Goal: Task Accomplishment & Management: Use online tool/utility

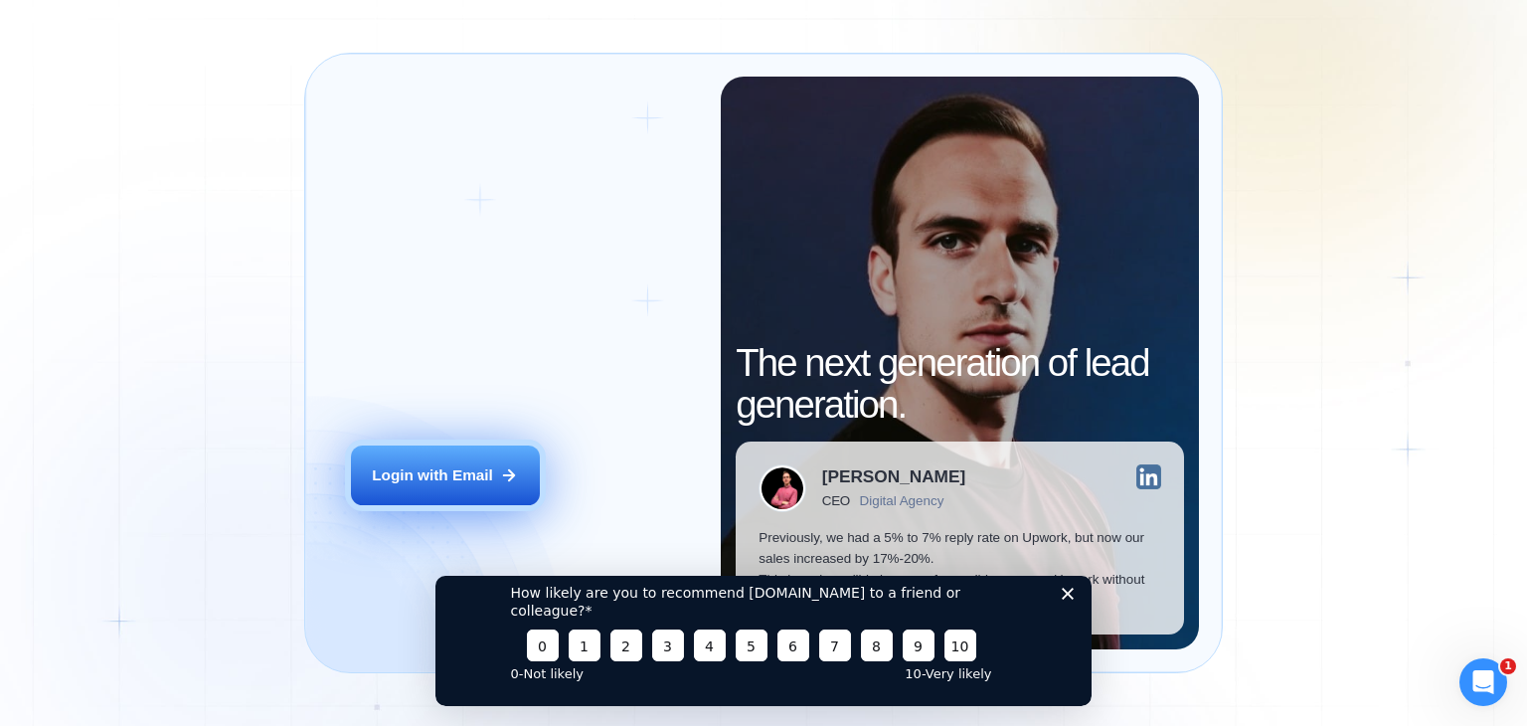
click at [449, 458] on button "Login with Email" at bounding box center [445, 475] width 189 height 60
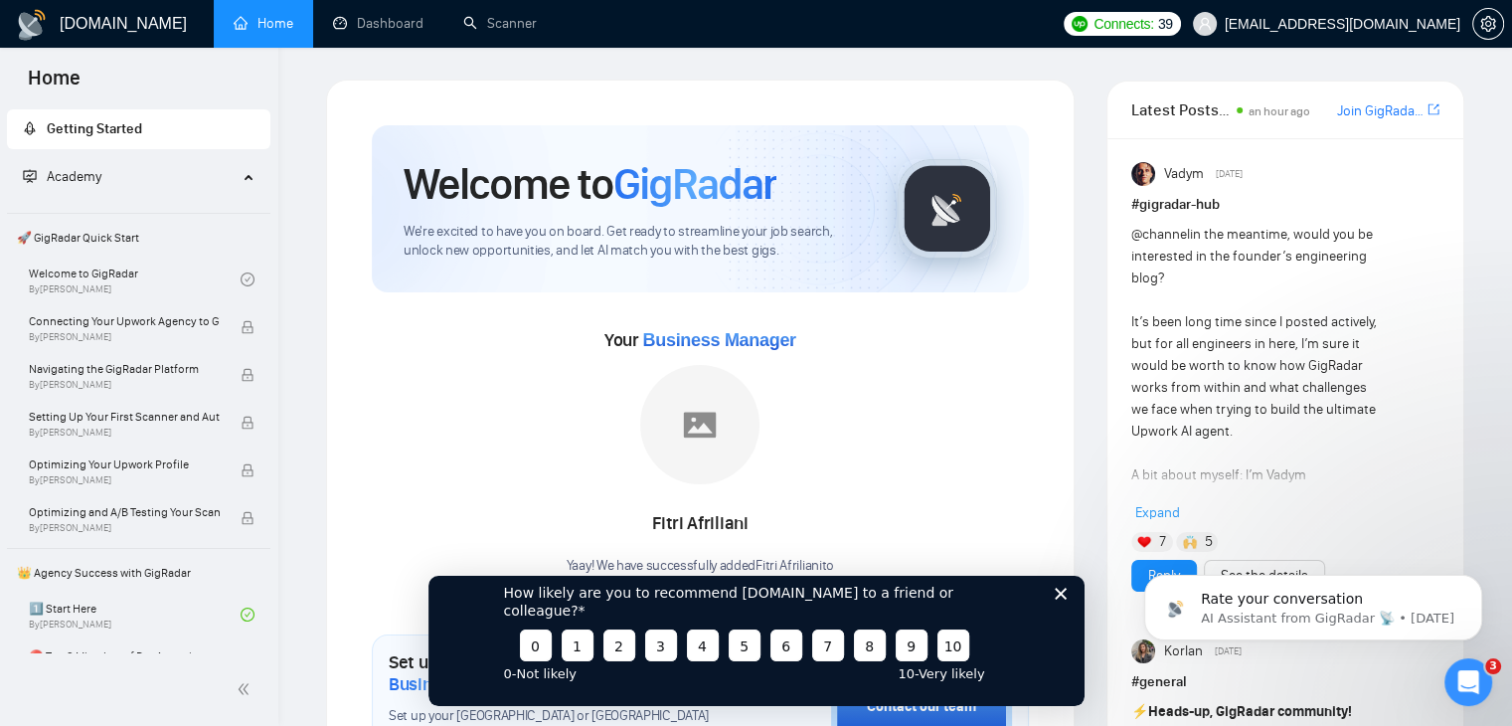
click at [1065, 599] on polygon "Close survey" at bounding box center [1060, 593] width 12 height 12
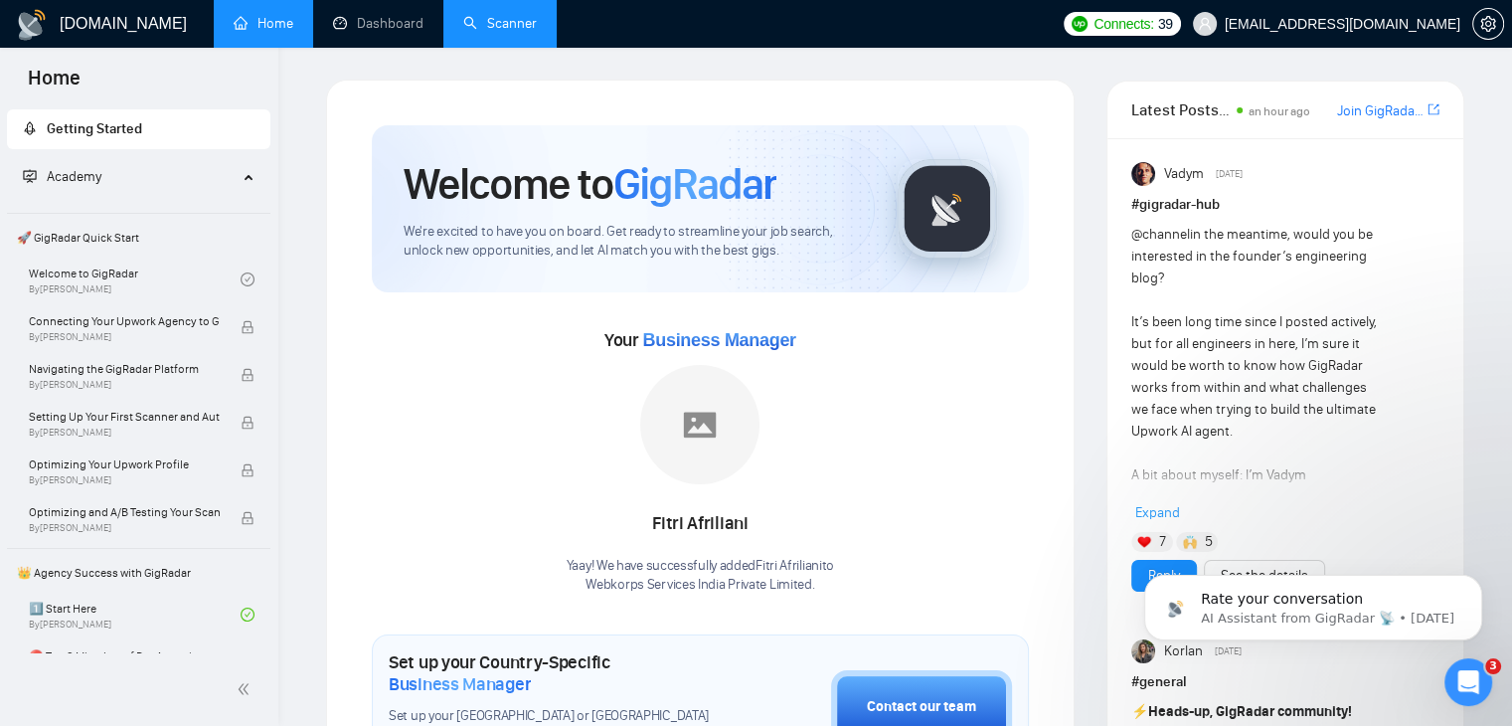
click at [518, 26] on link "Scanner" at bounding box center [500, 23] width 74 height 17
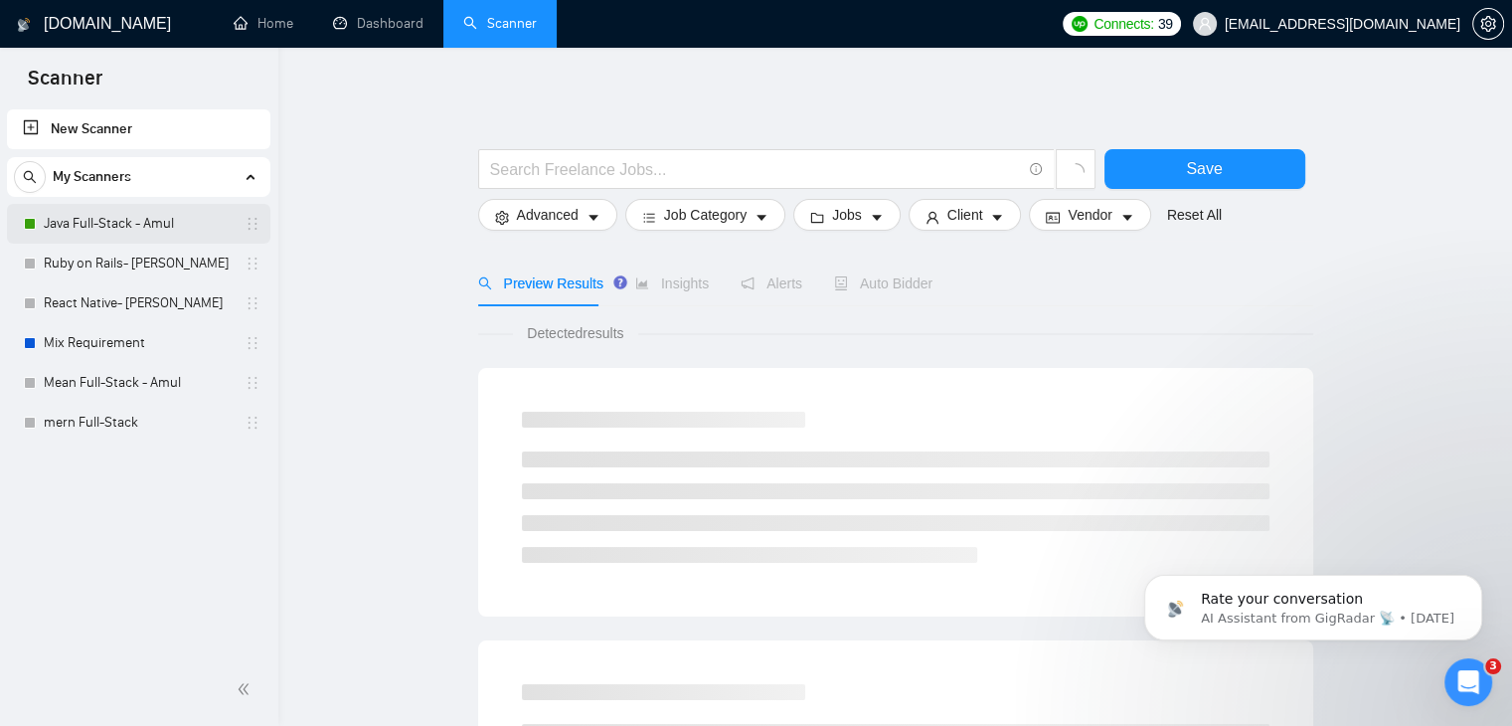
click at [105, 231] on link "Java Full-Stack - Amul" at bounding box center [138, 224] width 189 height 40
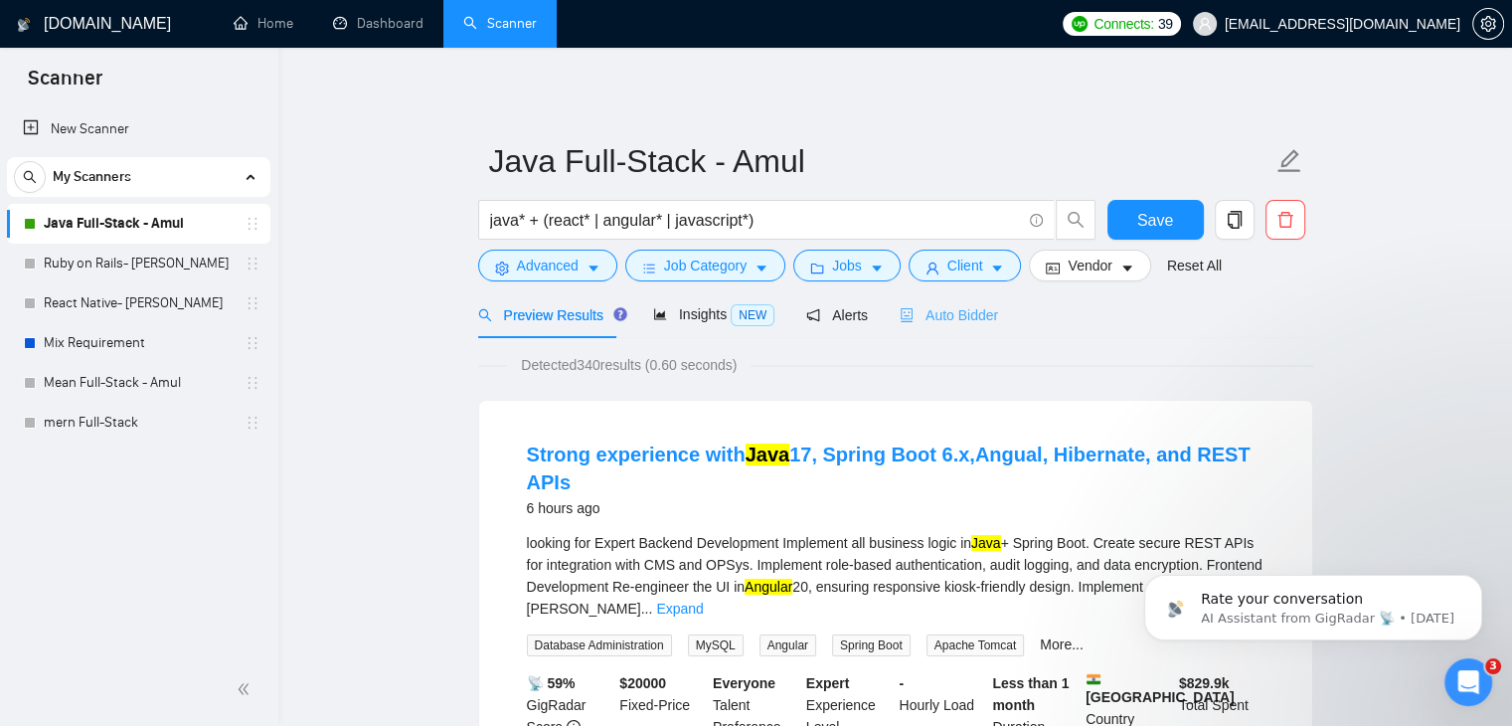
click at [963, 303] on div "Auto Bidder" at bounding box center [949, 314] width 98 height 47
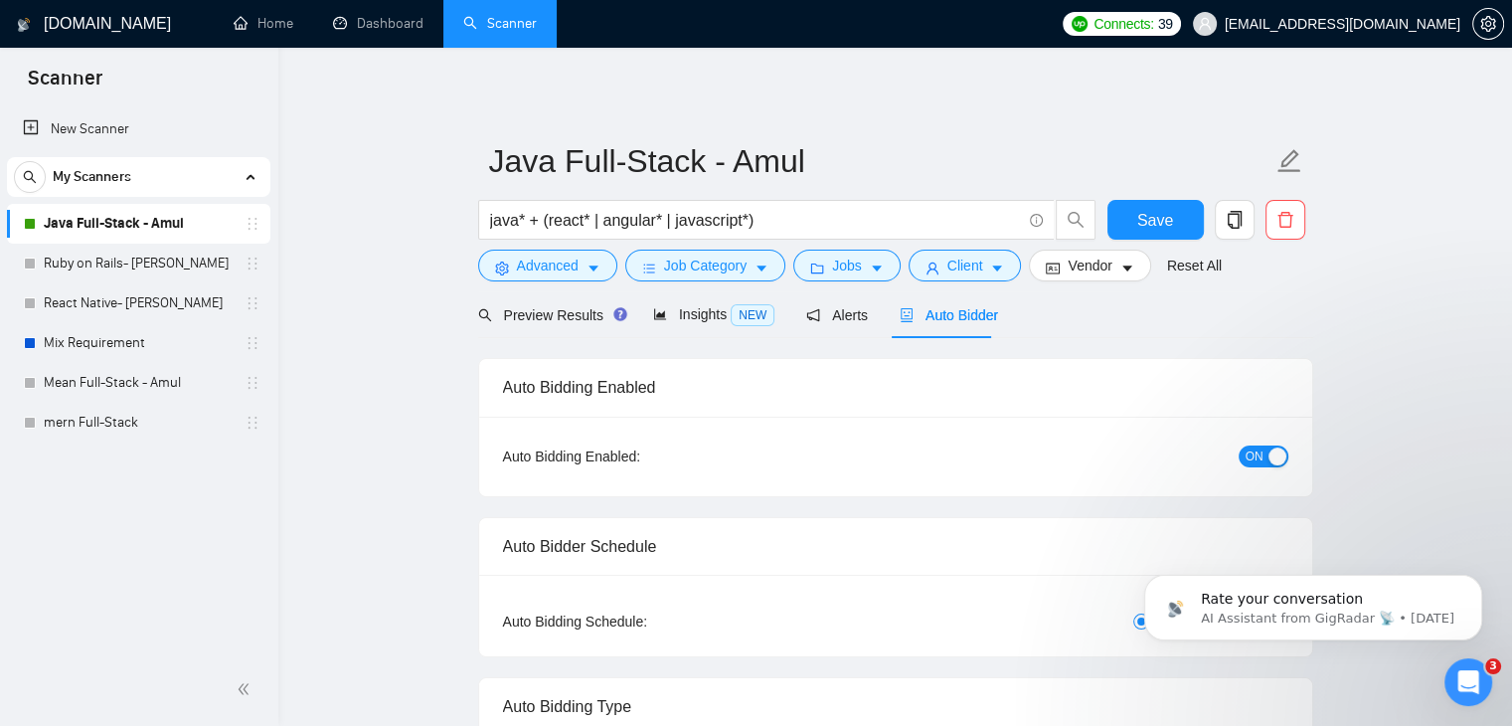
checkbox input "true"
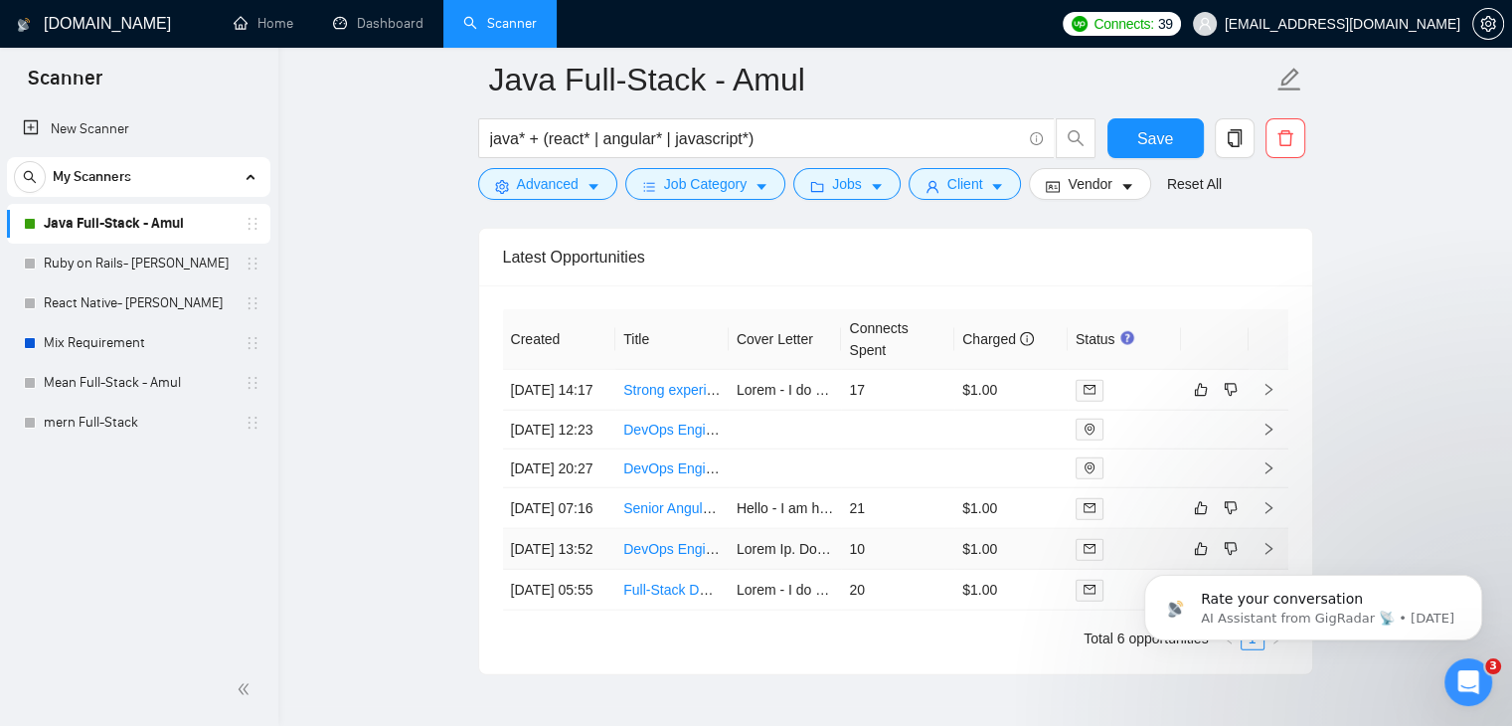
scroll to position [5114, 0]
click at [677, 383] on link "Strong experience with Java 17, Spring Boot 6.x,Angual, Hibernate, and REST APIs" at bounding box center [881, 391] width 517 height 16
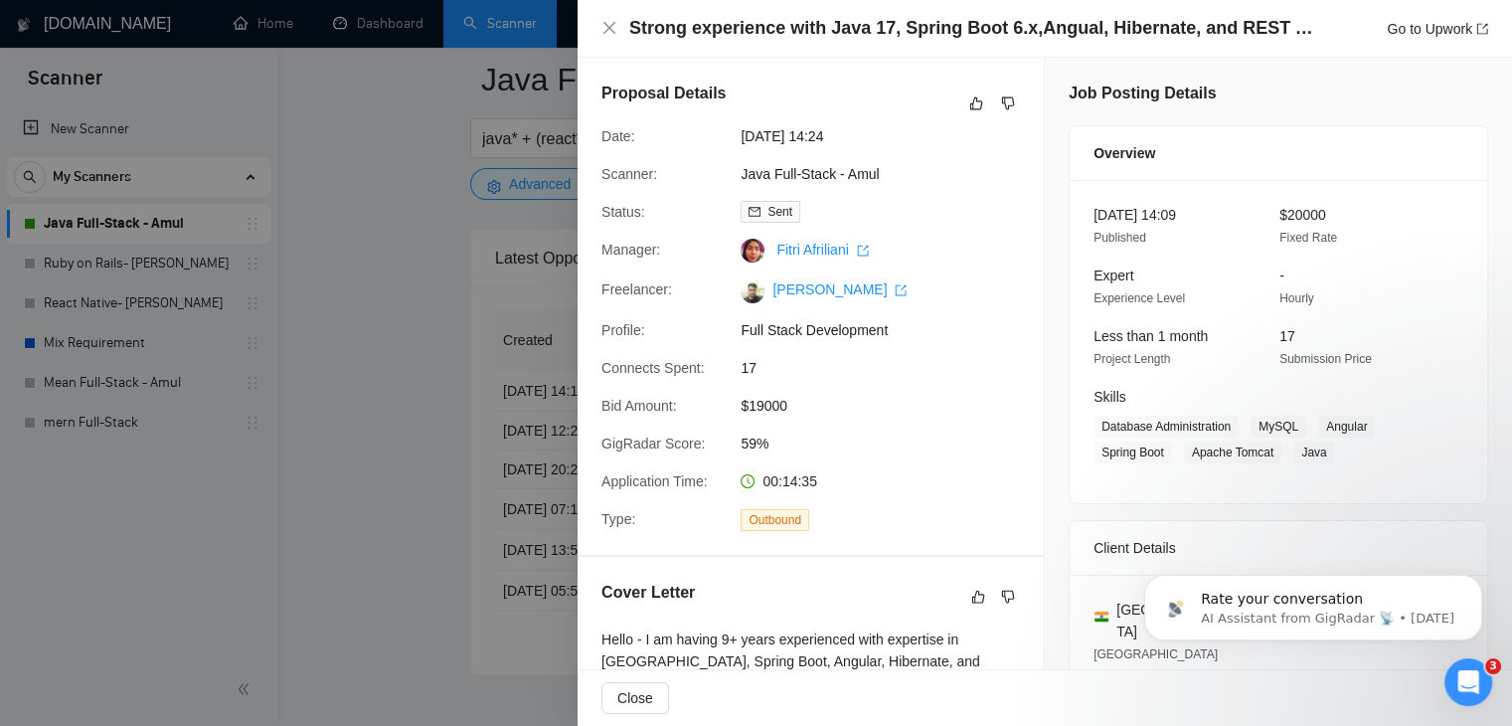
click at [410, 339] on div at bounding box center [756, 363] width 1512 height 726
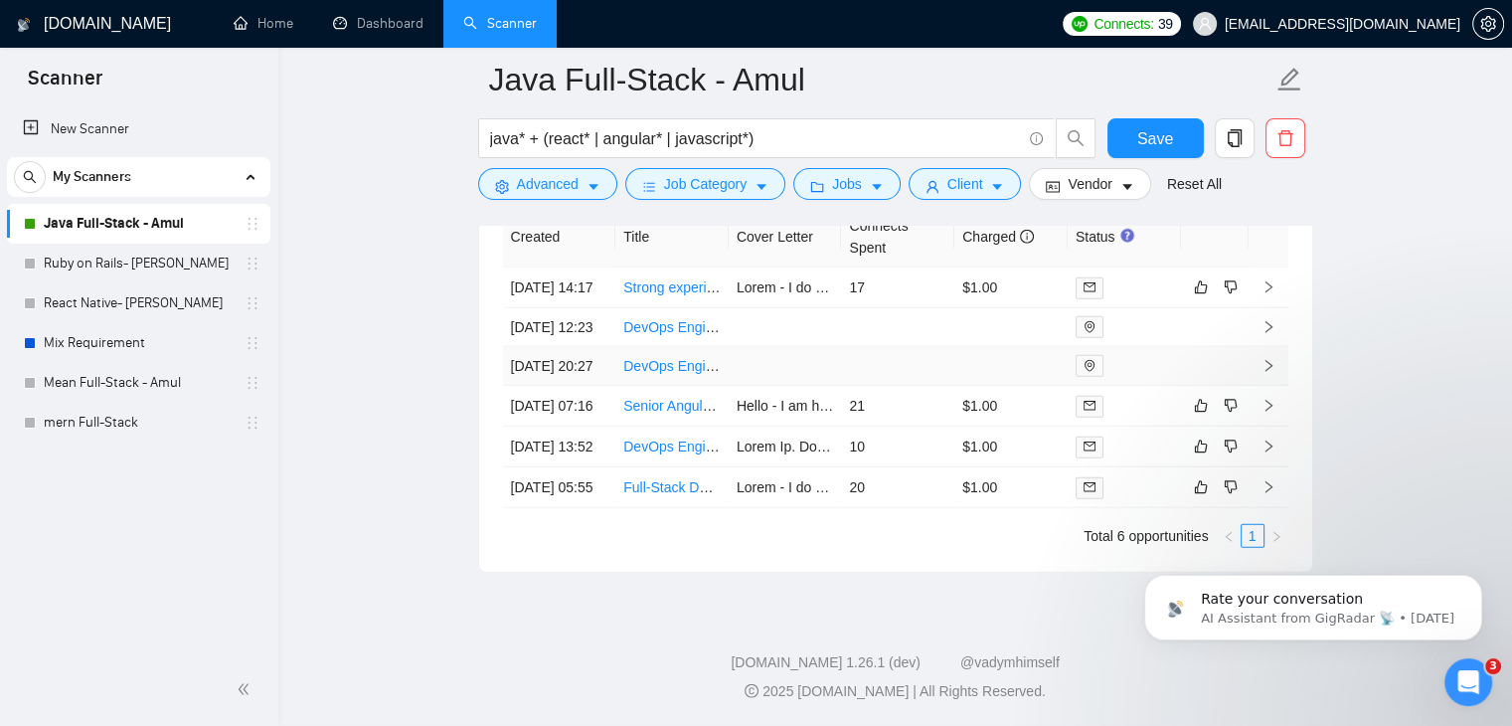
scroll to position [5085, 0]
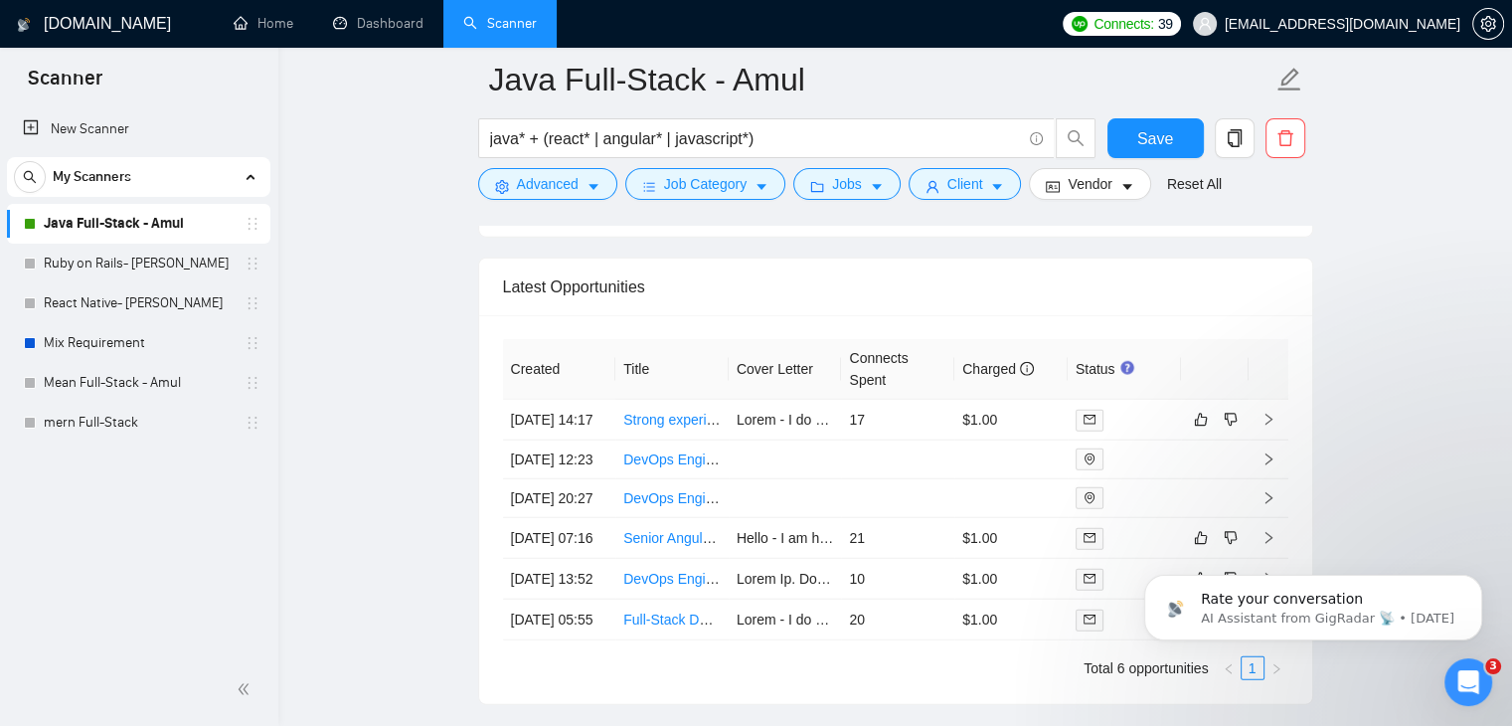
drag, startPoint x: 640, startPoint y: 391, endPoint x: 1377, endPoint y: 323, distance: 739.9
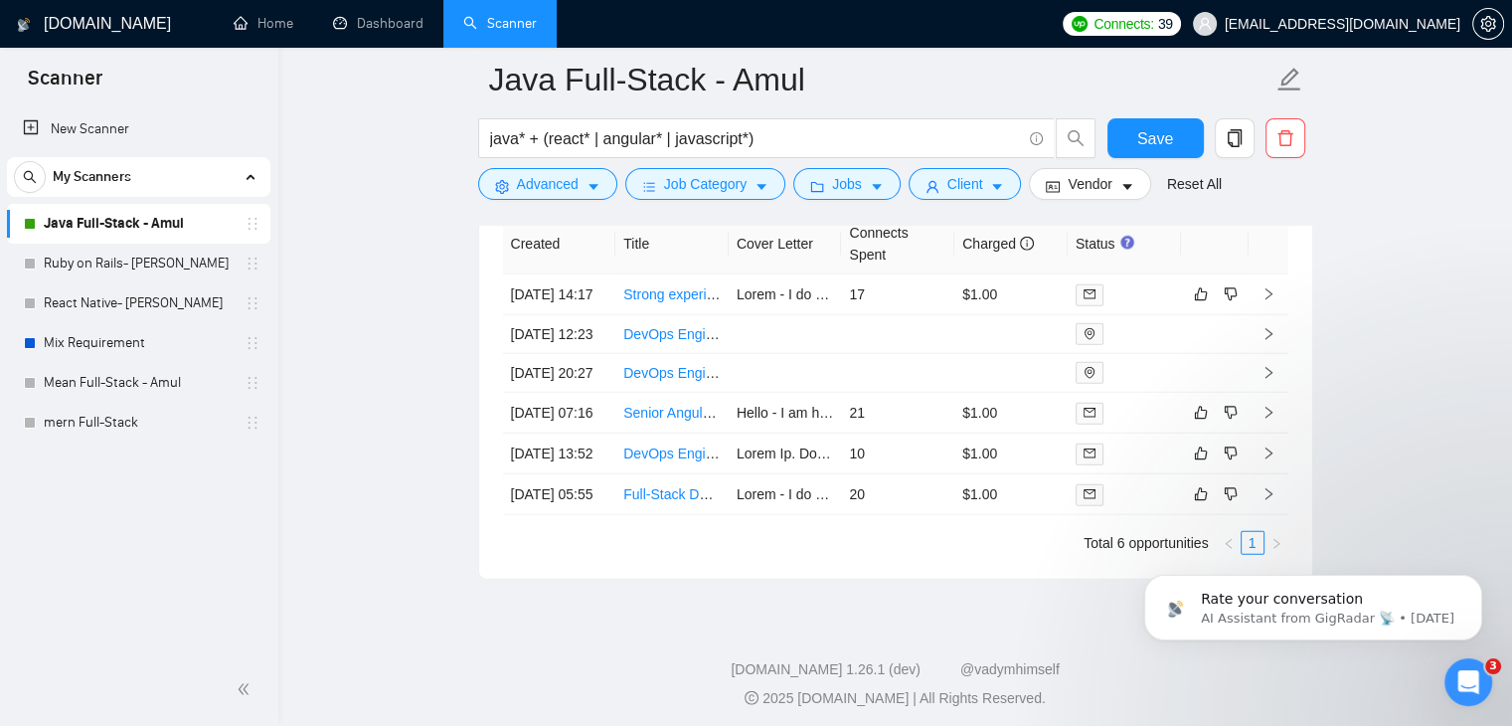
scroll to position [5213, 0]
click at [680, 332] on link "DevOps Engineer for Infrastructure Setup on Hetzner (Kubernetes, CI/CD, Java Sp…" at bounding box center [909, 332] width 572 height 16
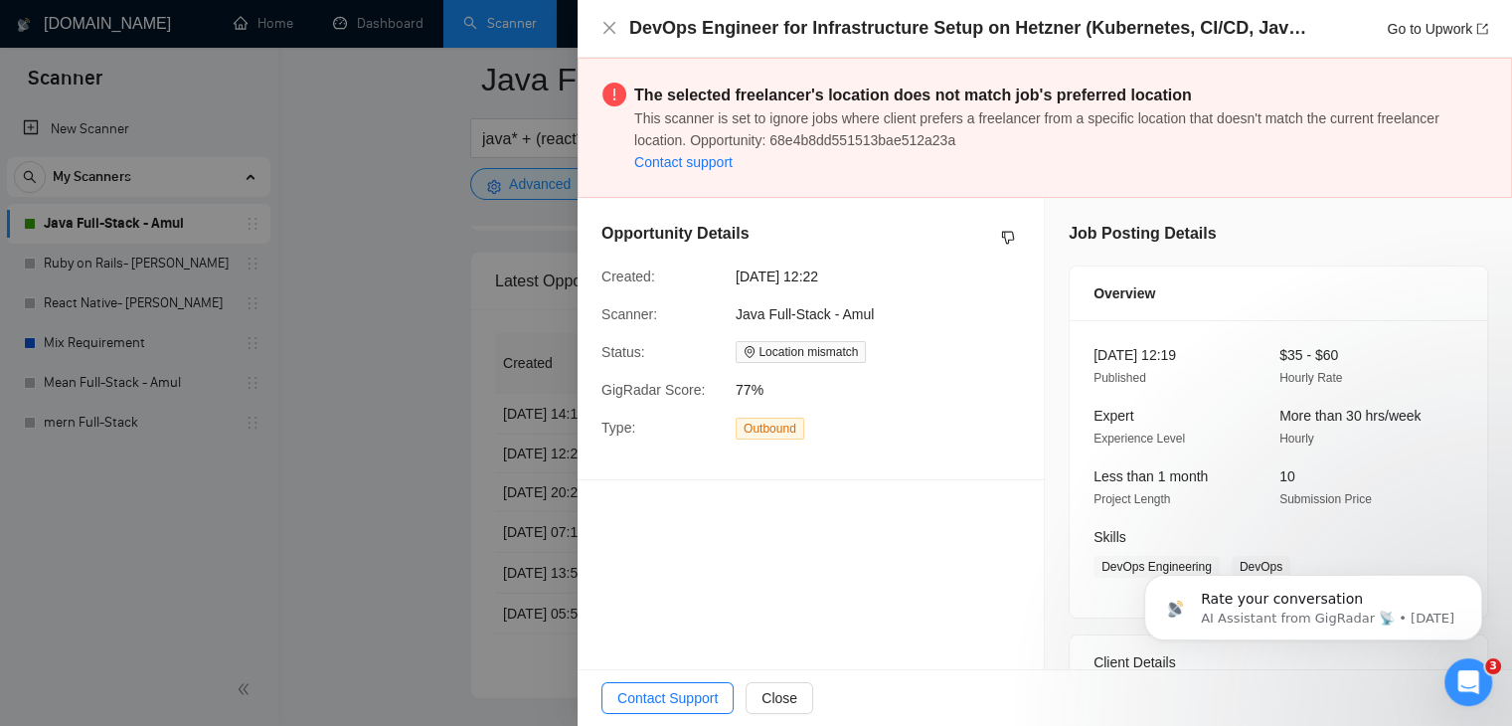
scroll to position [5085, 0]
click at [399, 375] on div at bounding box center [756, 363] width 1512 height 726
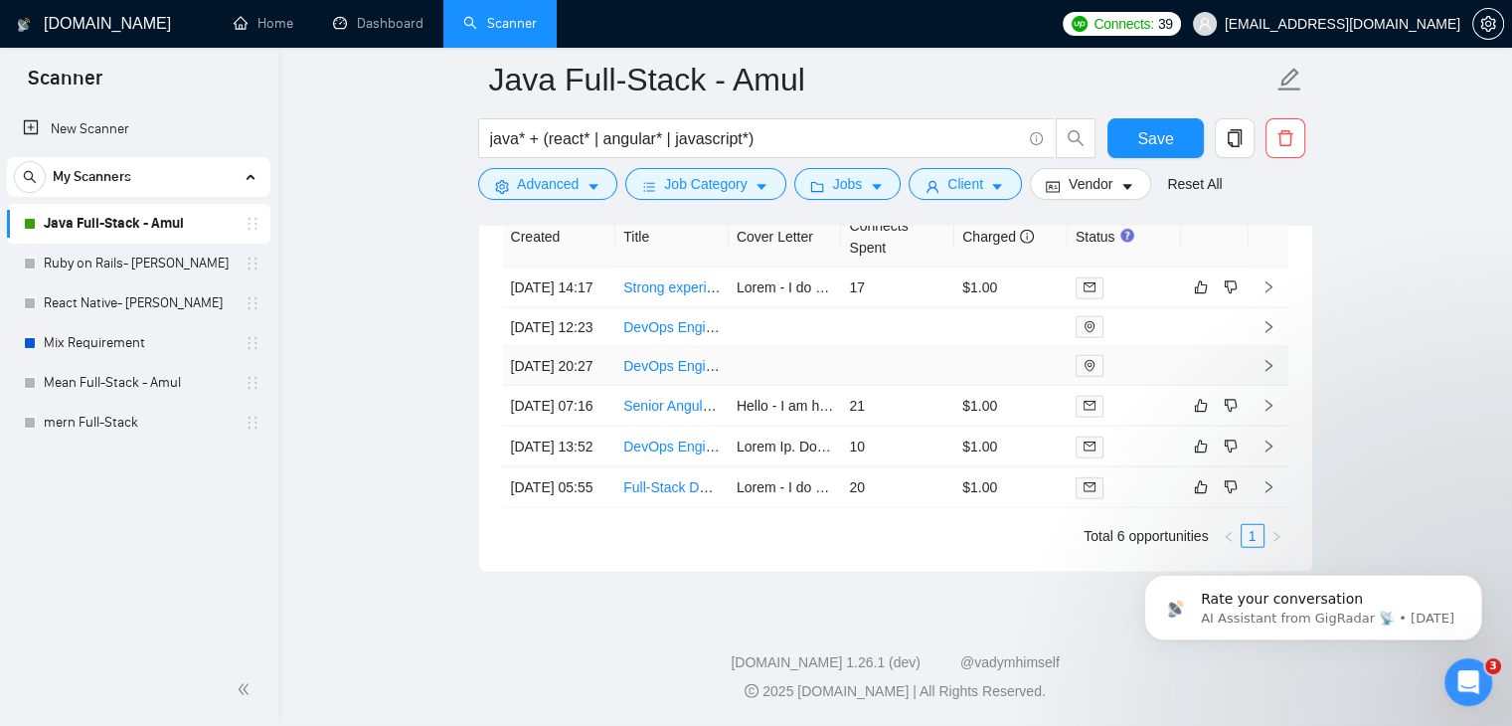
scroll to position [5241, 0]
click at [675, 358] on link "DevOps Engineer für Infrastrukturaufbau auf Hetzner (Kubernetes, CI/CD, Java Sp…" at bounding box center [908, 366] width 571 height 16
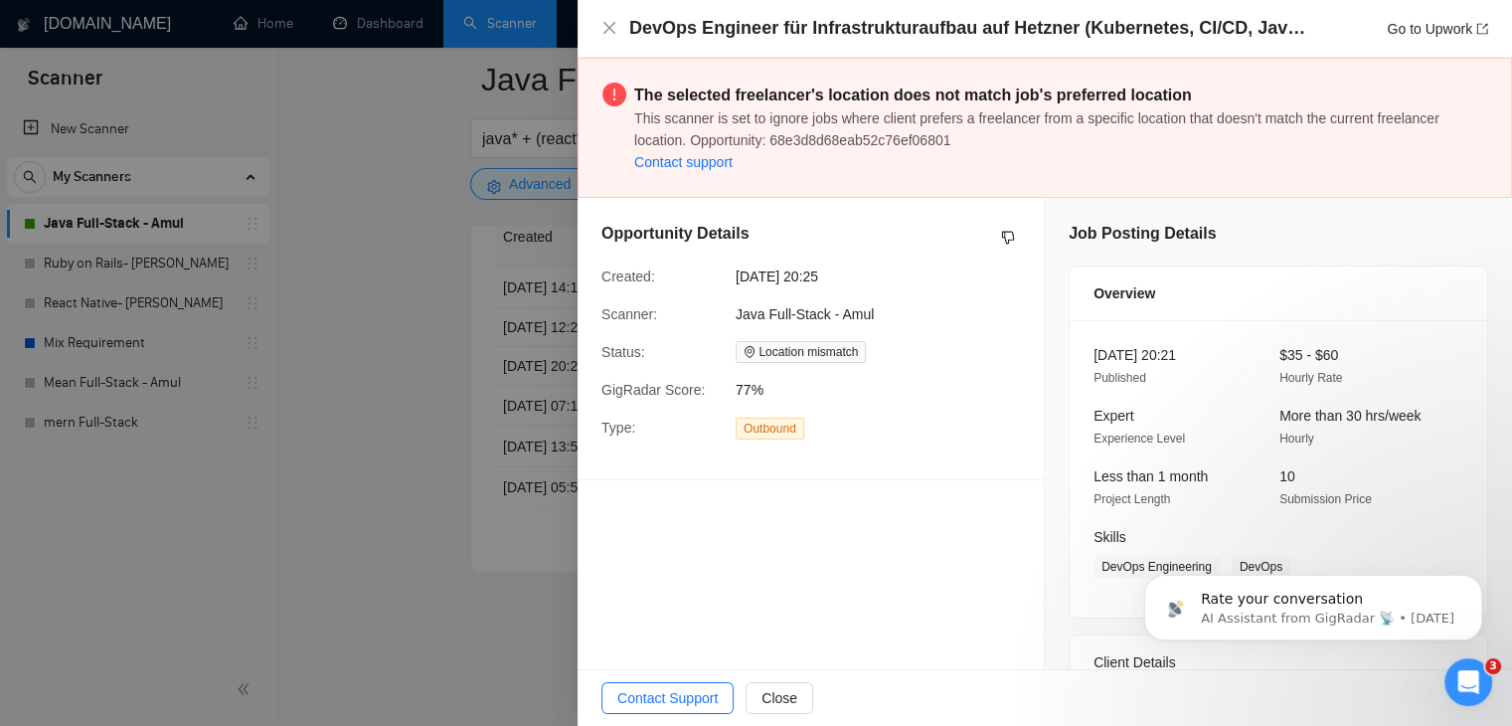
click at [402, 305] on div at bounding box center [756, 363] width 1512 height 726
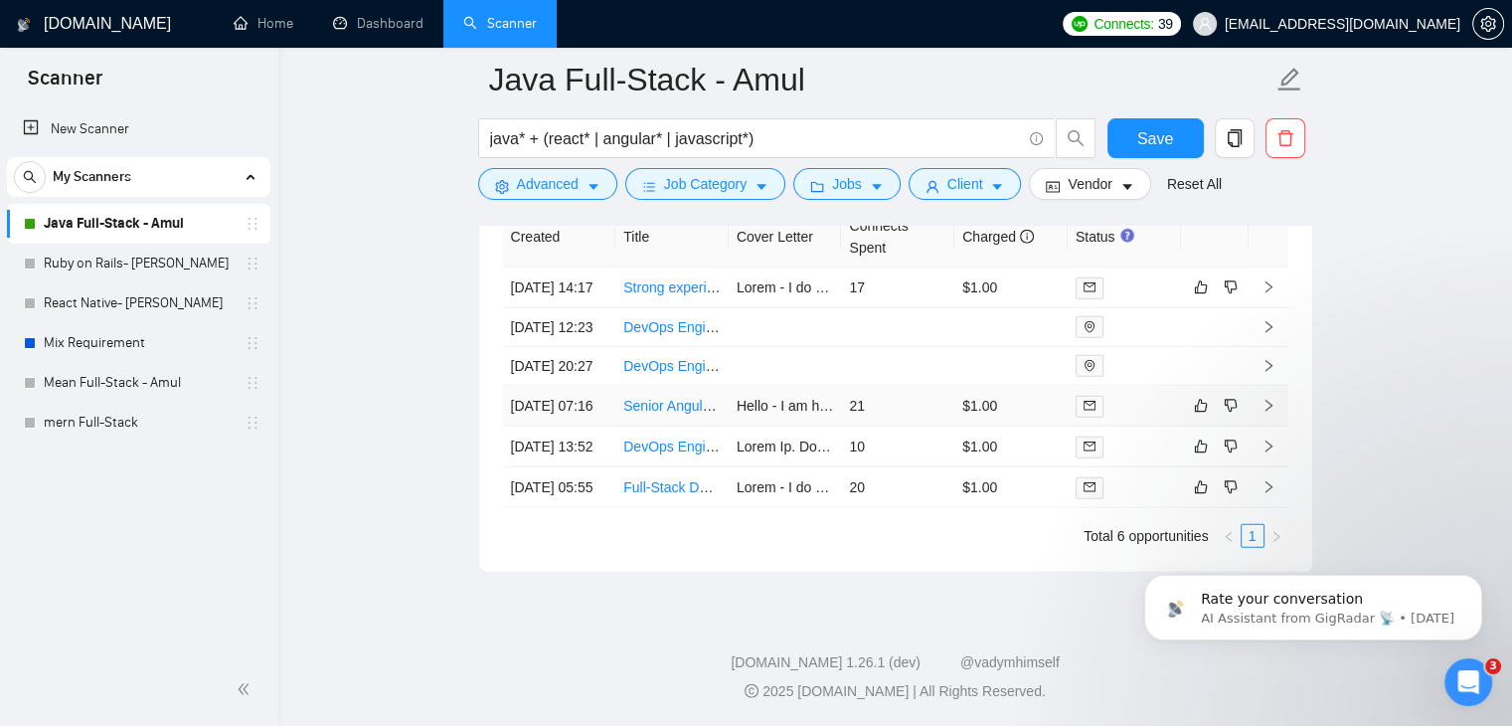
click at [671, 412] on link "Senior Angular (TypeScript) Developer for Exceptional UX/UI Design" at bounding box center [834, 406] width 422 height 16
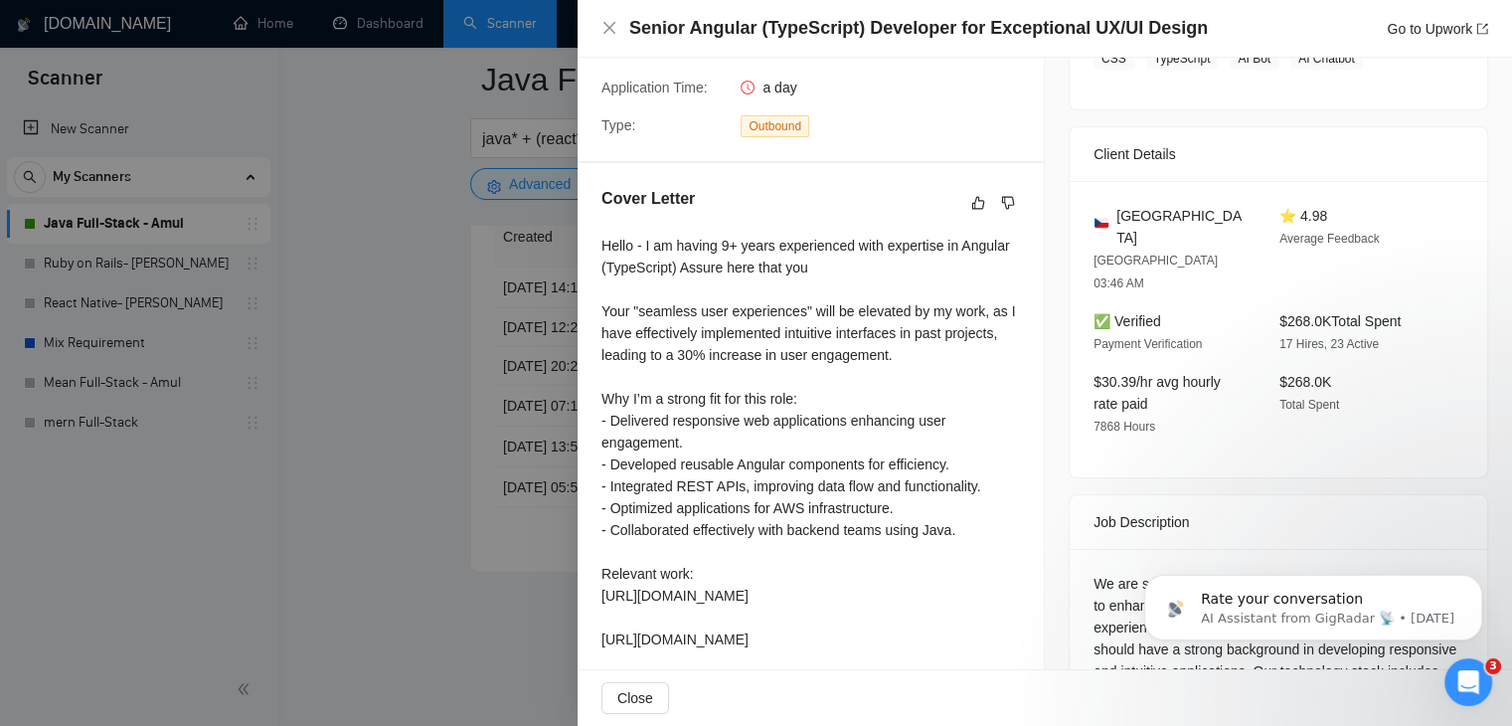
scroll to position [605, 0]
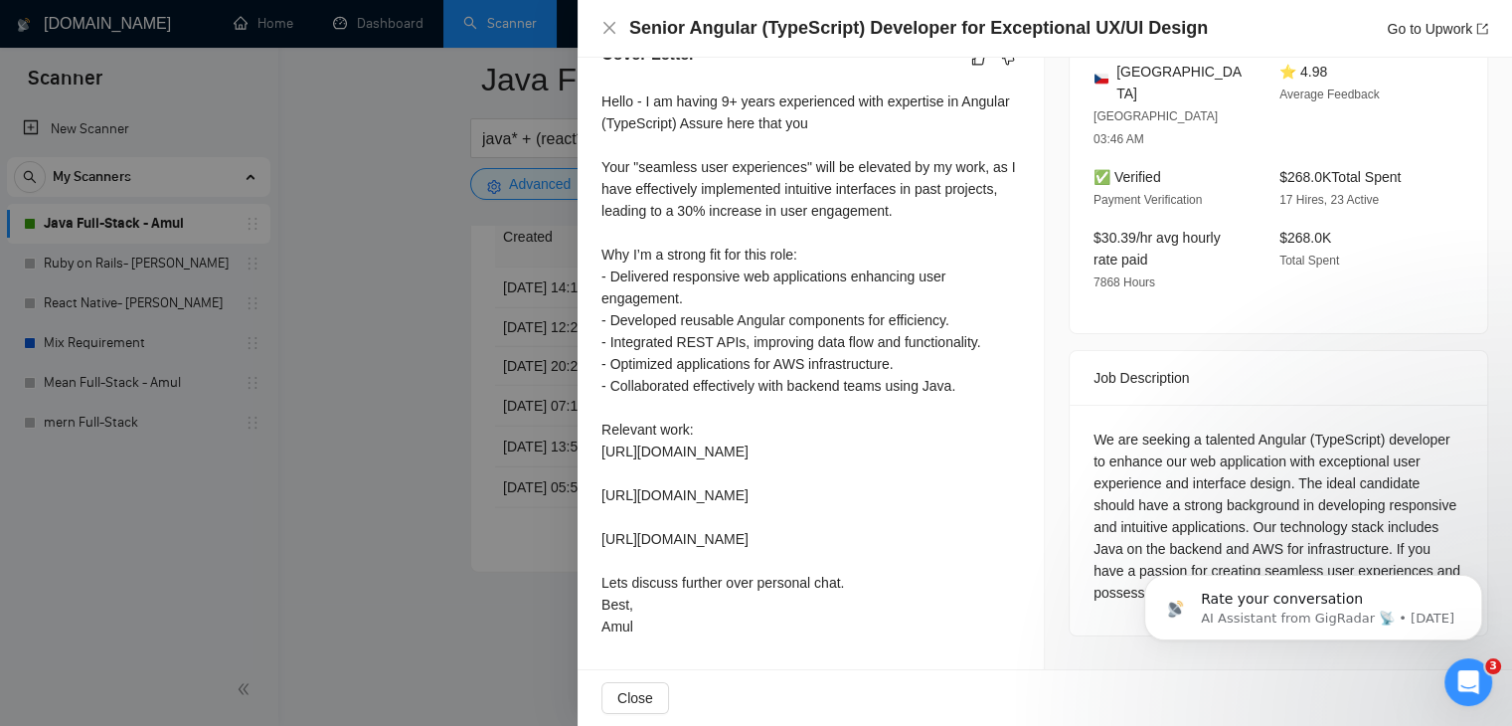
click at [351, 309] on div at bounding box center [756, 363] width 1512 height 726
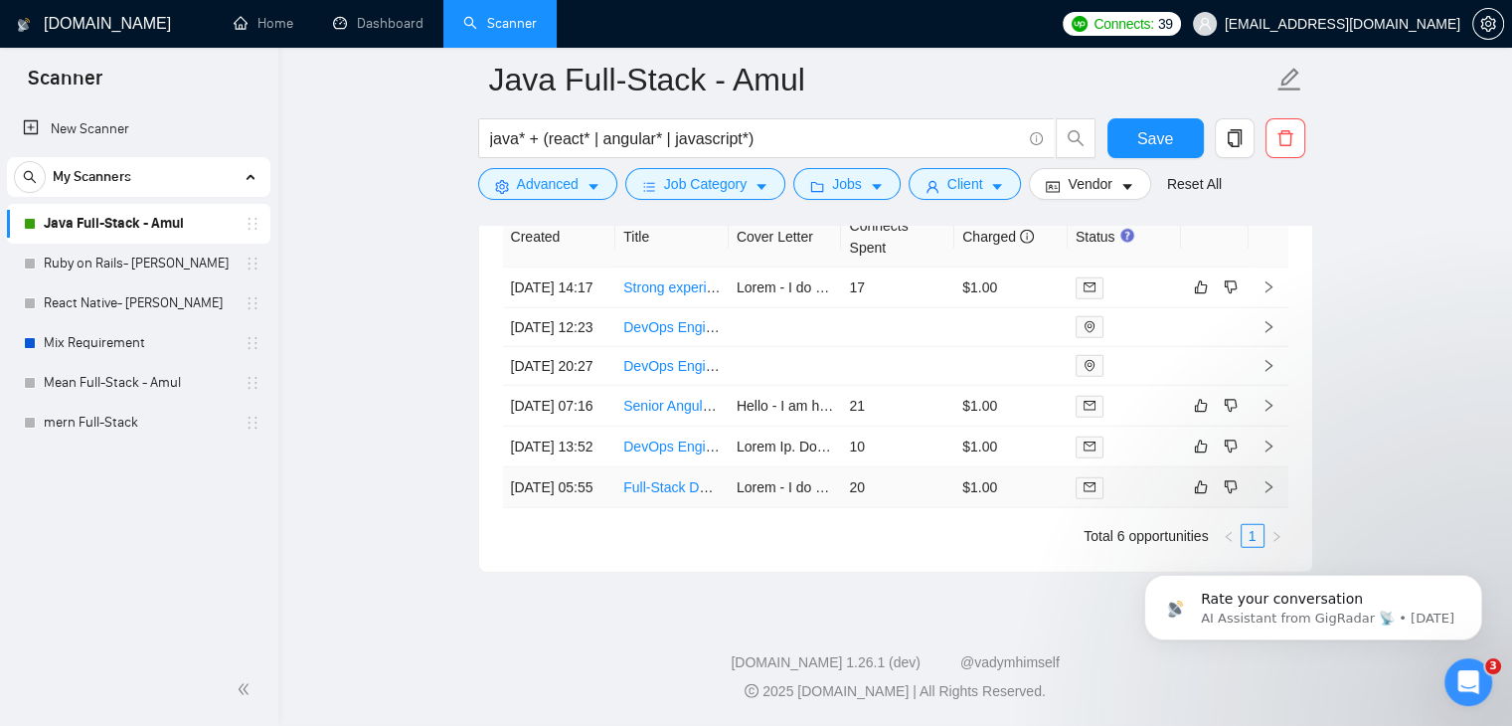
click at [670, 484] on link "Full-Stack Developer for Keycloak SaaS Platform" at bounding box center [774, 487] width 303 height 16
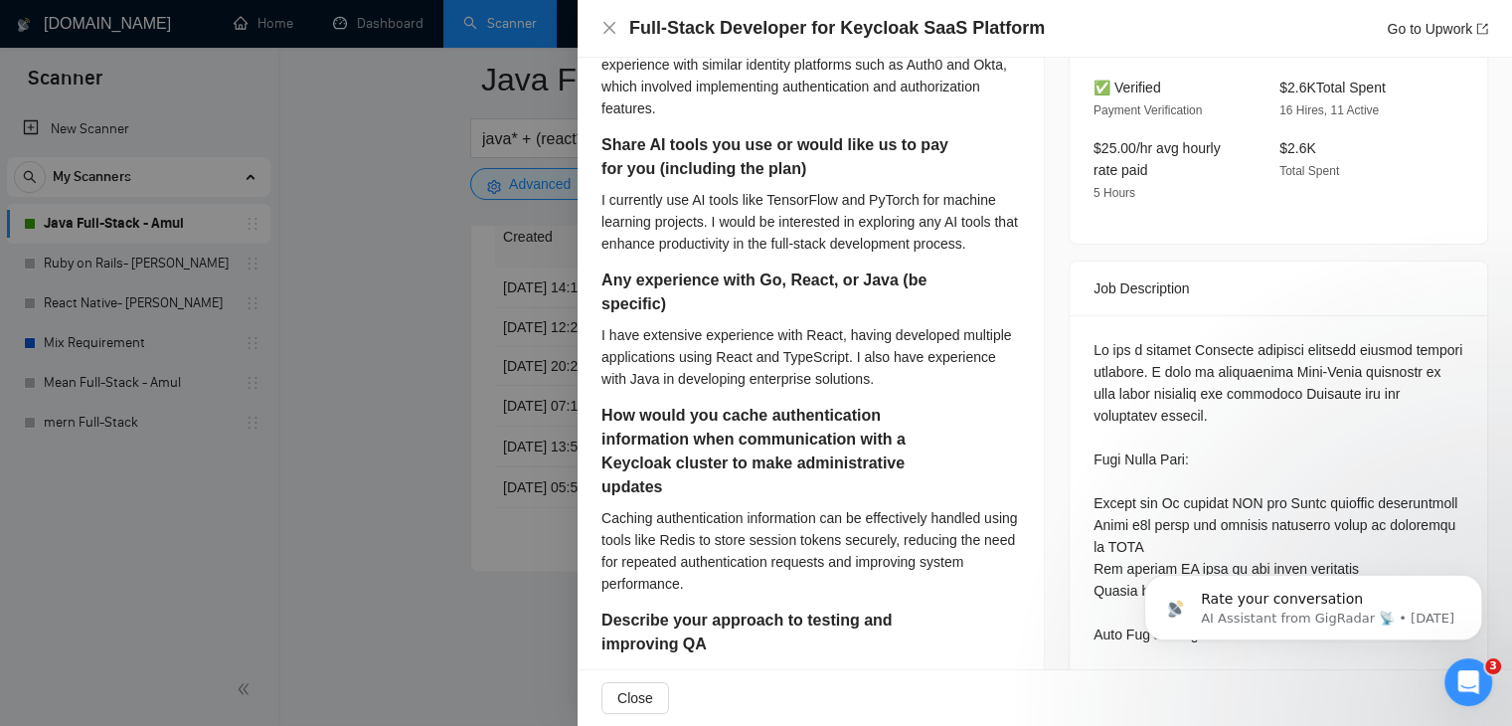
click at [520, 252] on div at bounding box center [756, 363] width 1512 height 726
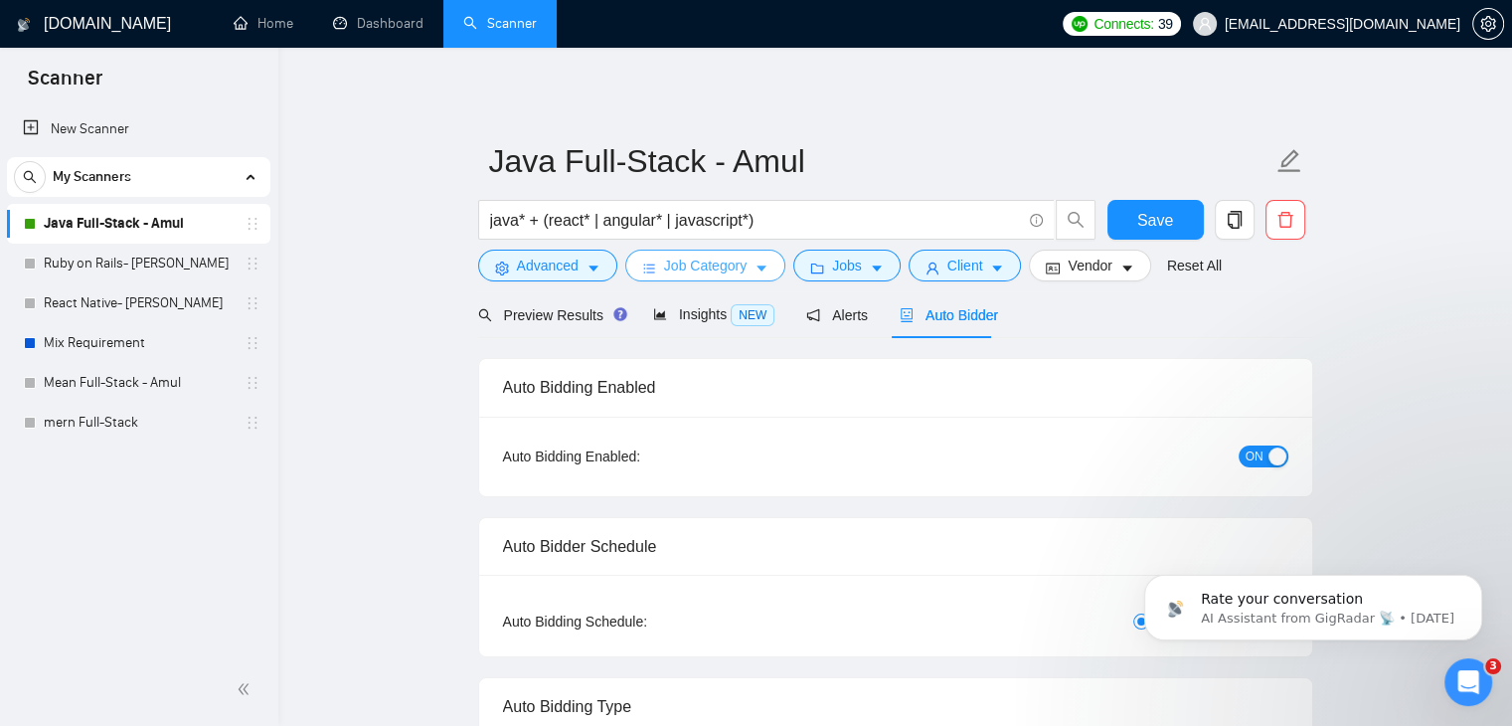
click at [731, 275] on span "Job Category" at bounding box center [705, 266] width 83 height 22
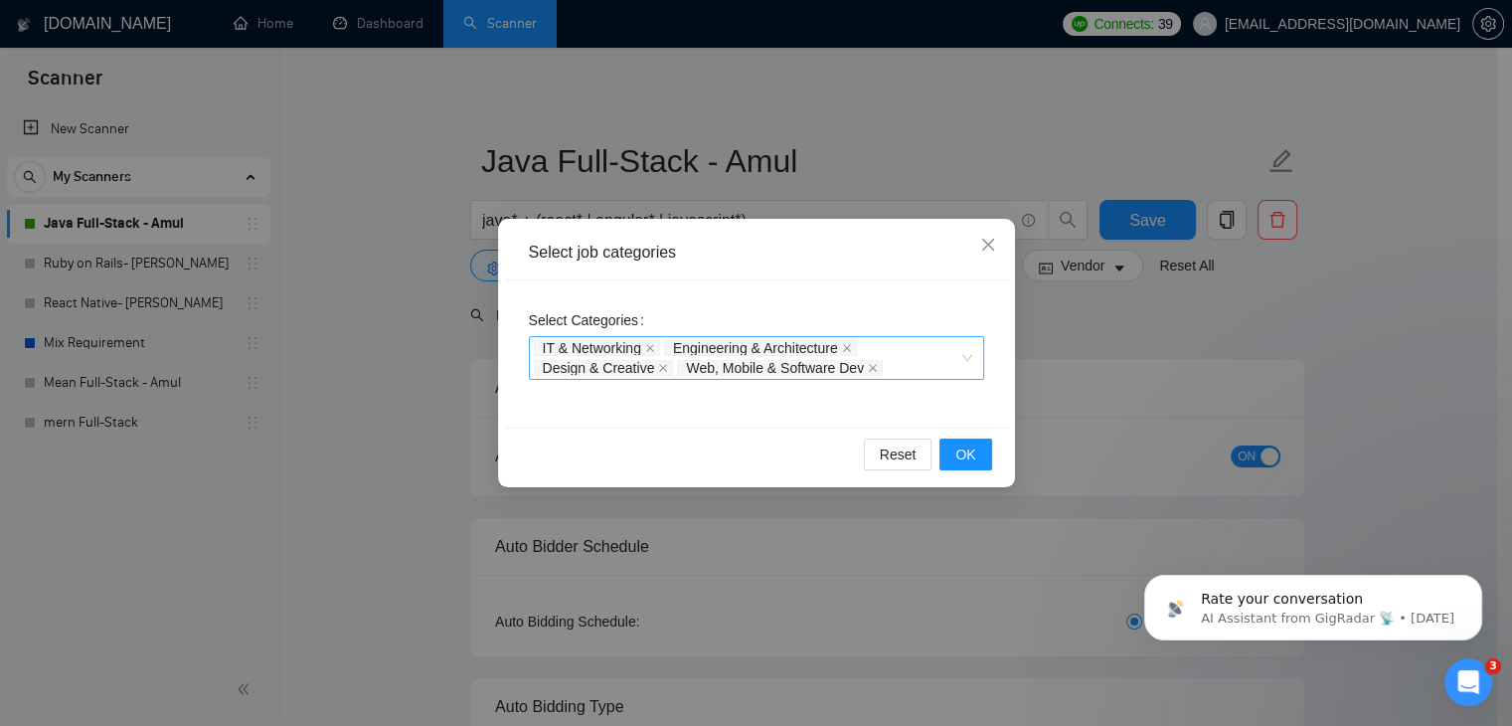
click at [919, 362] on div "IT & Networking Engineering & Architecture Design & Creative Web, Mobile & Soft…" at bounding box center [747, 358] width 426 height 40
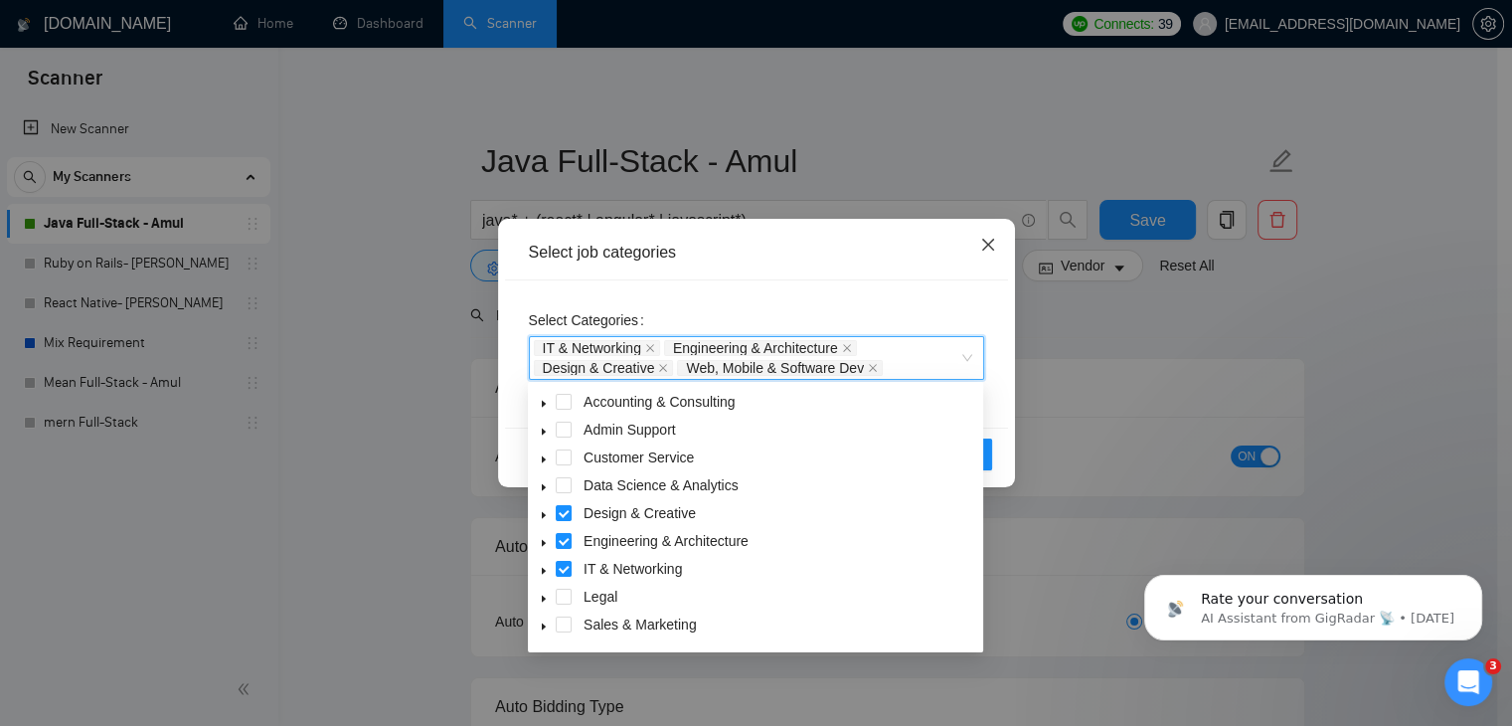
click at [989, 240] on icon "close" at bounding box center [988, 245] width 16 height 16
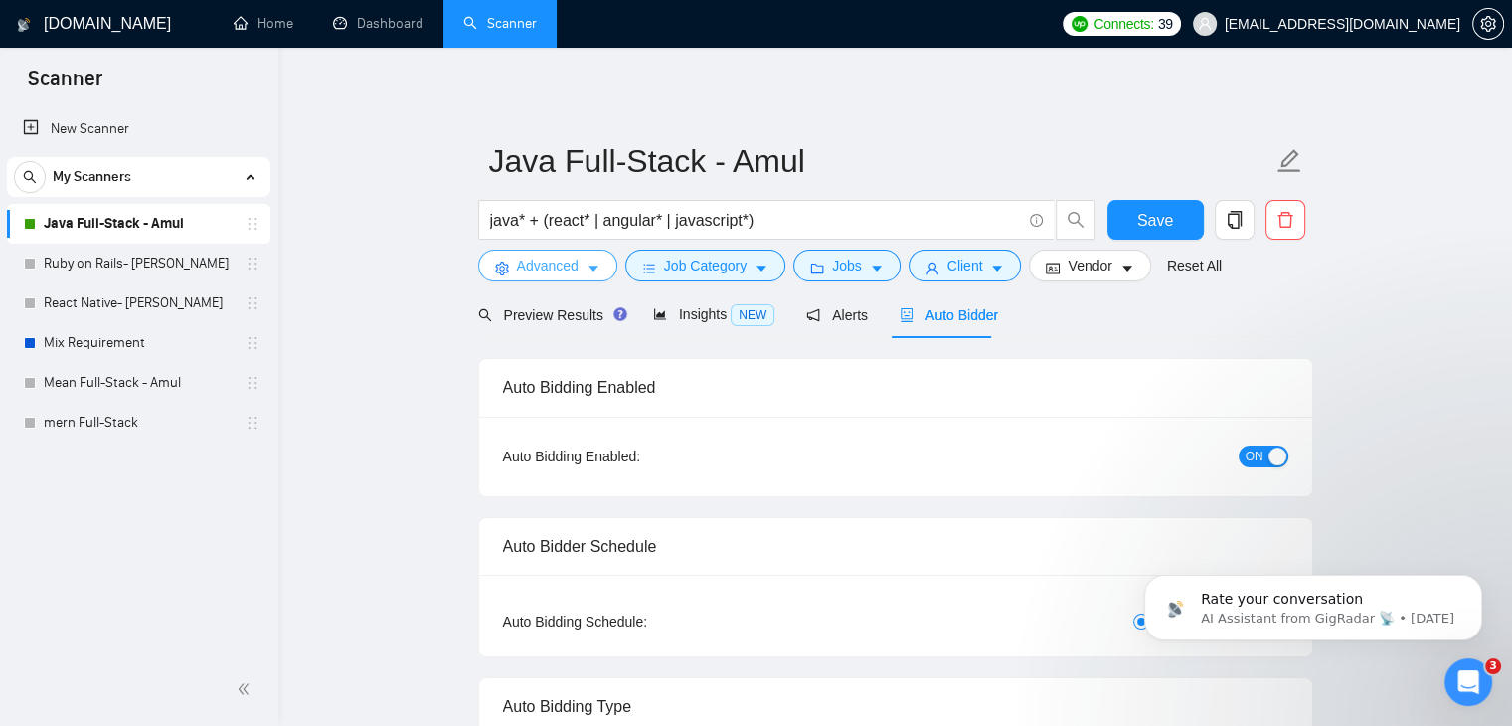
click at [549, 265] on span "Advanced" at bounding box center [548, 266] width 62 height 22
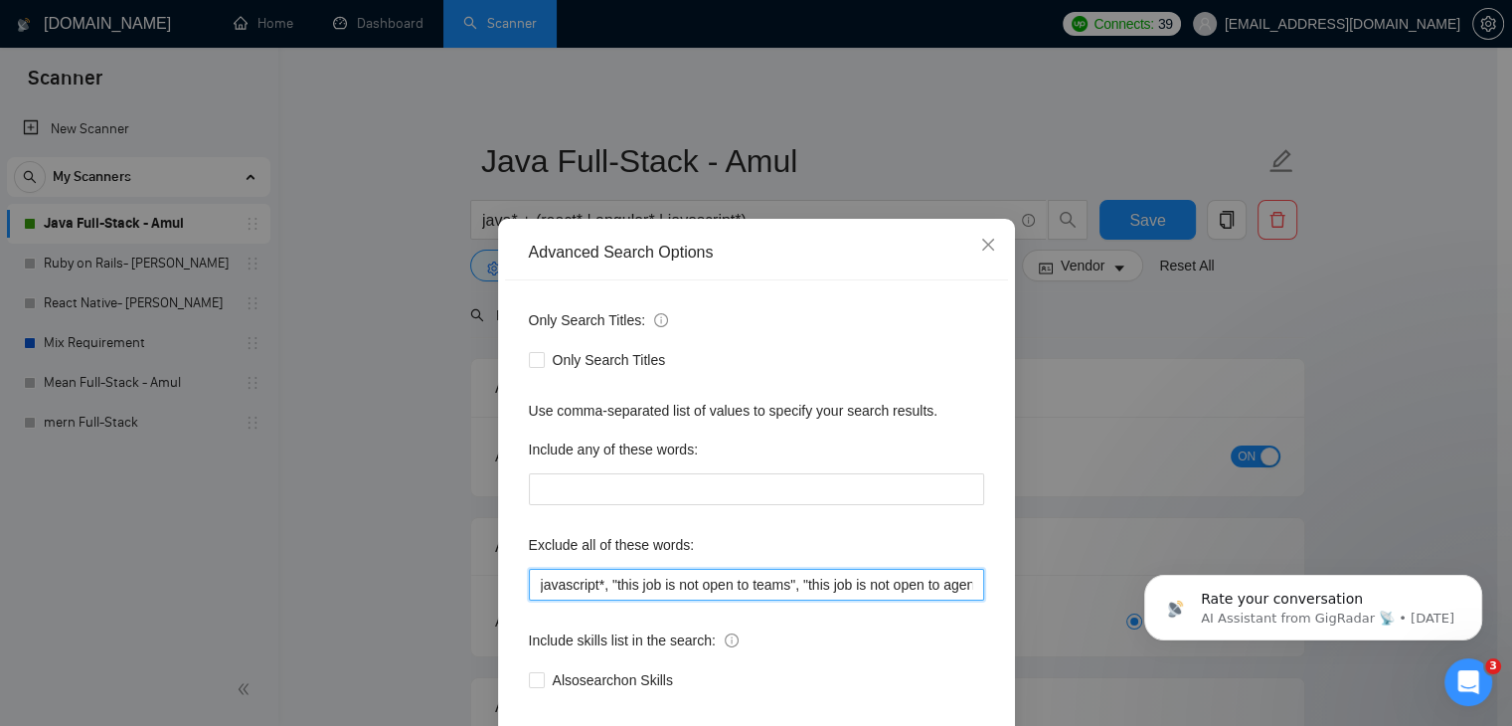
click at [531, 587] on input "javascript*, "this job is not open to teams", "this job is not open to agency",…" at bounding box center [756, 585] width 455 height 32
type input "devopsjavascript*, "this job is not open to teams", "this job is not open to ag…"
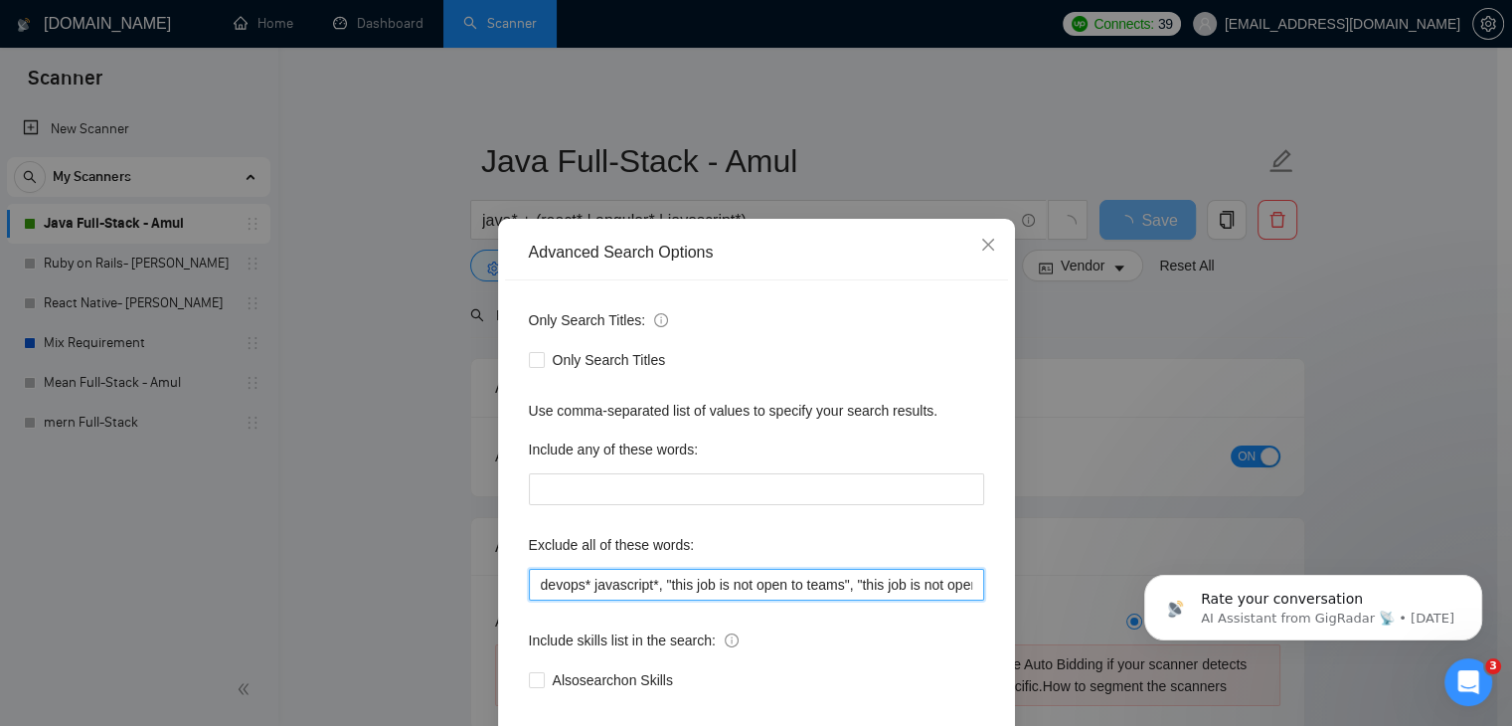
type input "devops*, javascript*, "this job is not open to teams", "this job is not open to…"
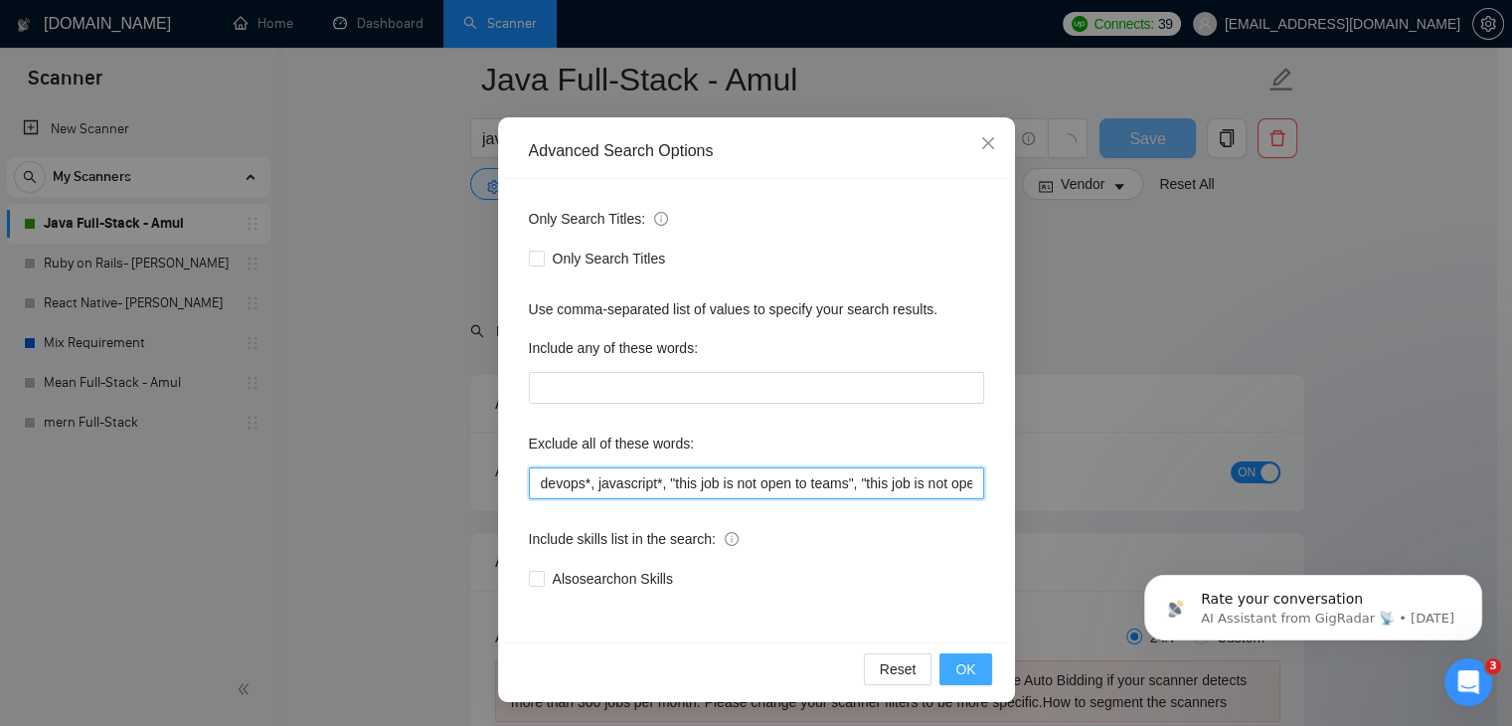
scroll to position [241, 0]
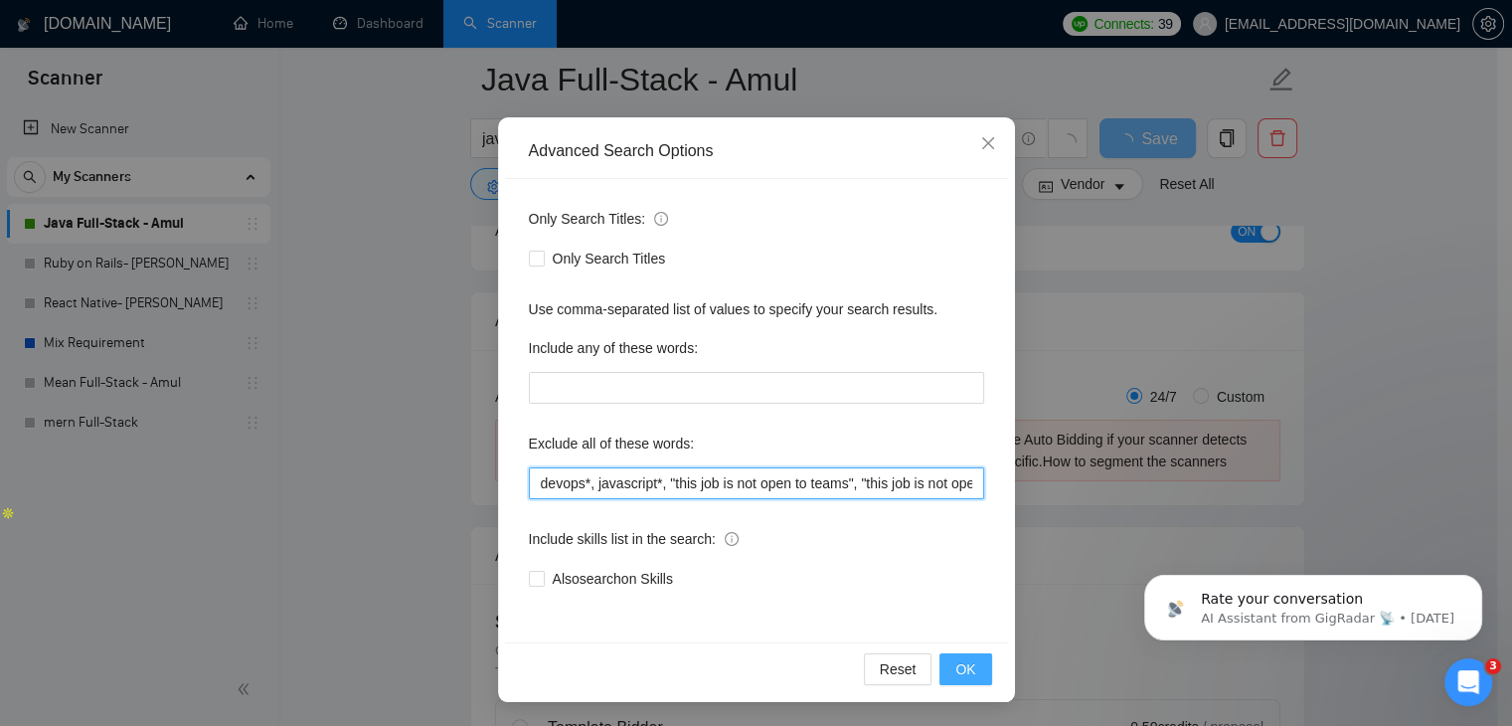
type input "devops*, javascript*, "this job is not open to teams", "this job is not open to…"
click at [958, 666] on span "OK" at bounding box center [966, 669] width 20 height 22
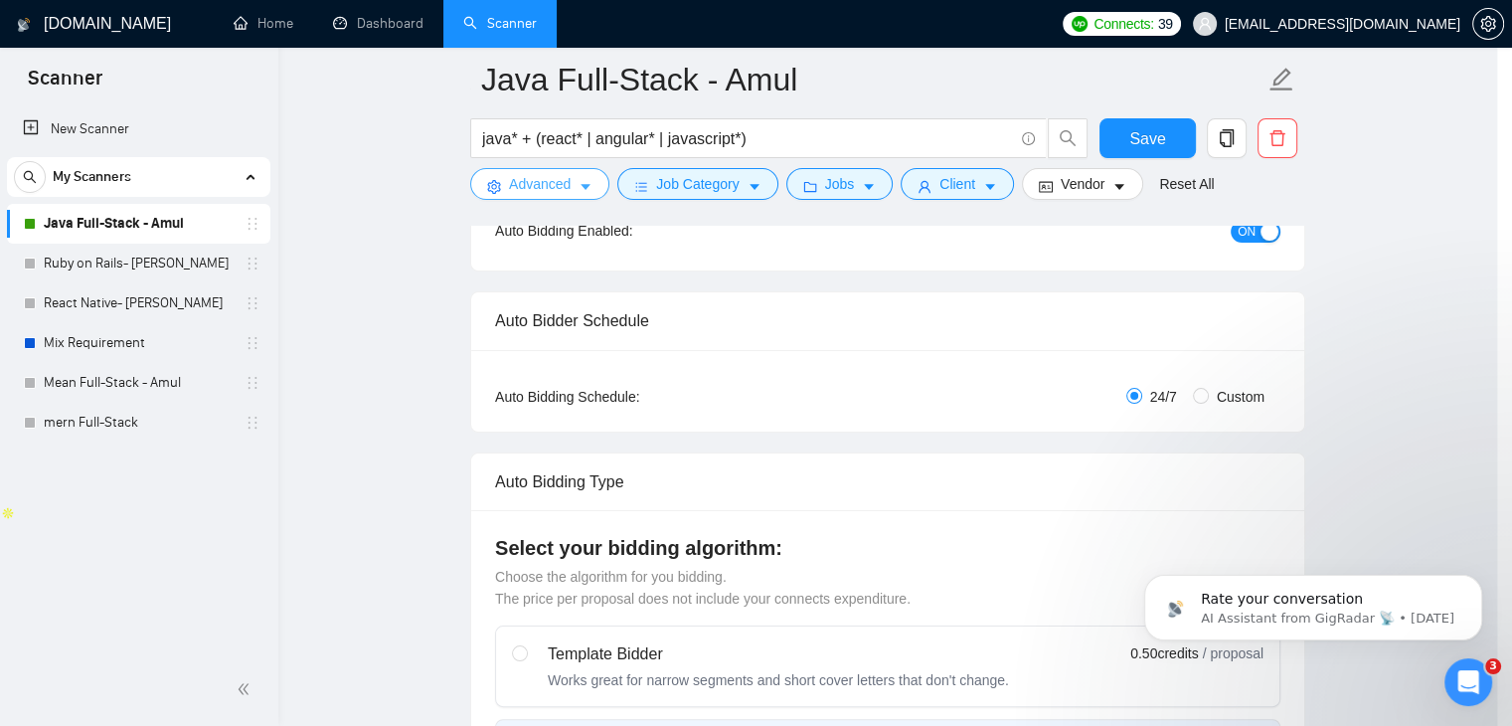
scroll to position [0, 0]
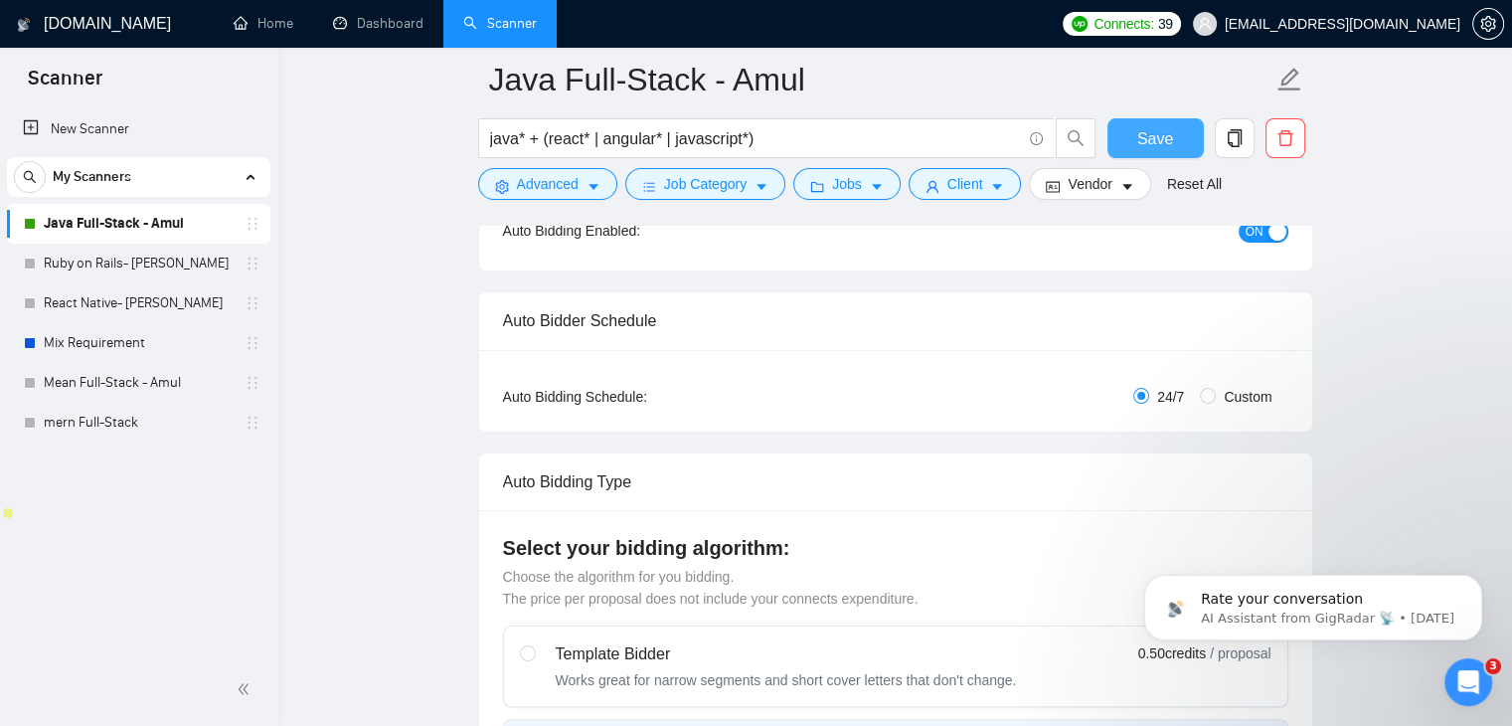
click at [1151, 140] on span "Save" at bounding box center [1156, 138] width 36 height 25
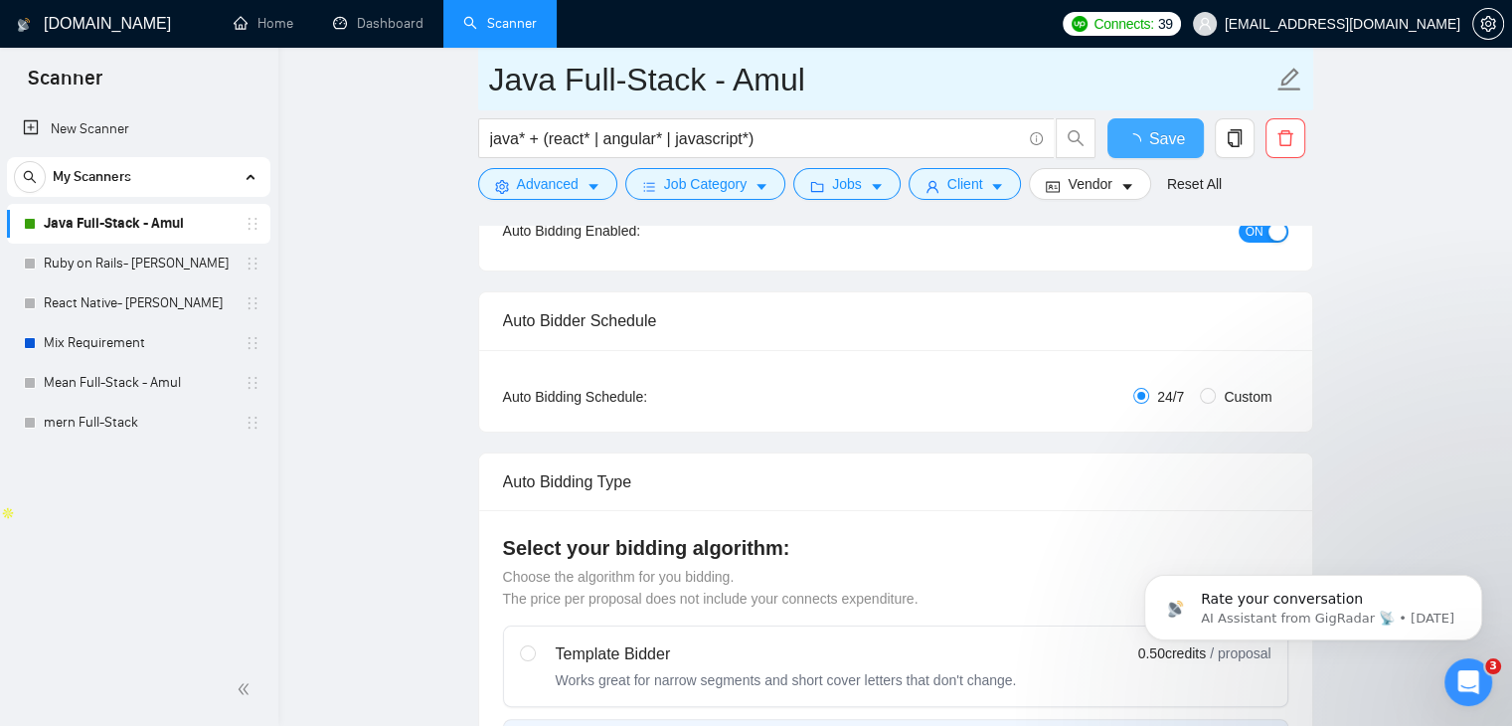
checkbox input "true"
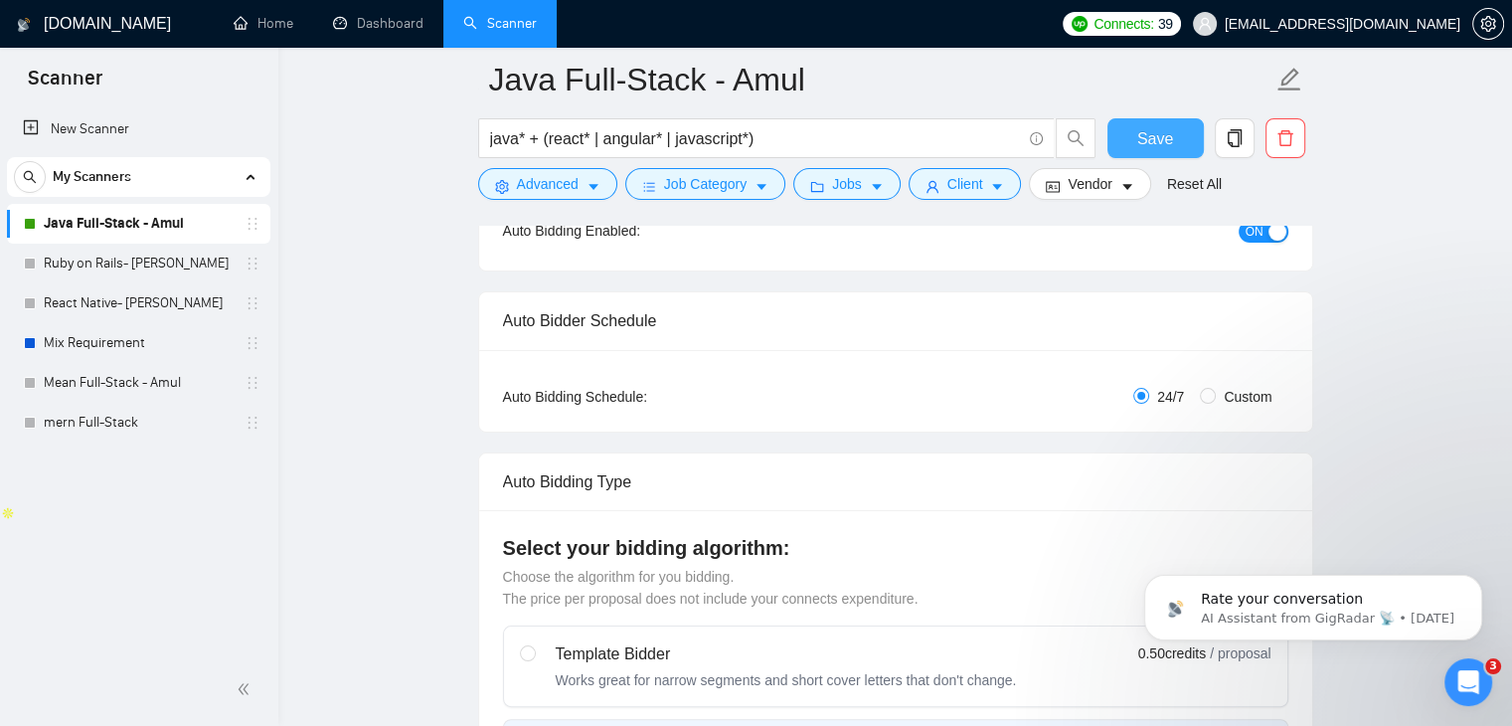
click at [1134, 140] on button "Save" at bounding box center [1156, 138] width 96 height 40
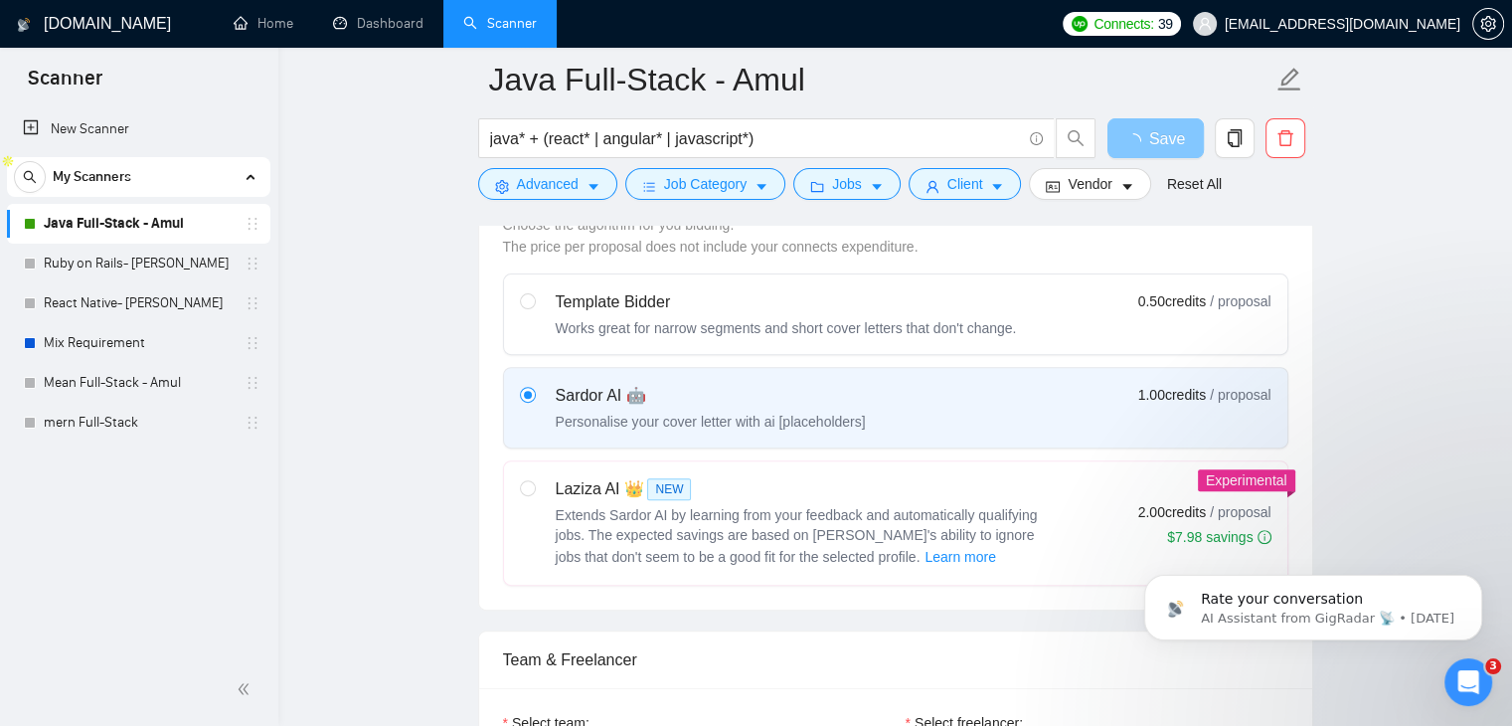
scroll to position [592, 0]
checkbox input "true"
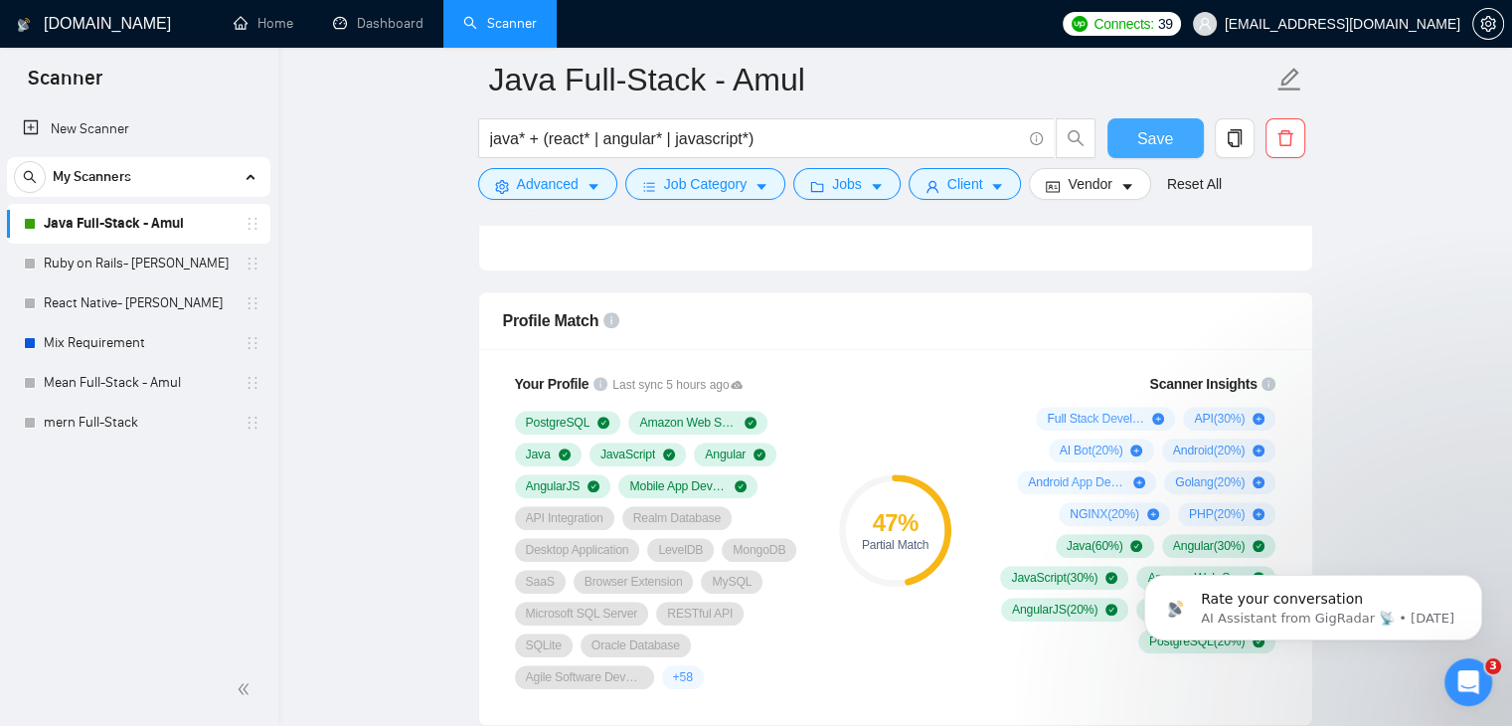
scroll to position [1228, 0]
click at [1148, 144] on span "Save" at bounding box center [1156, 138] width 36 height 25
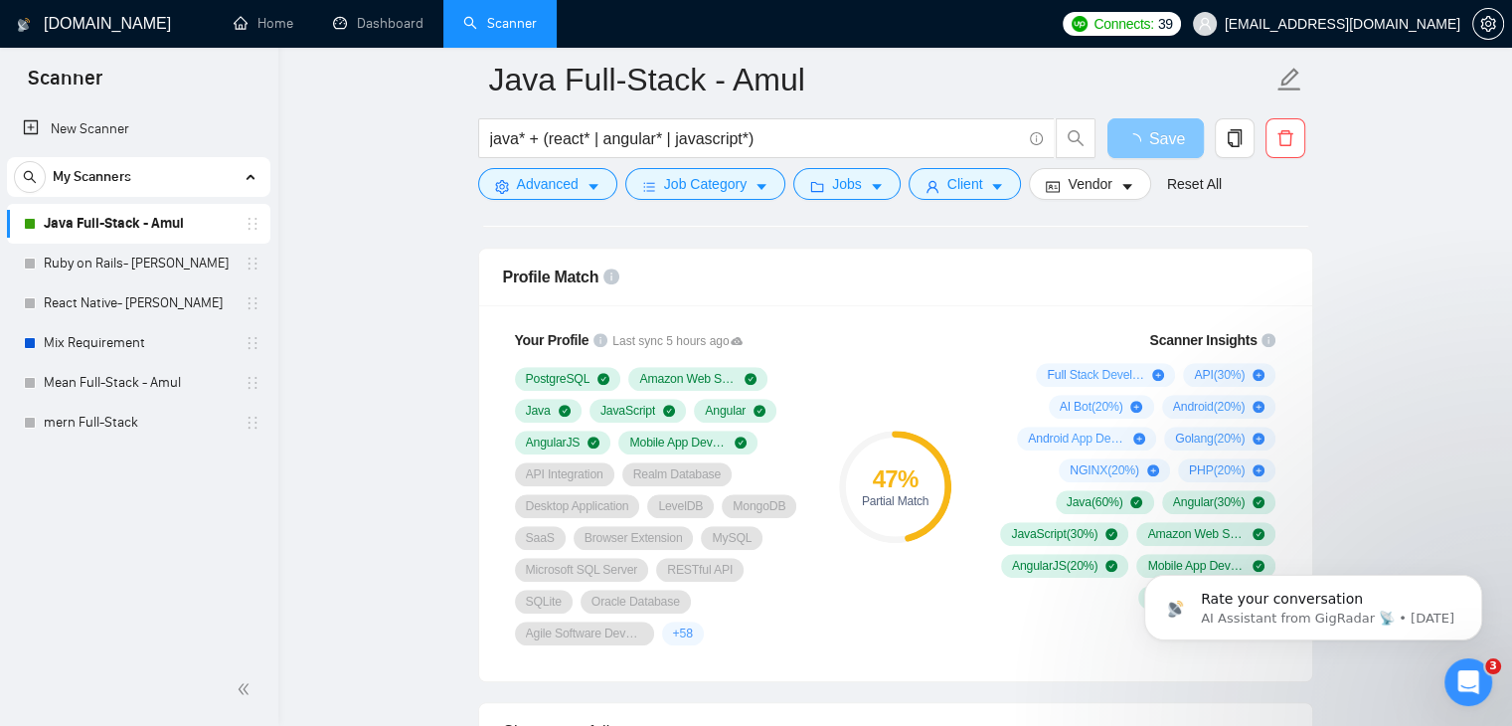
scroll to position [1229, 0]
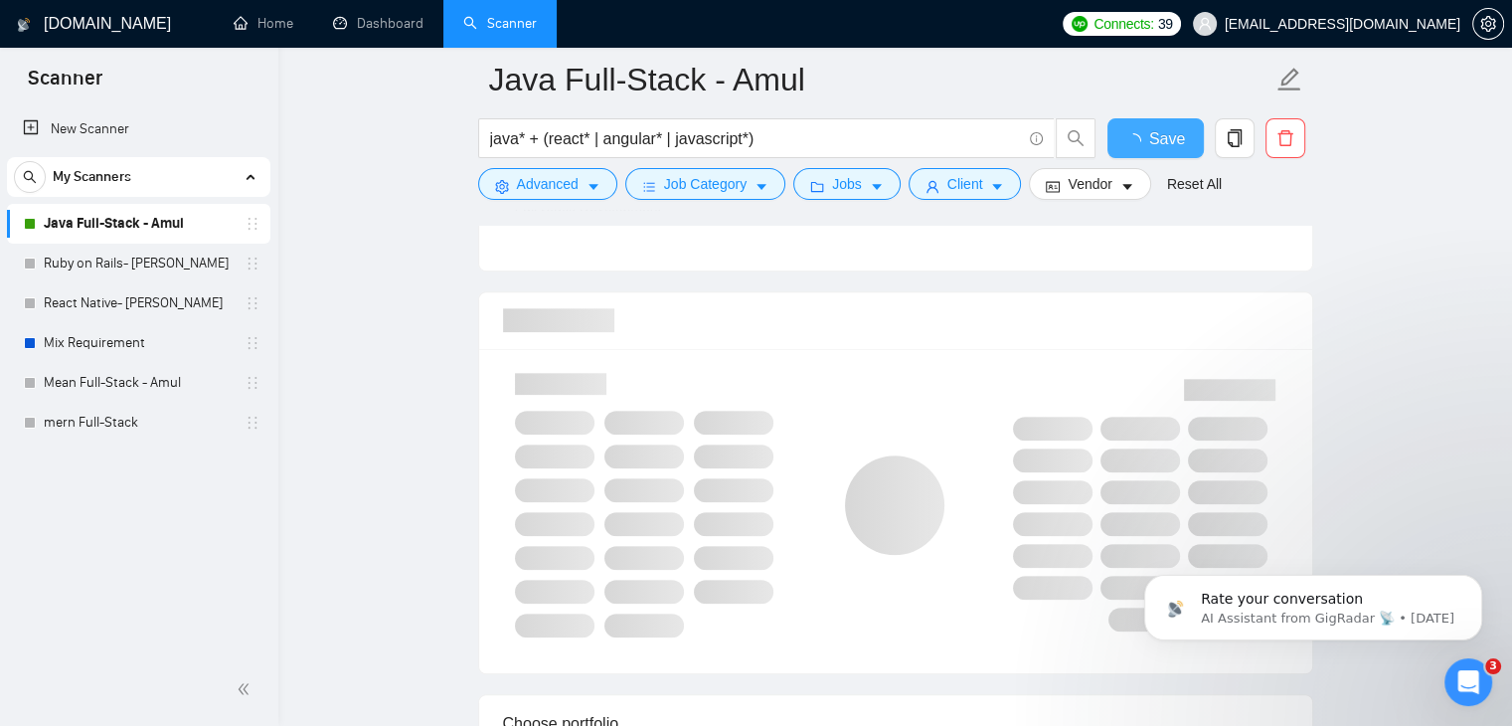
checkbox input "true"
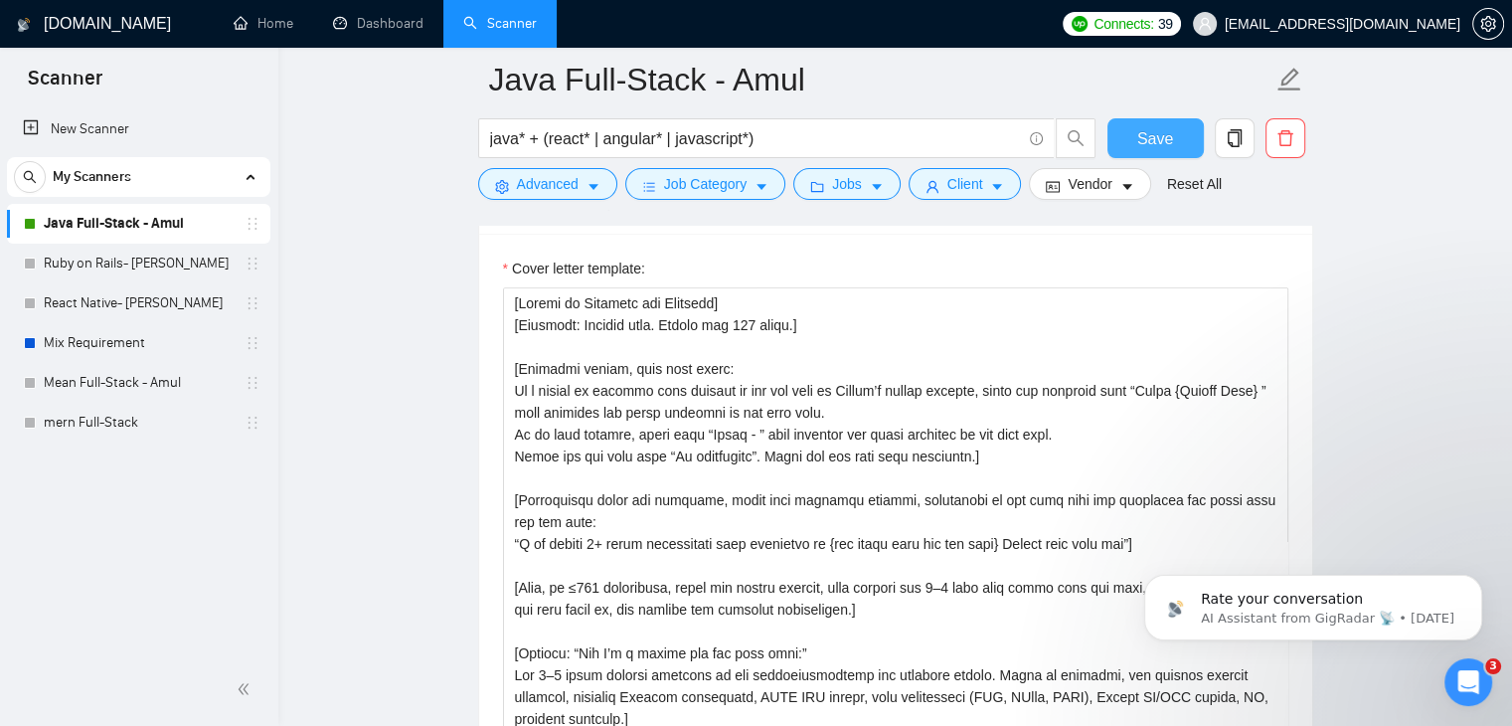
scroll to position [2325, 0]
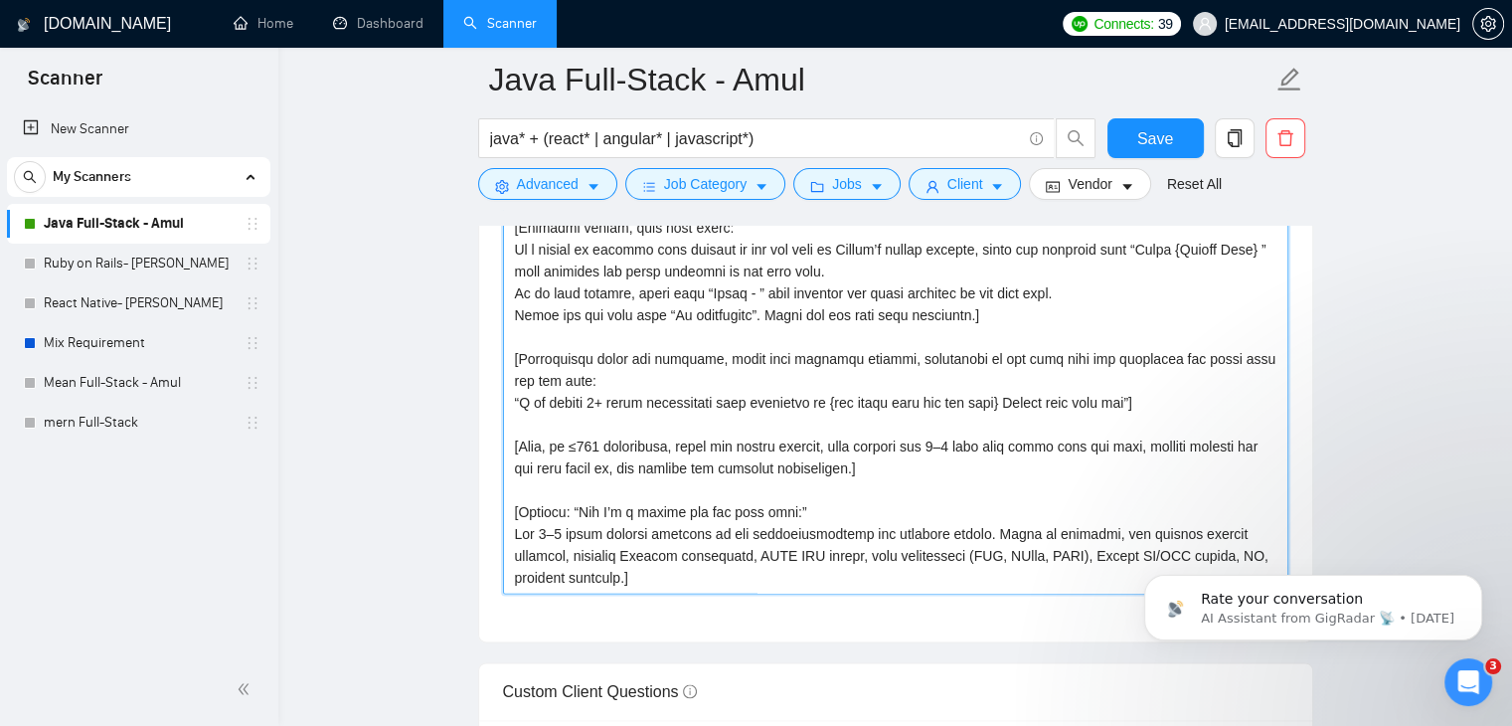
click at [939, 408] on textarea "Cover letter template:" at bounding box center [896, 369] width 786 height 447
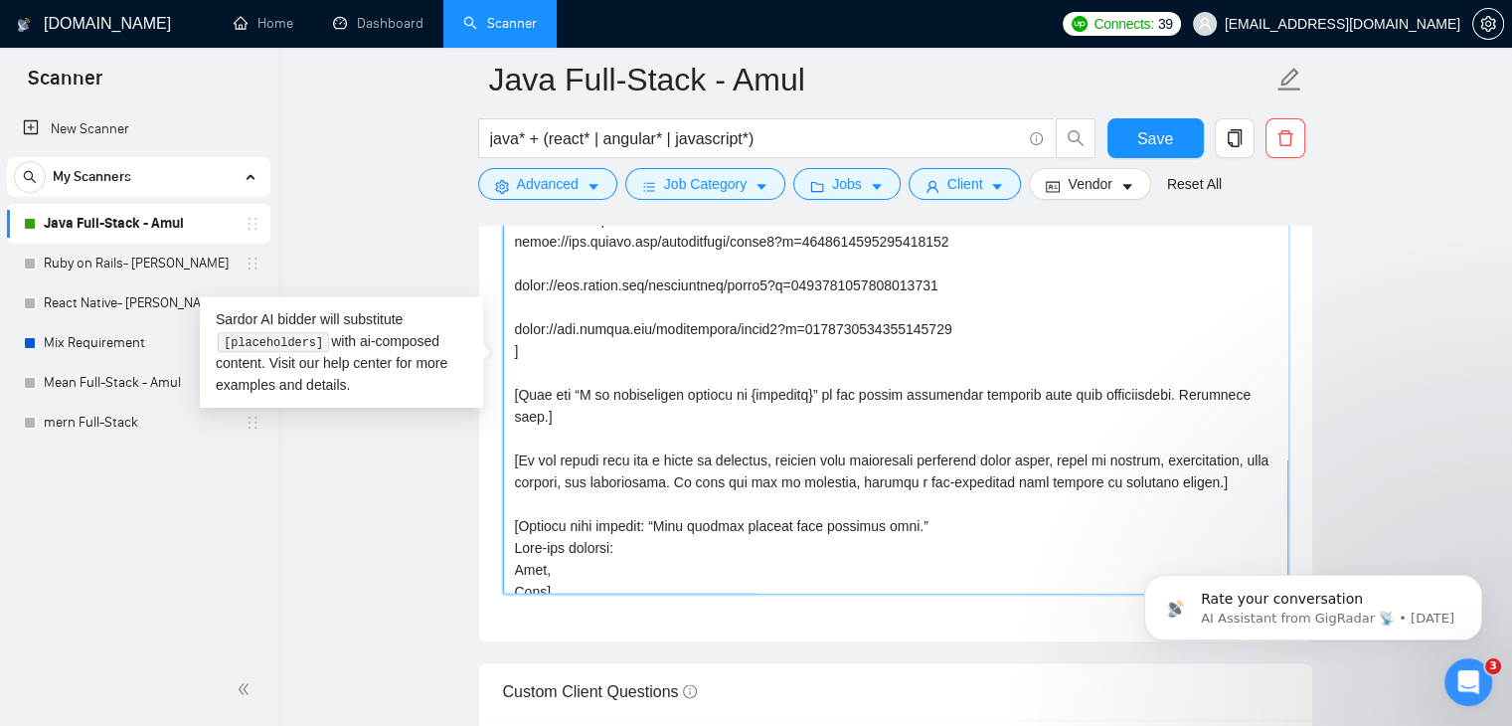
scroll to position [458, 0]
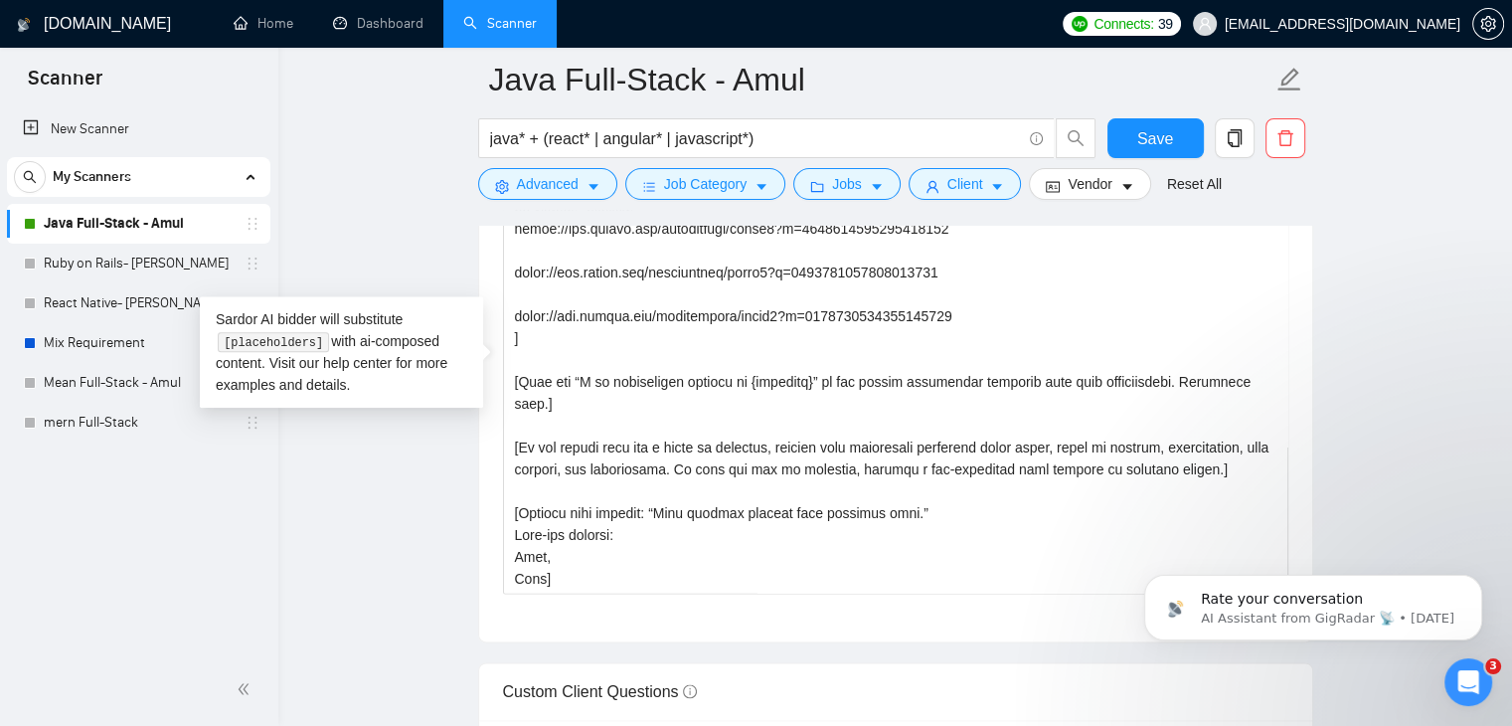
click at [1437, 356] on main "Java Full-Stack - Amul java* + (react* | angular* | javascript*) Save Advanced …" at bounding box center [895, 610] width 1170 height 5711
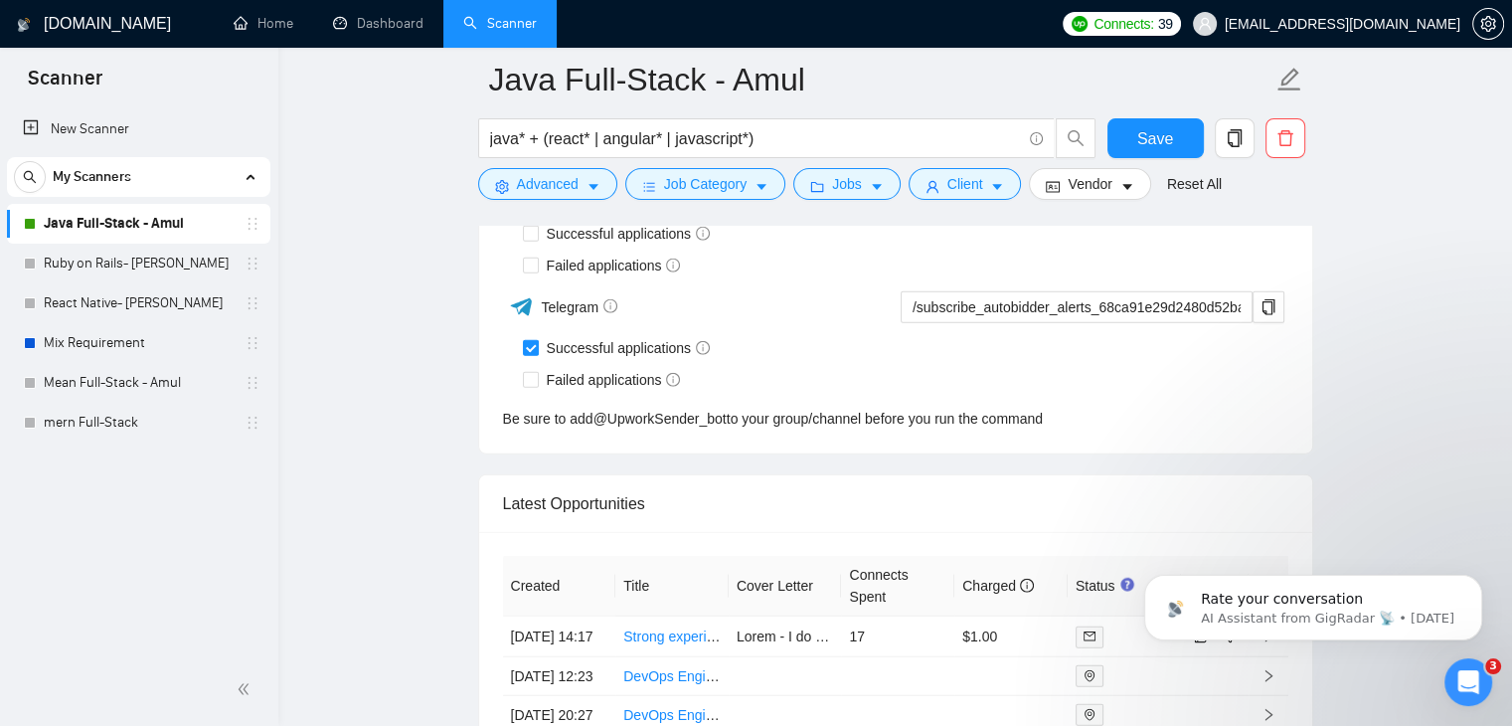
scroll to position [5334, 0]
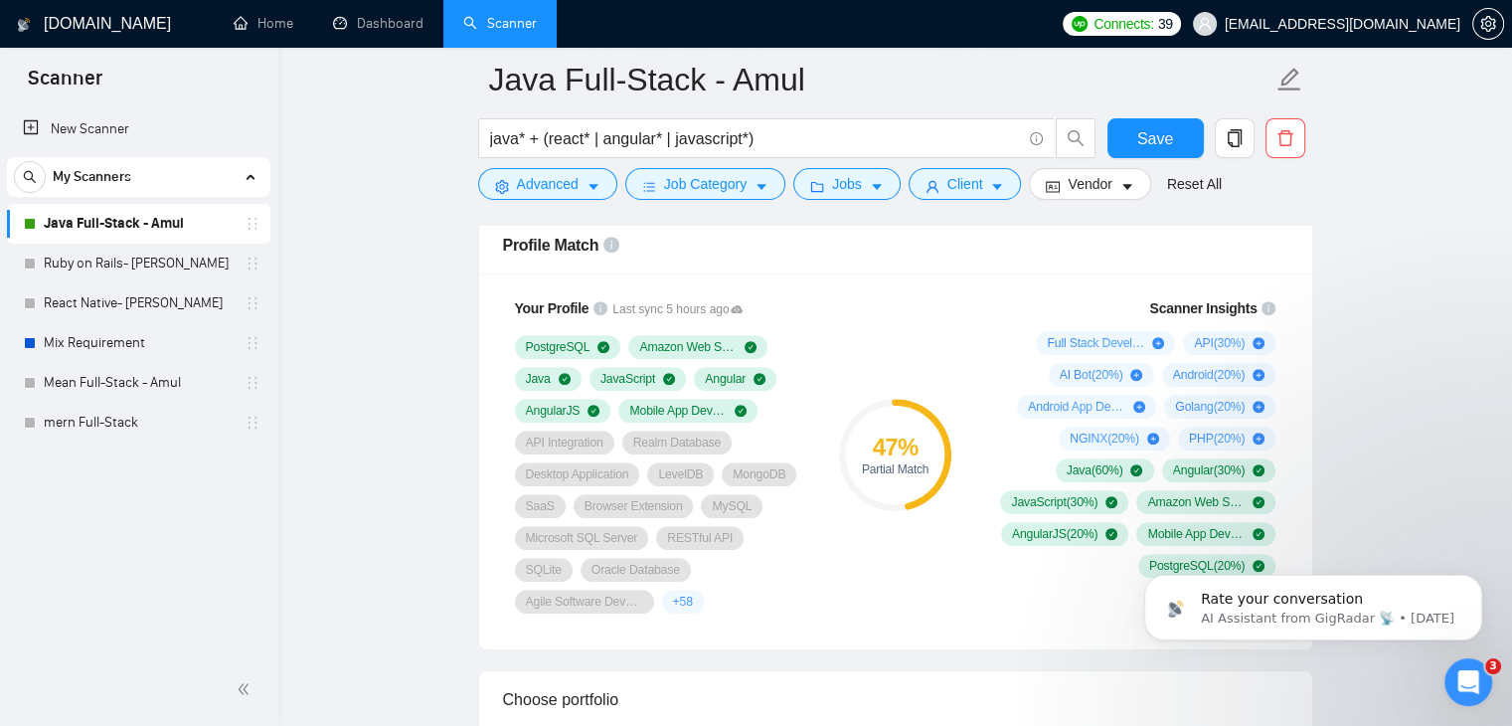
scroll to position [1281, 0]
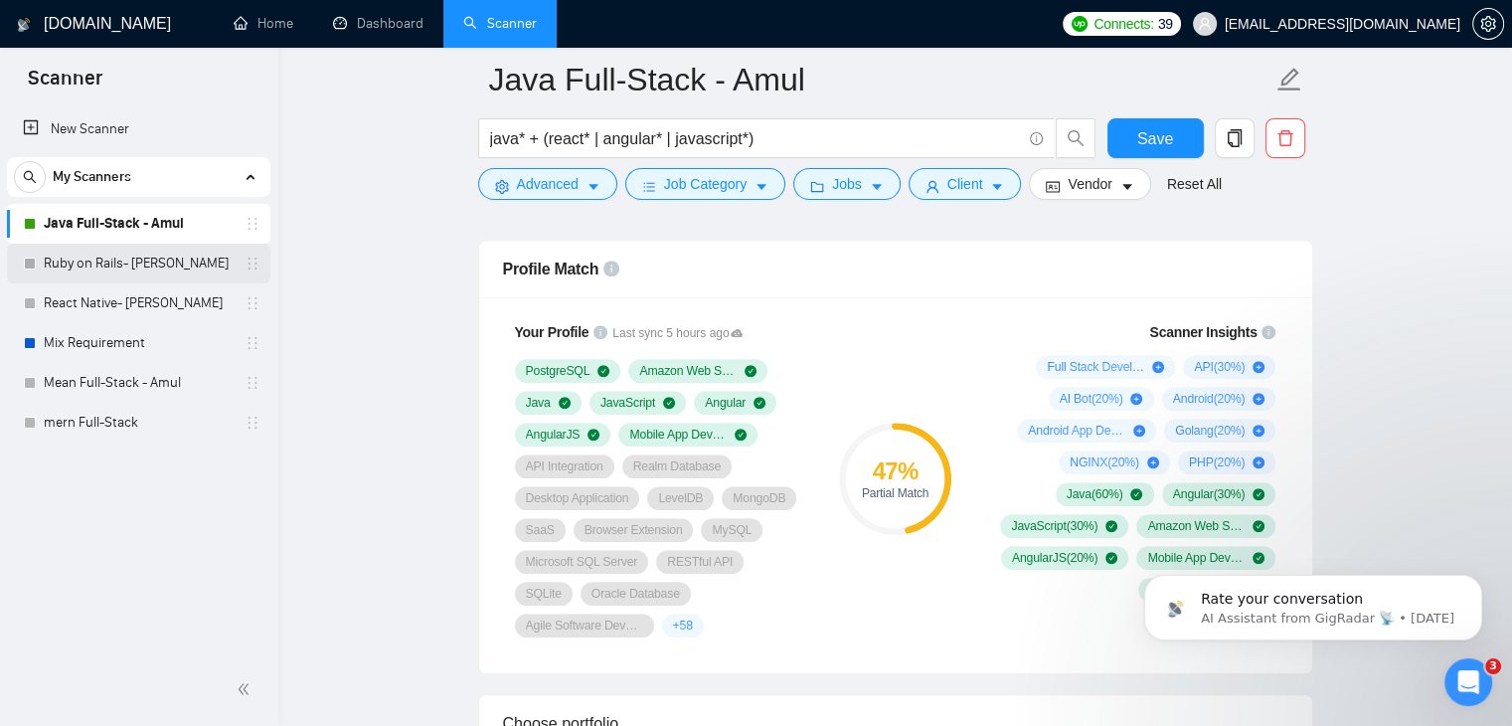
click at [130, 260] on link "Ruby on Rails- [PERSON_NAME]" at bounding box center [138, 264] width 189 height 40
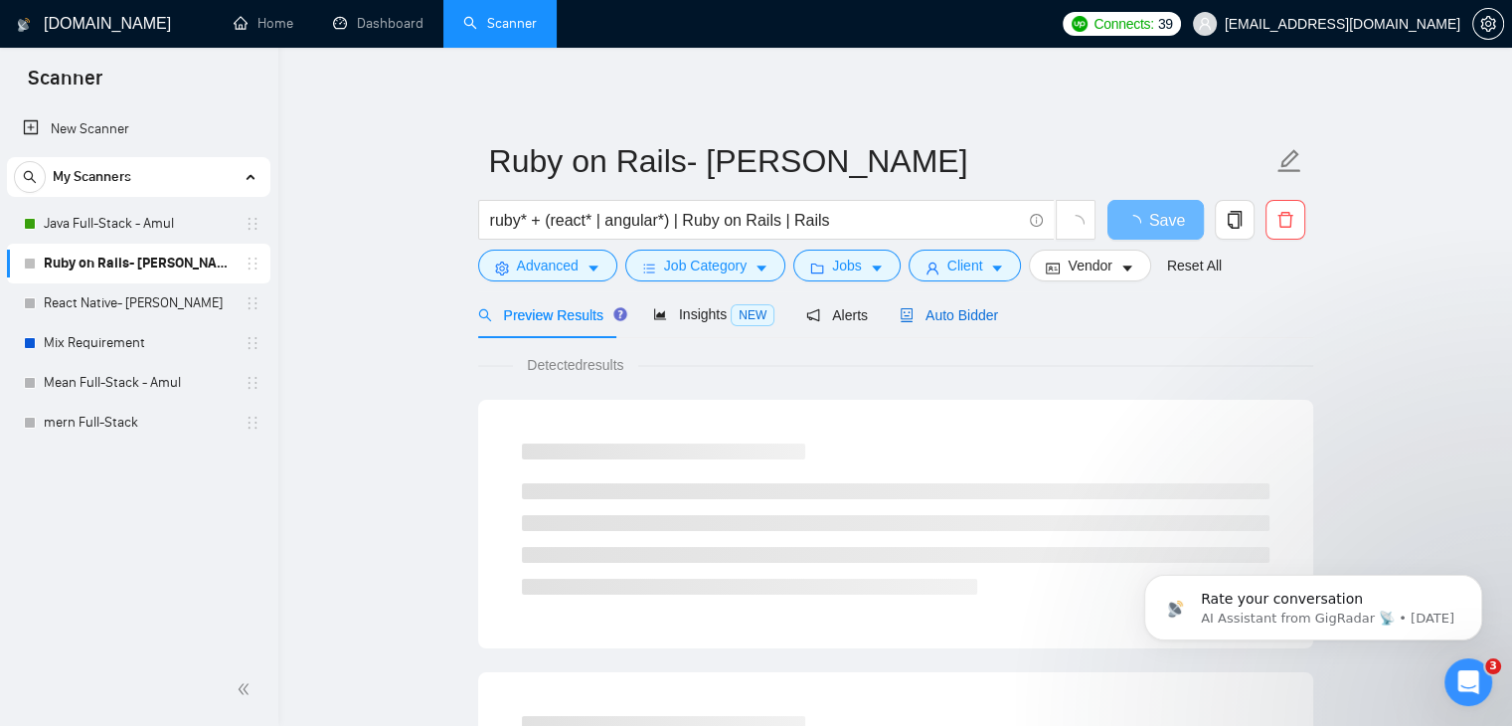
click at [938, 315] on span "Auto Bidder" at bounding box center [949, 315] width 98 height 16
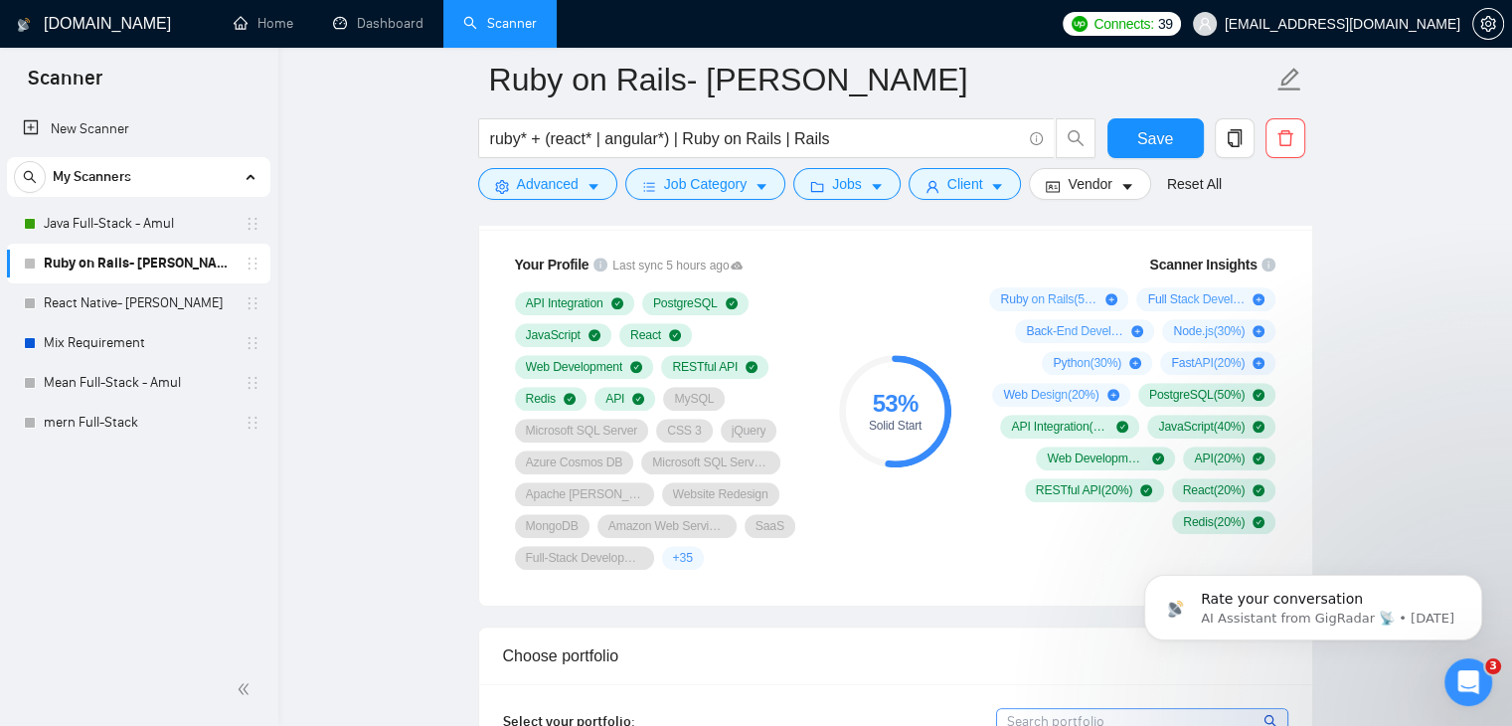
scroll to position [1349, 0]
click at [153, 223] on link "Java Full-Stack - Amul" at bounding box center [138, 224] width 189 height 40
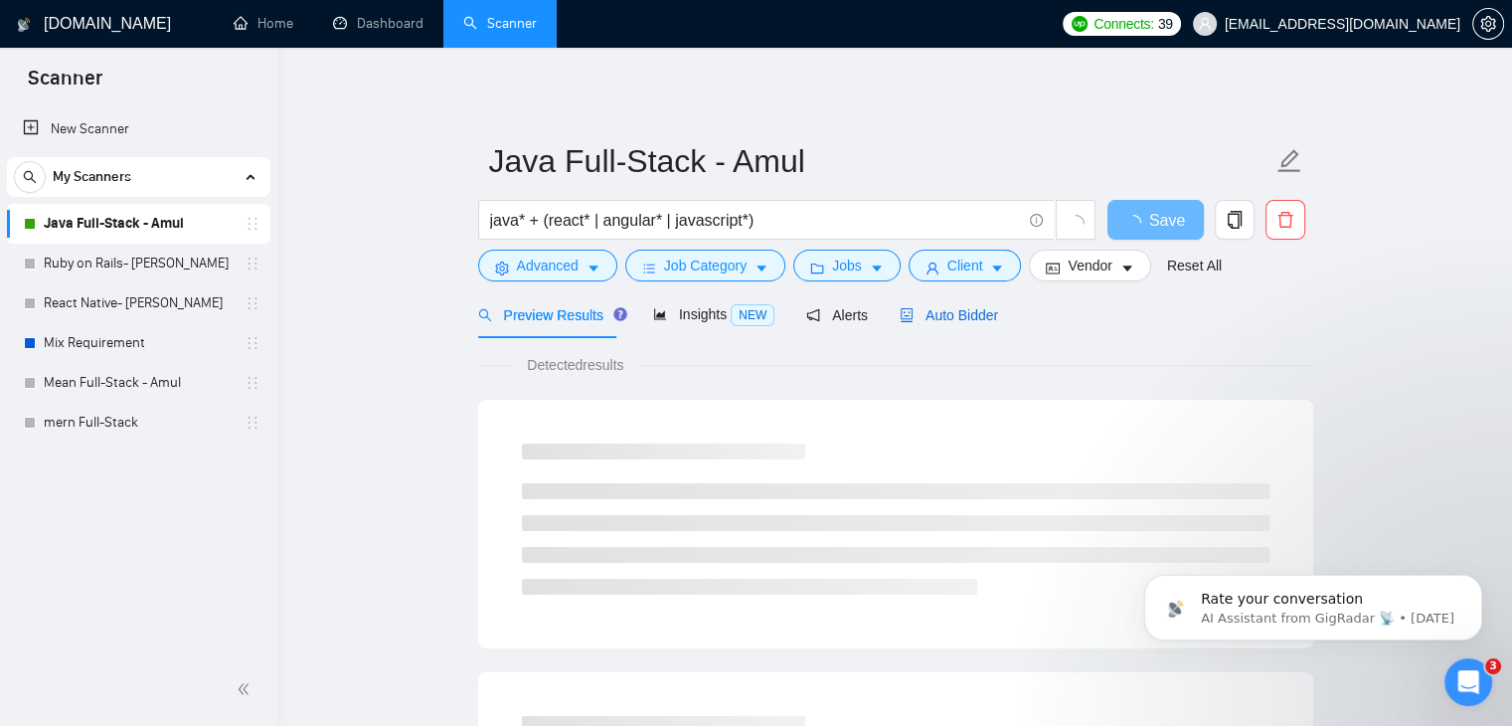
click at [956, 312] on span "Auto Bidder" at bounding box center [949, 315] width 98 height 16
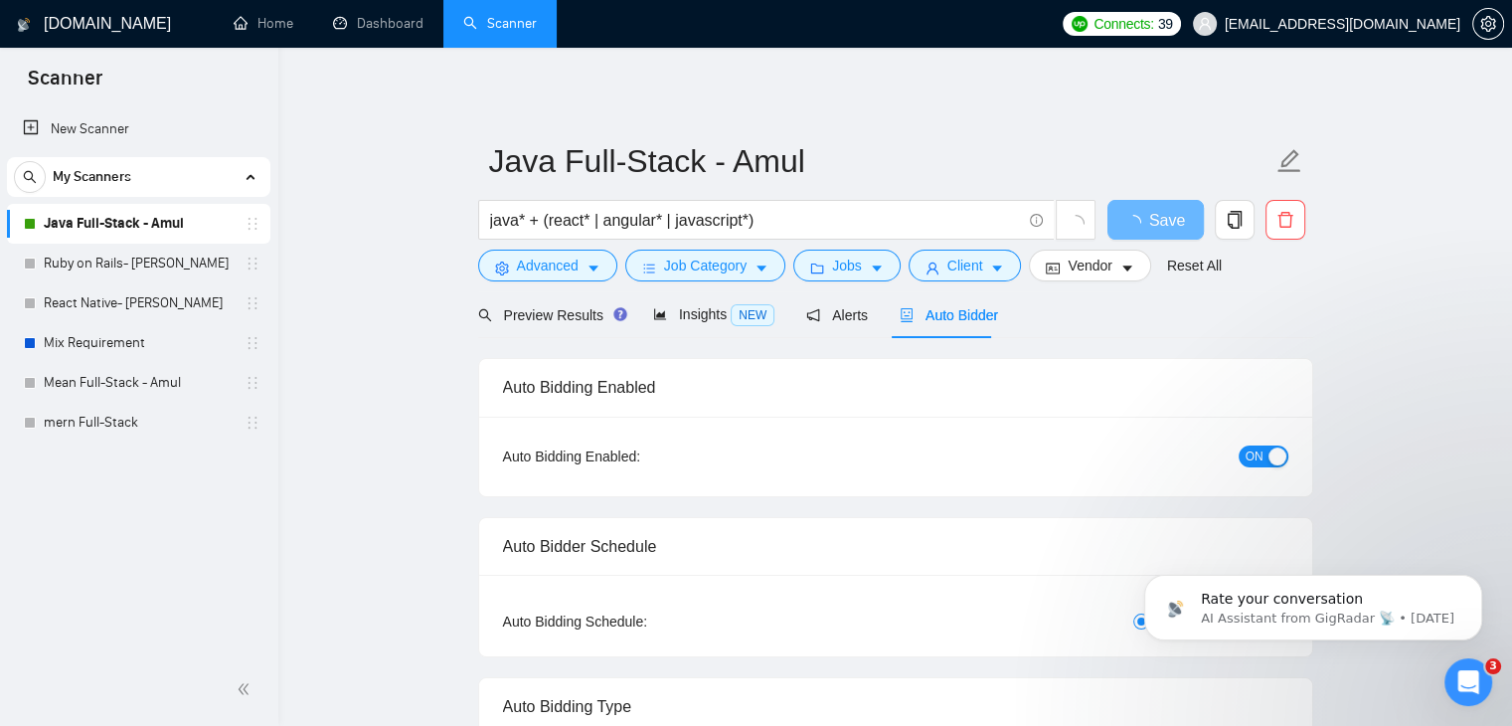
checkbox input "true"
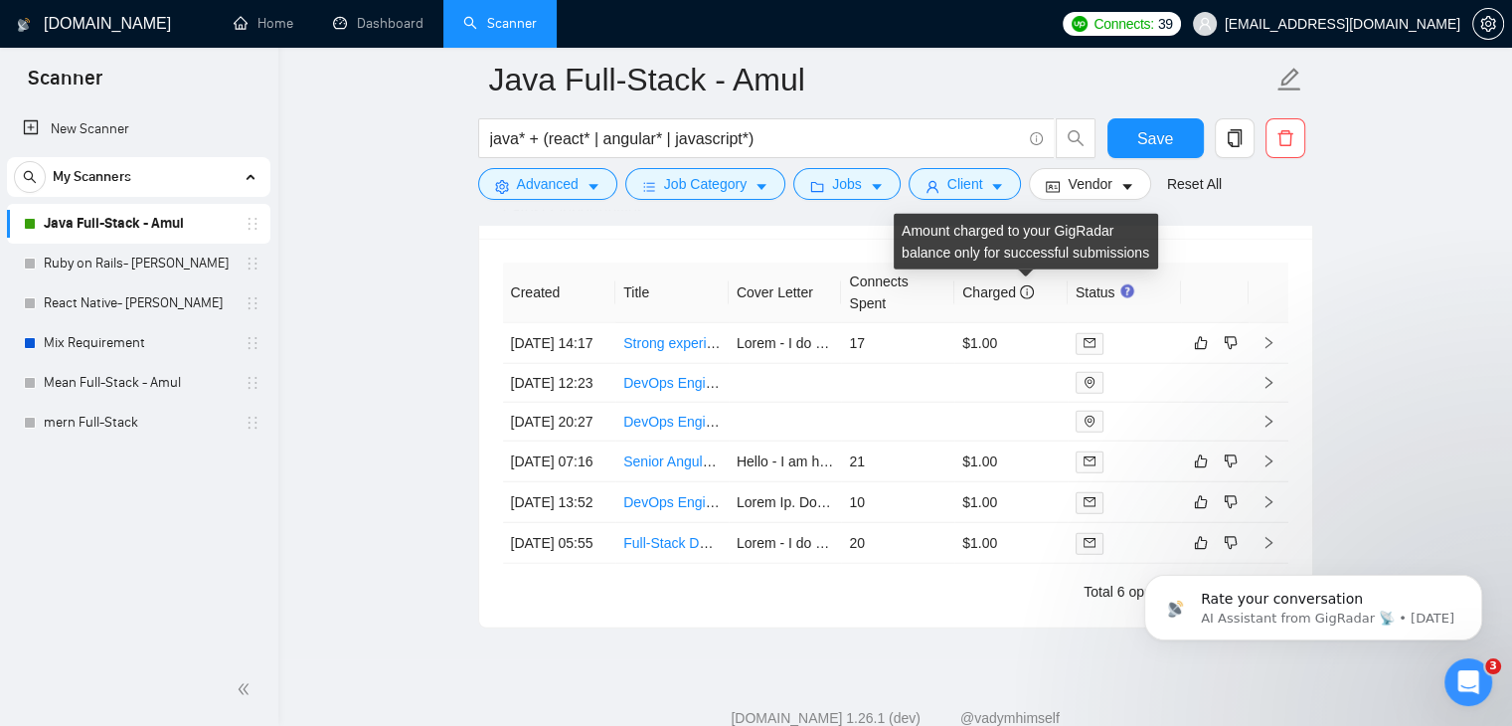
scroll to position [5167, 0]
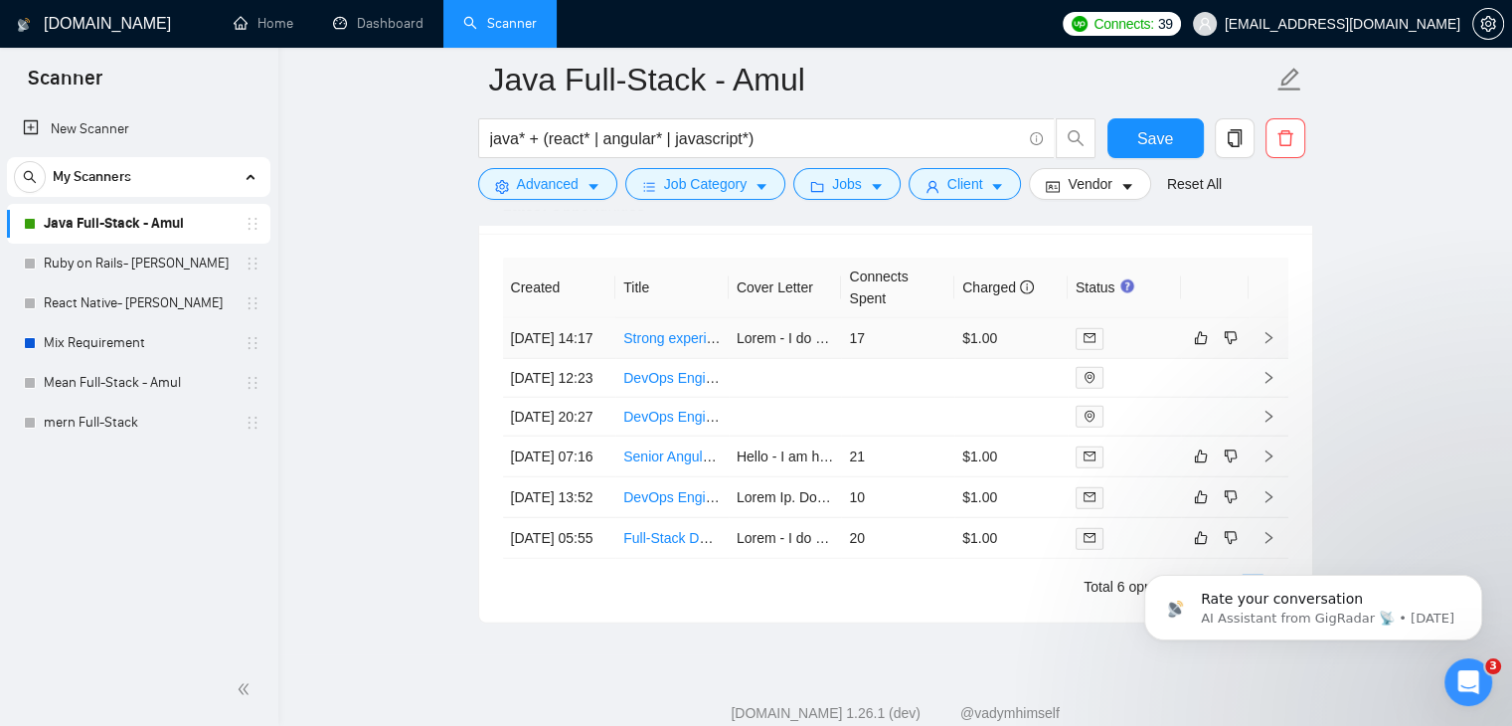
click at [672, 346] on link "Strong experience with Java 17, Spring Boot 6.x,Angual, Hibernate, and REST APIs" at bounding box center [881, 338] width 517 height 16
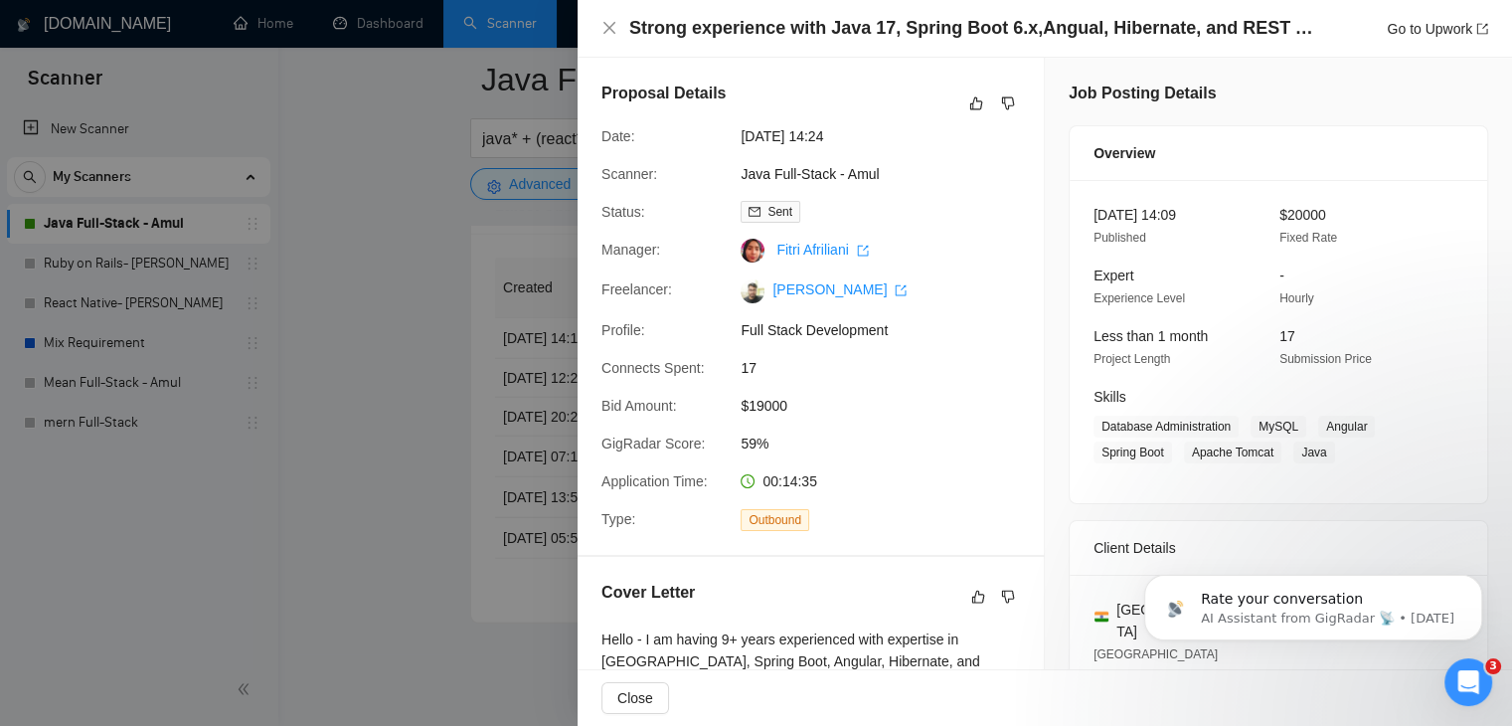
click at [370, 299] on div at bounding box center [756, 363] width 1512 height 726
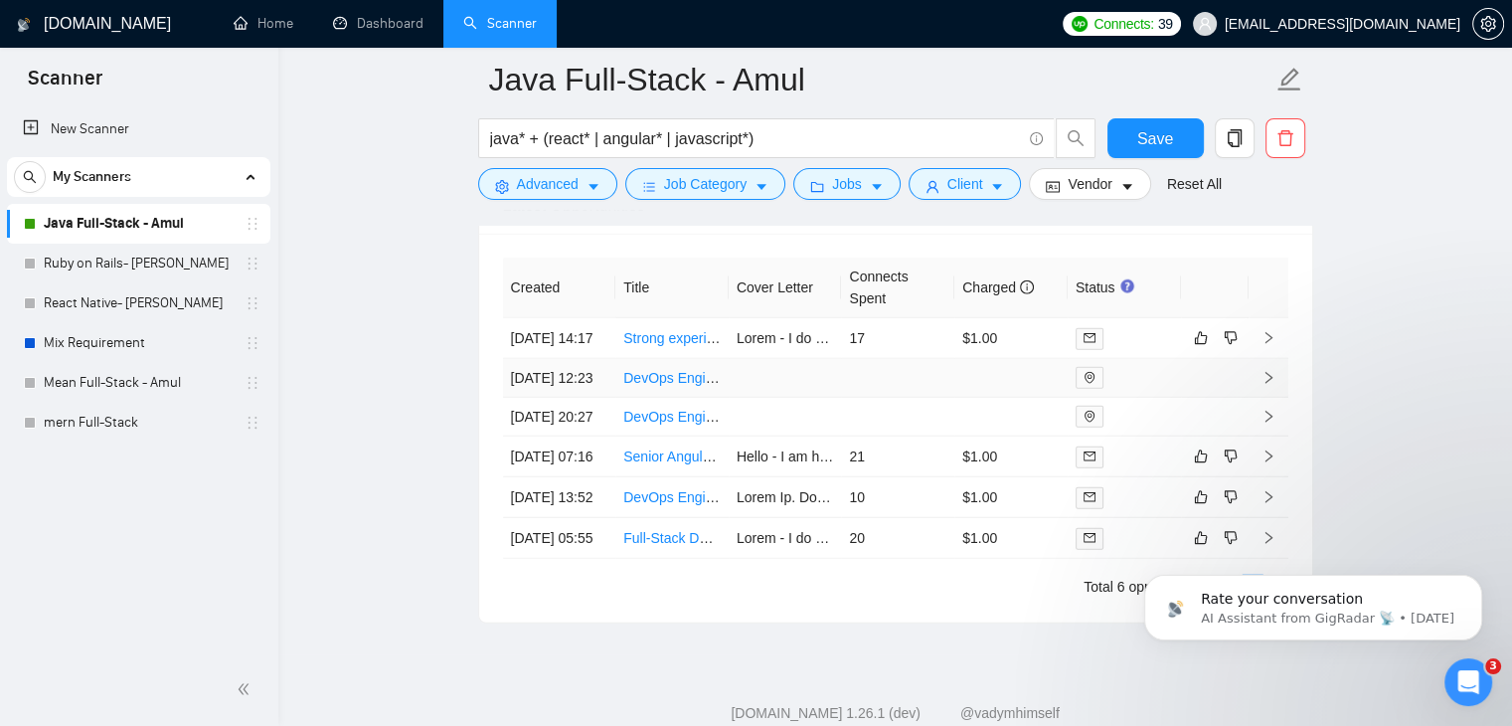
click at [668, 386] on link "DevOps Engineer for Infrastructure Setup on Hetzner (Kubernetes, CI/CD, Java Sp…" at bounding box center [909, 378] width 572 height 16
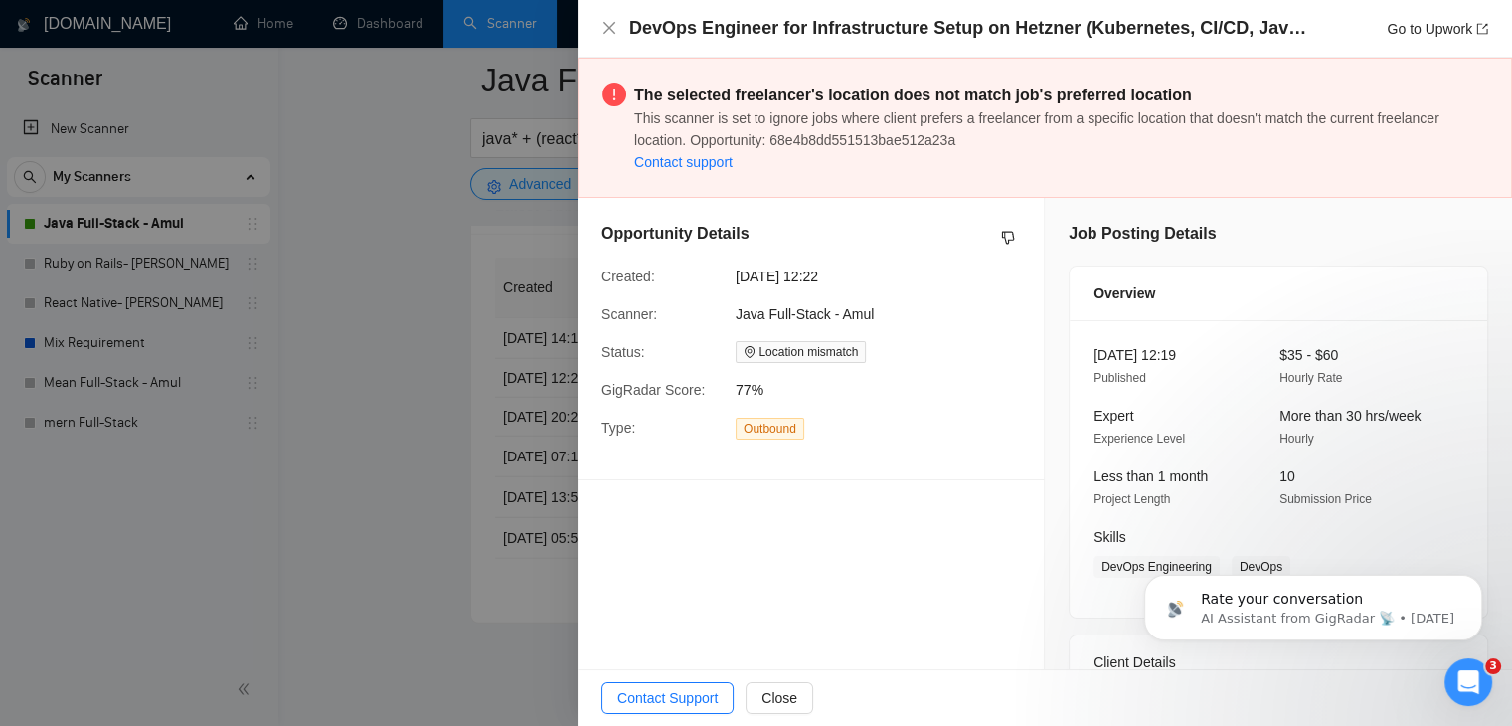
click at [384, 285] on div at bounding box center [756, 363] width 1512 height 726
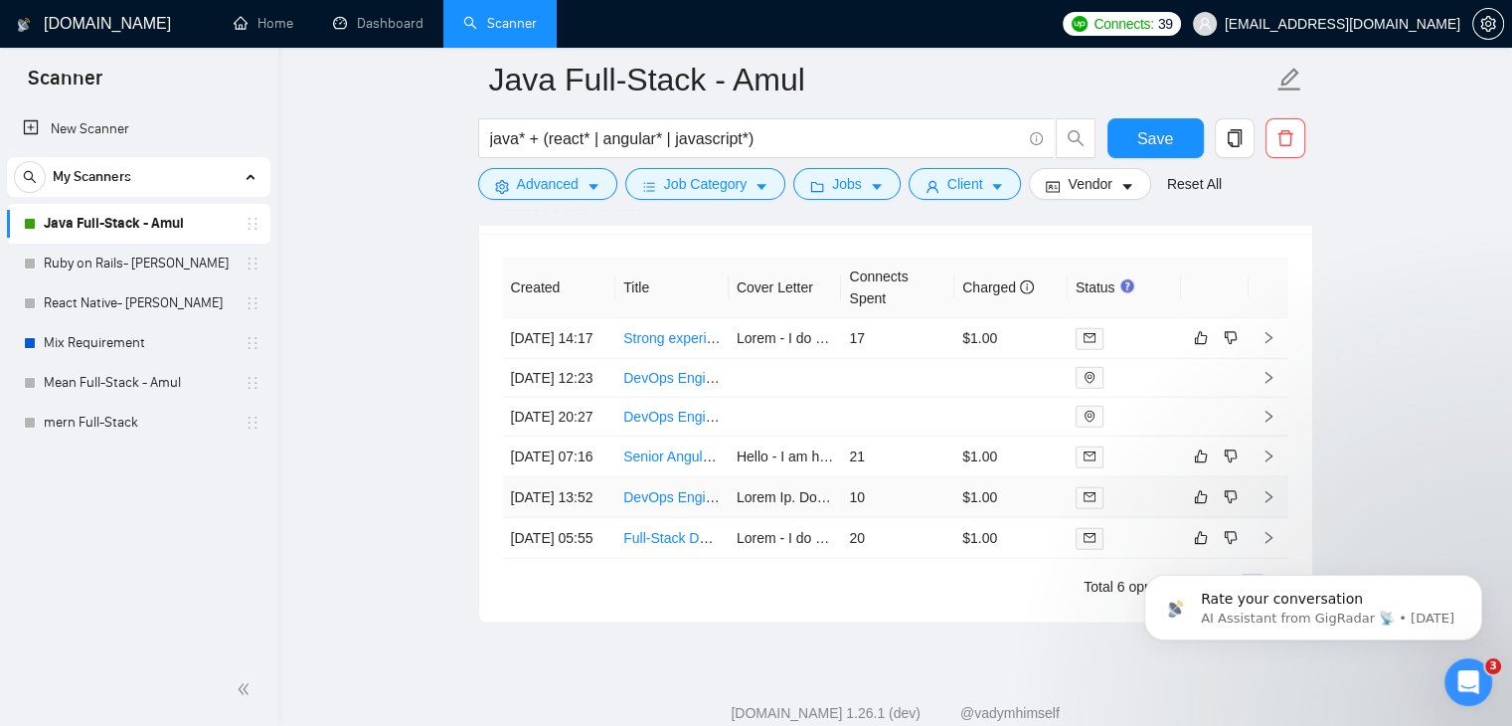
click at [656, 505] on link "DevOps Engineer für Infrastrukturaufbau auf Hetzner (Kubernetes, CI/CD, Java Sp…" at bounding box center [908, 497] width 571 height 16
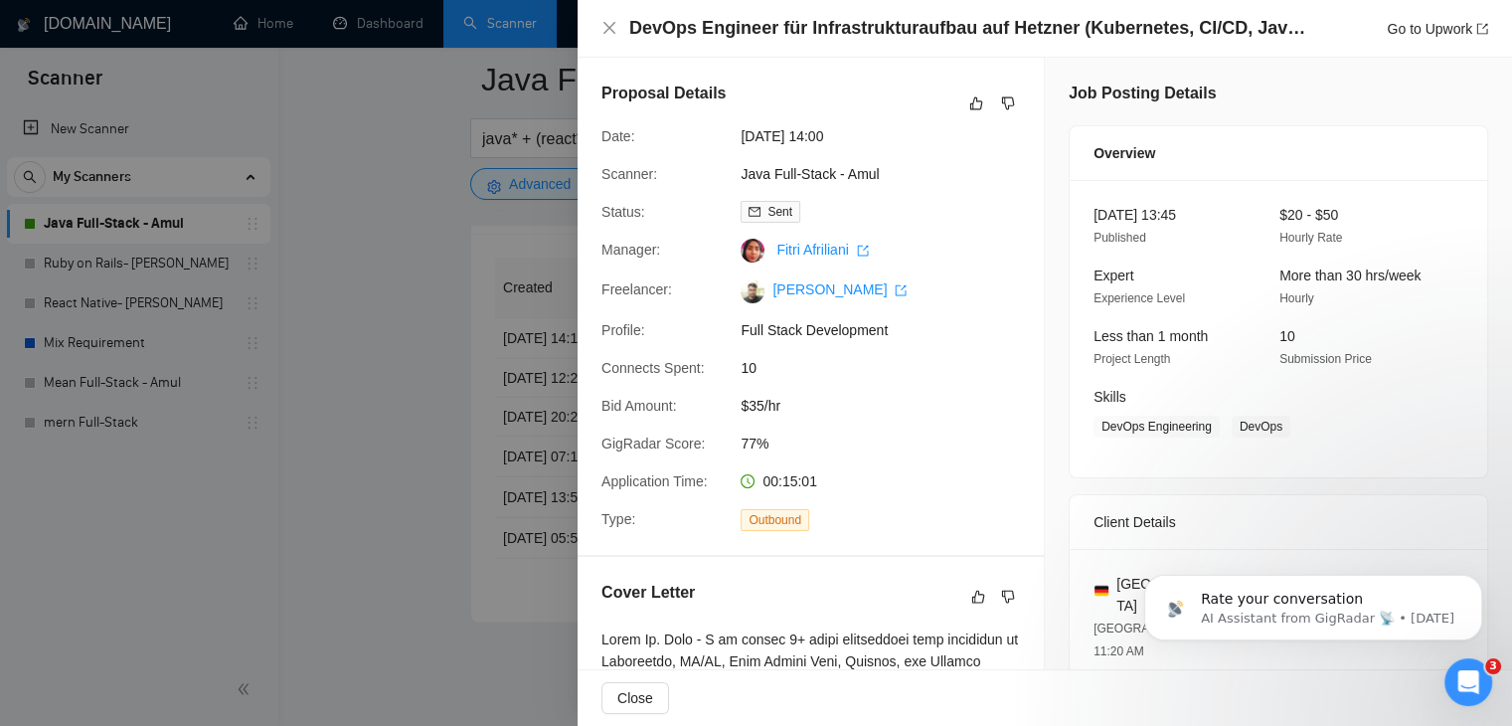
click at [428, 325] on div at bounding box center [756, 363] width 1512 height 726
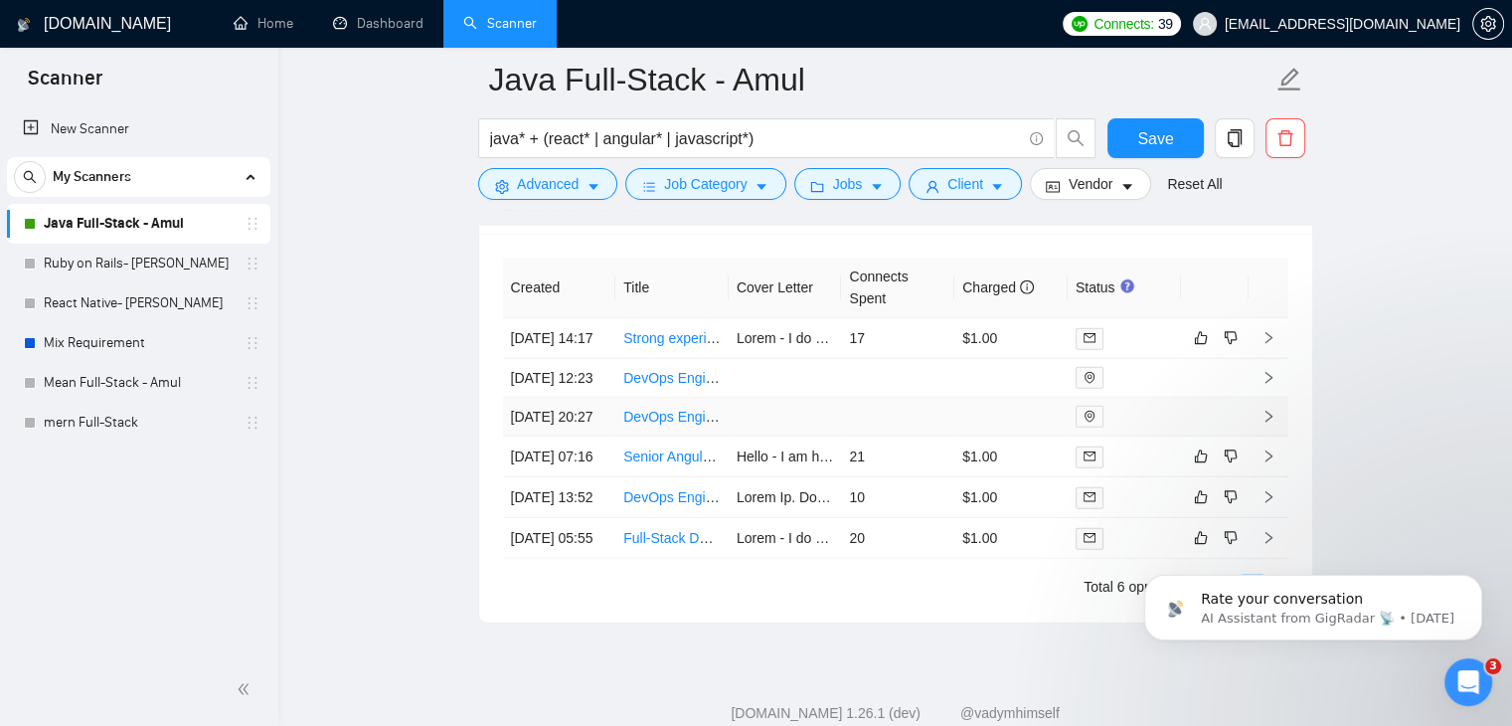
scroll to position [5334, 0]
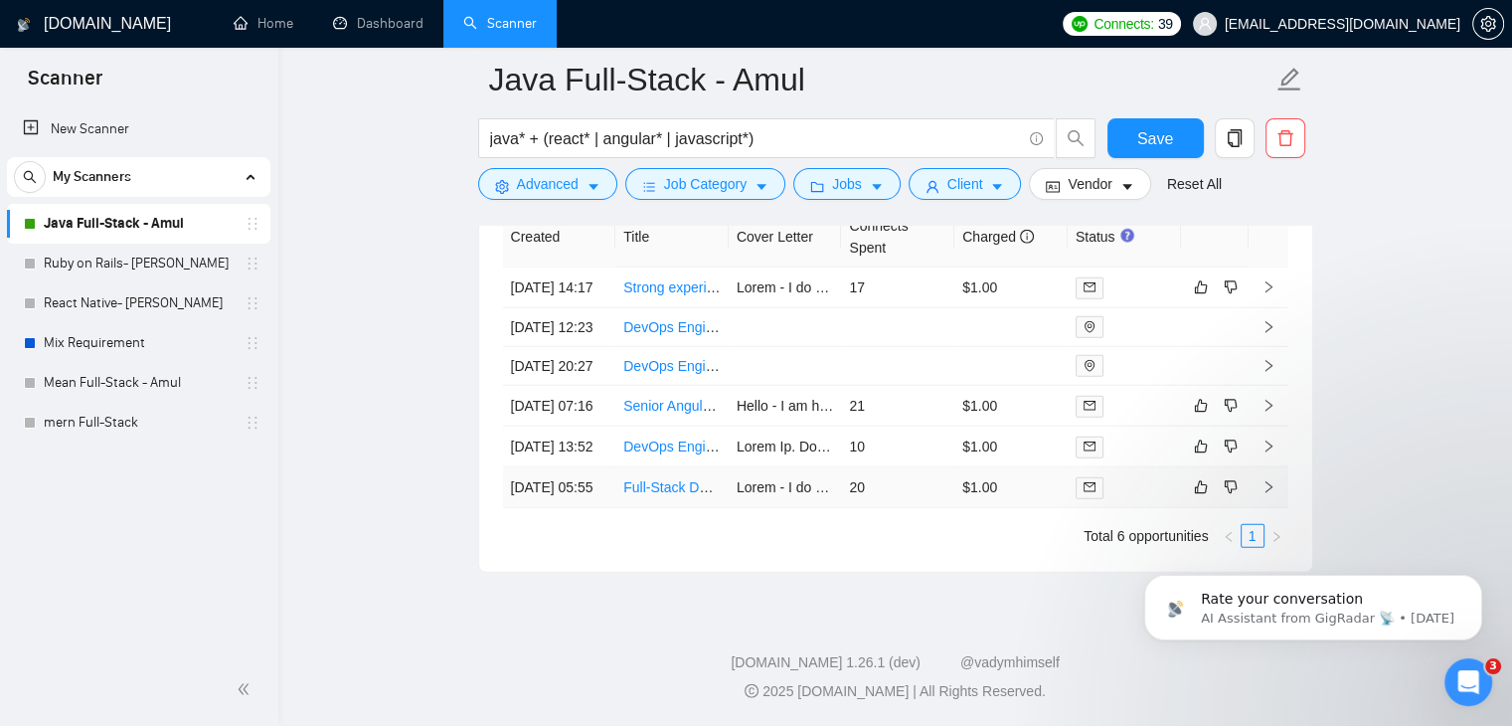
click at [660, 479] on link "Full-Stack Developer for Keycloak SaaS Platform" at bounding box center [774, 487] width 303 height 16
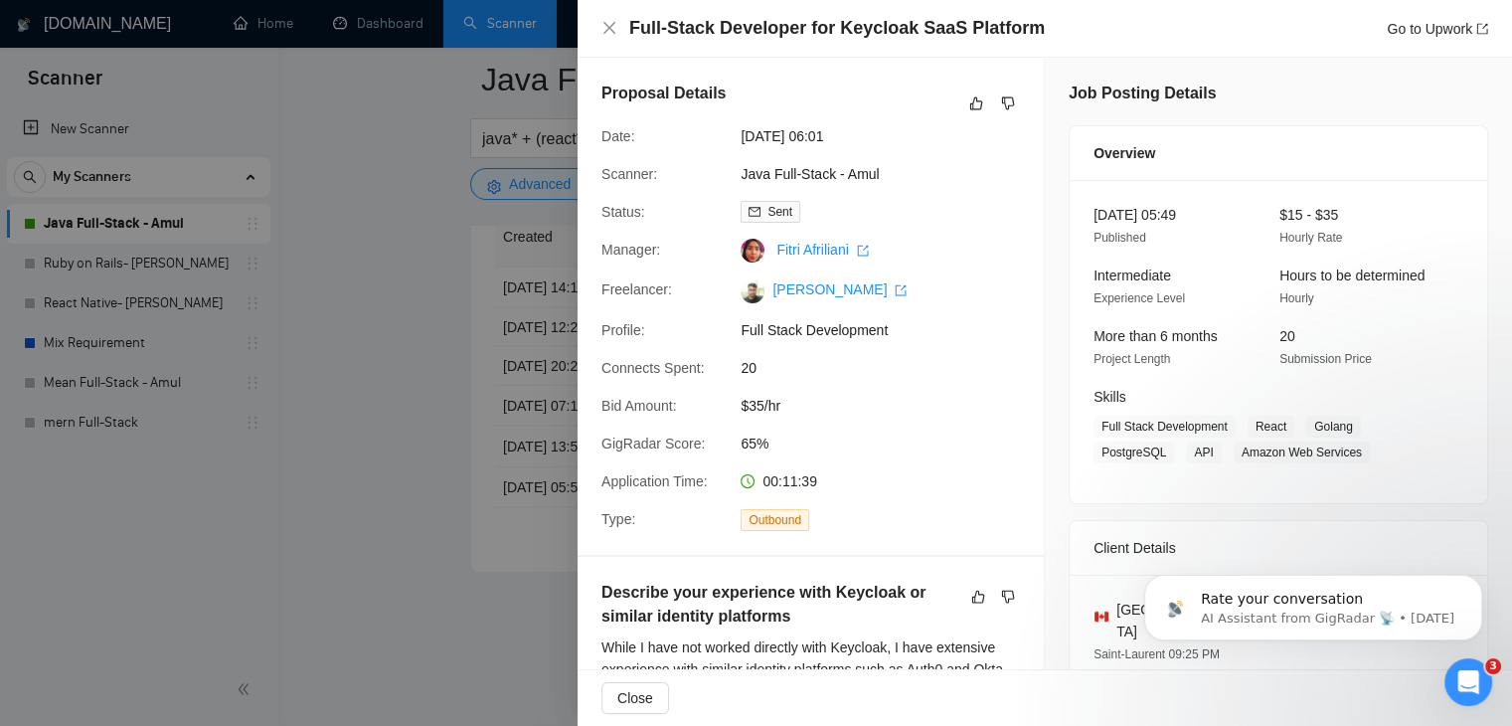
click at [293, 230] on div at bounding box center [756, 363] width 1512 height 726
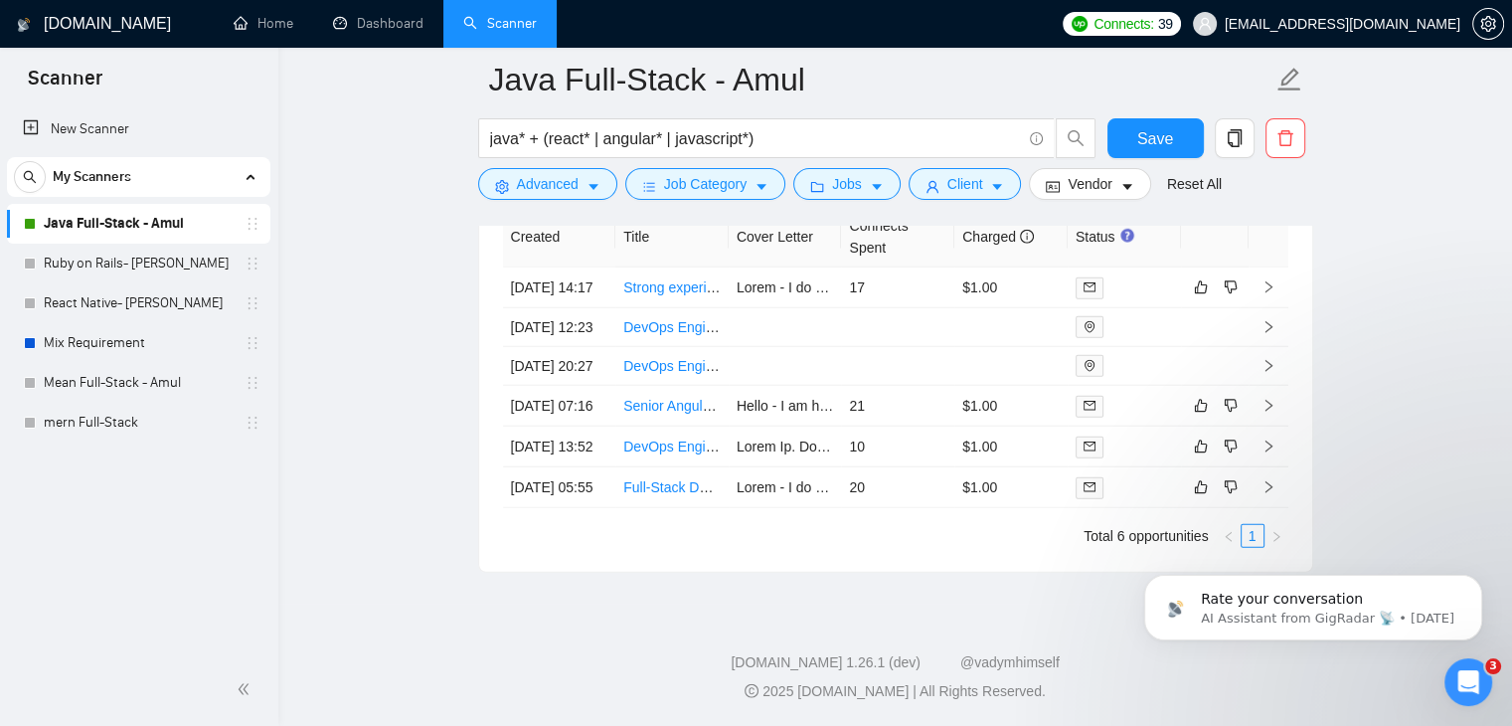
drag, startPoint x: 657, startPoint y: 477, endPoint x: 412, endPoint y: 363, distance: 270.9
click at [1262, 480] on icon "right" at bounding box center [1269, 487] width 14 height 14
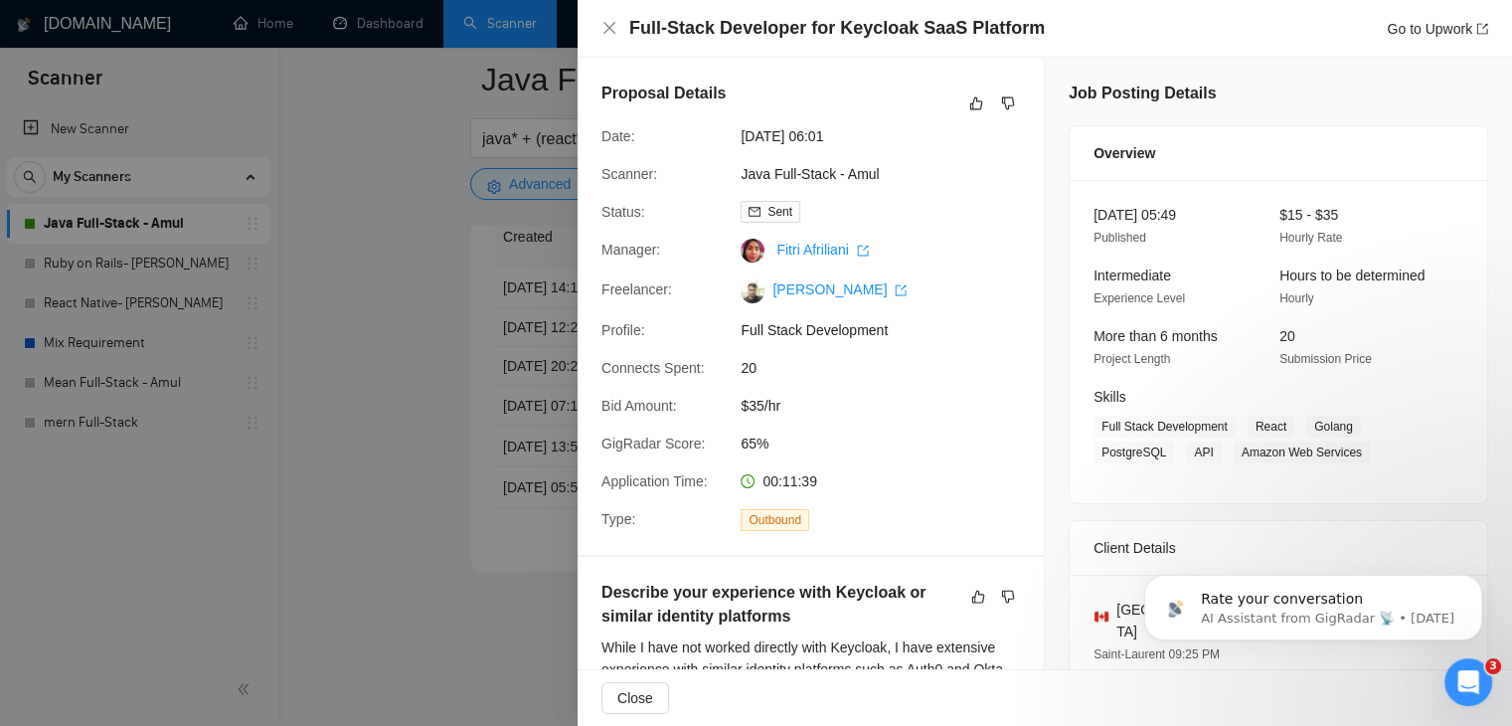
click at [314, 292] on div at bounding box center [756, 363] width 1512 height 726
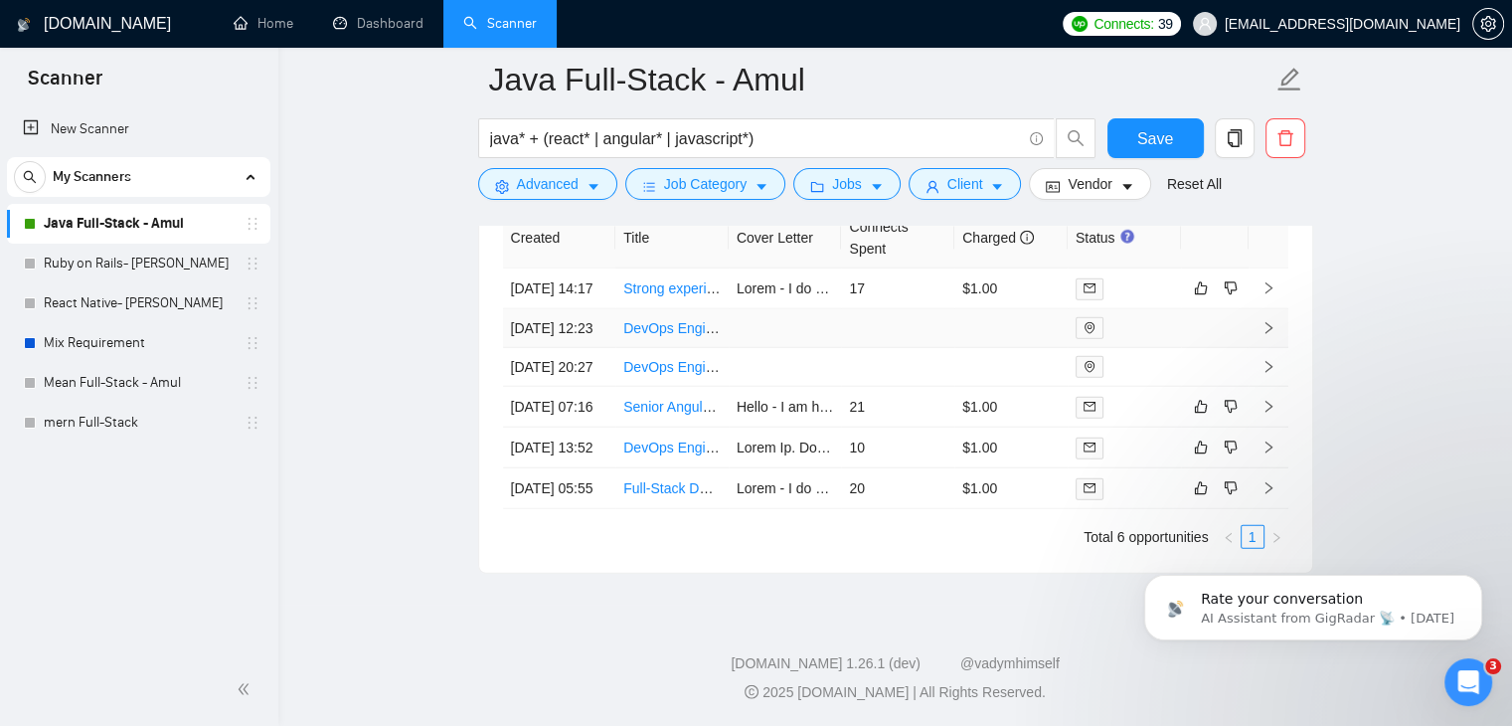
scroll to position [5218, 0]
click at [822, 386] on td at bounding box center [785, 366] width 113 height 39
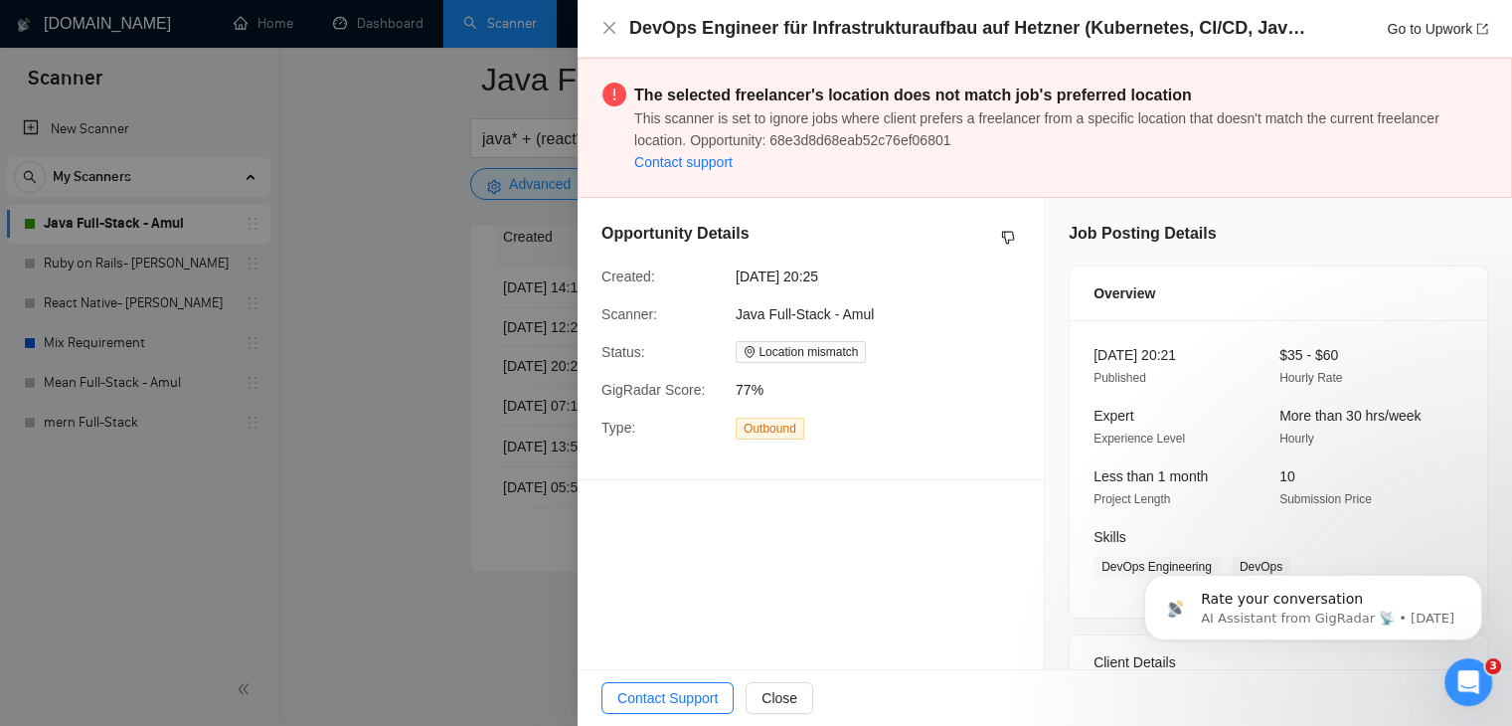
click at [431, 340] on div at bounding box center [756, 363] width 1512 height 726
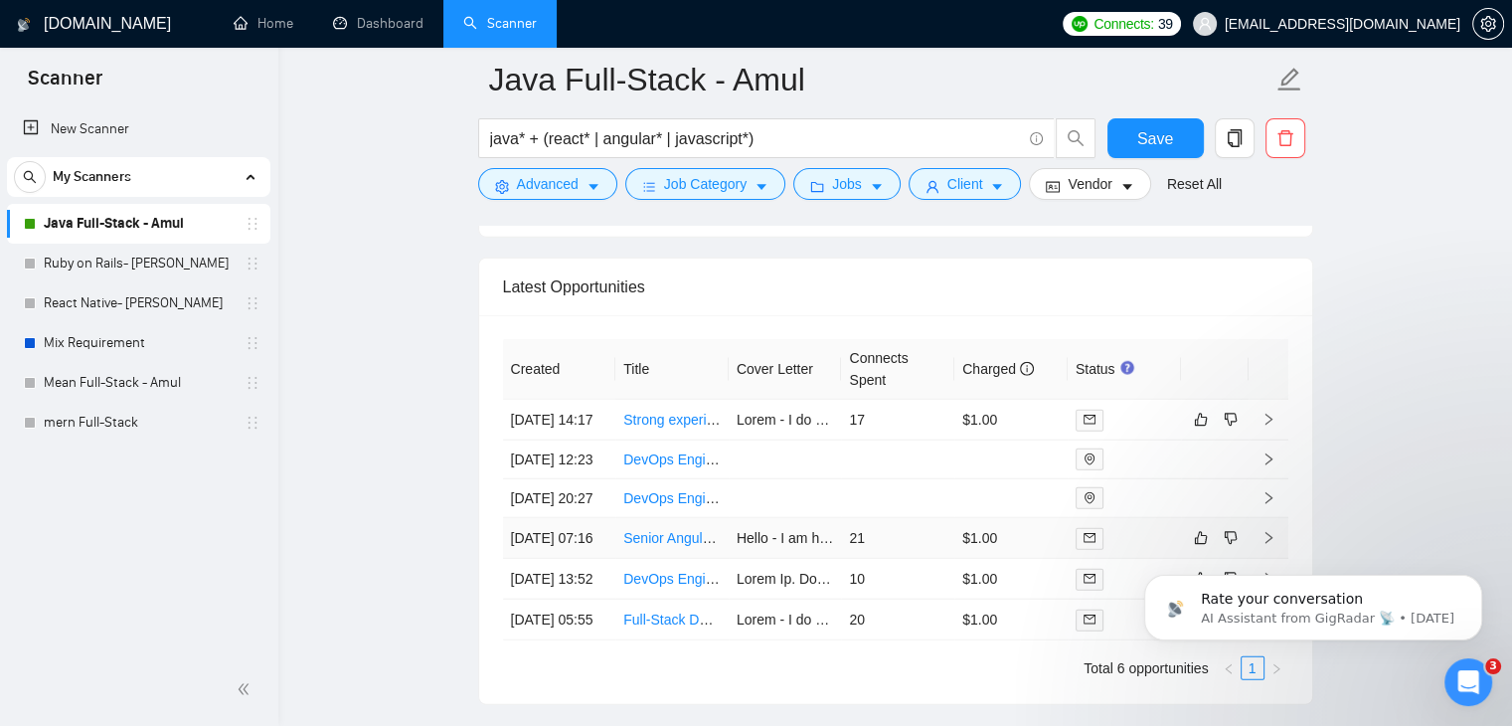
scroll to position [5179, 0]
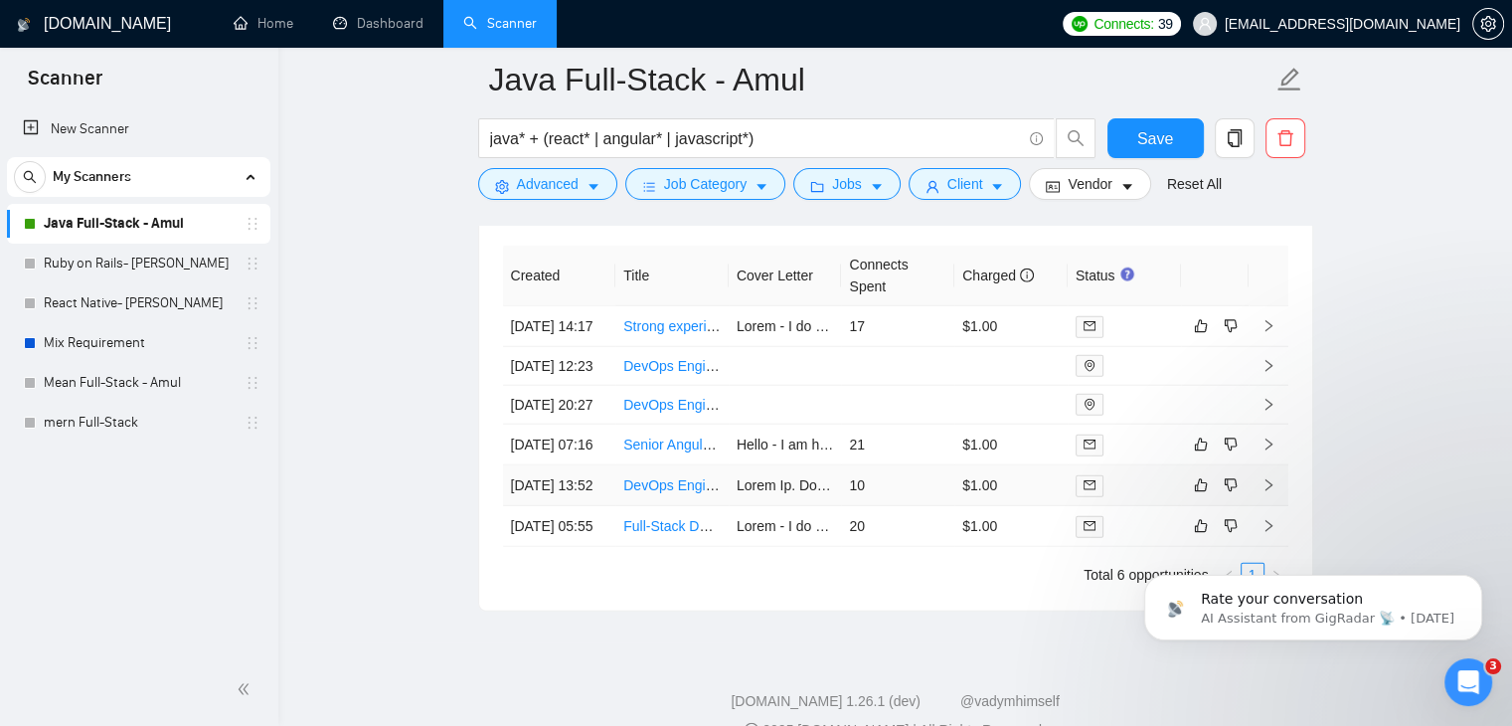
click at [672, 493] on link "DevOps Engineer für Infrastrukturaufbau auf Hetzner (Kubernetes, CI/CD, Java Sp…" at bounding box center [908, 485] width 571 height 16
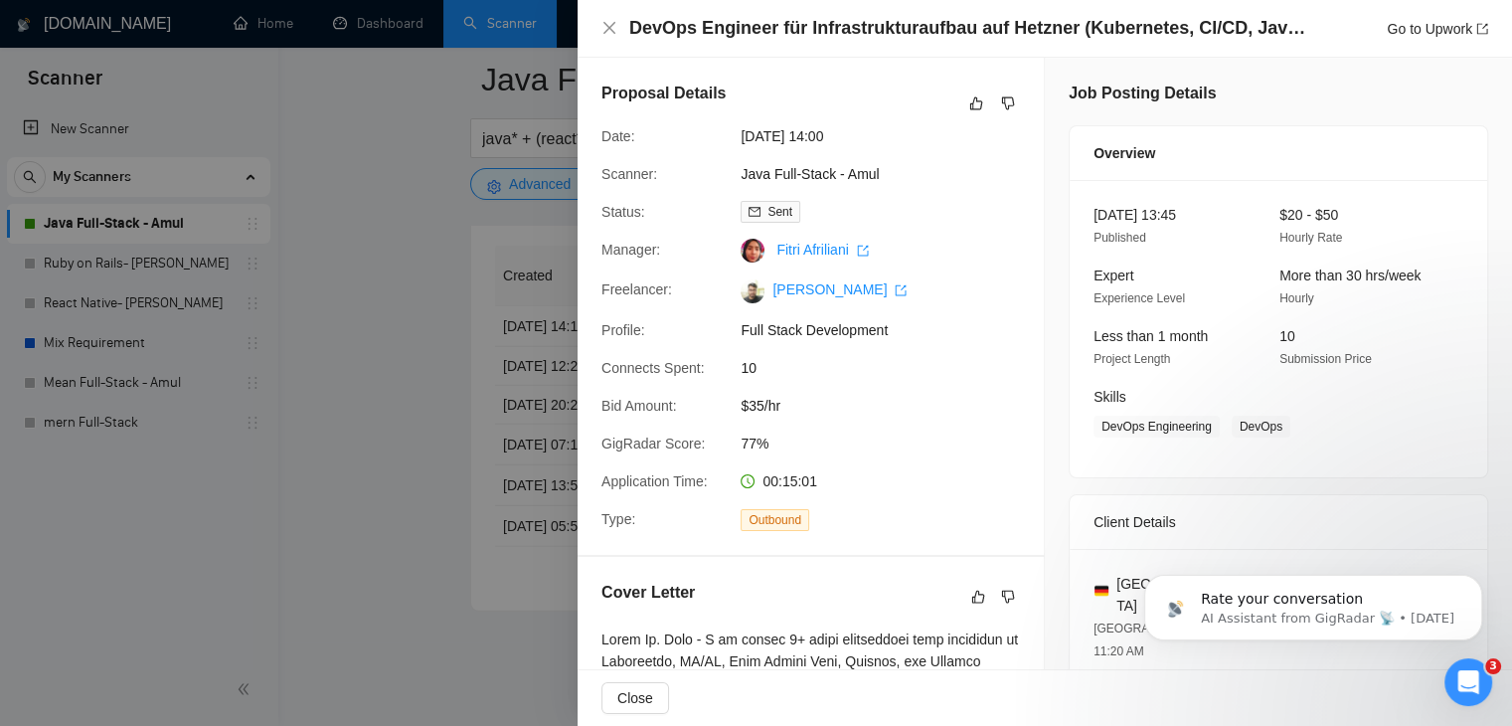
click at [416, 444] on div at bounding box center [756, 363] width 1512 height 726
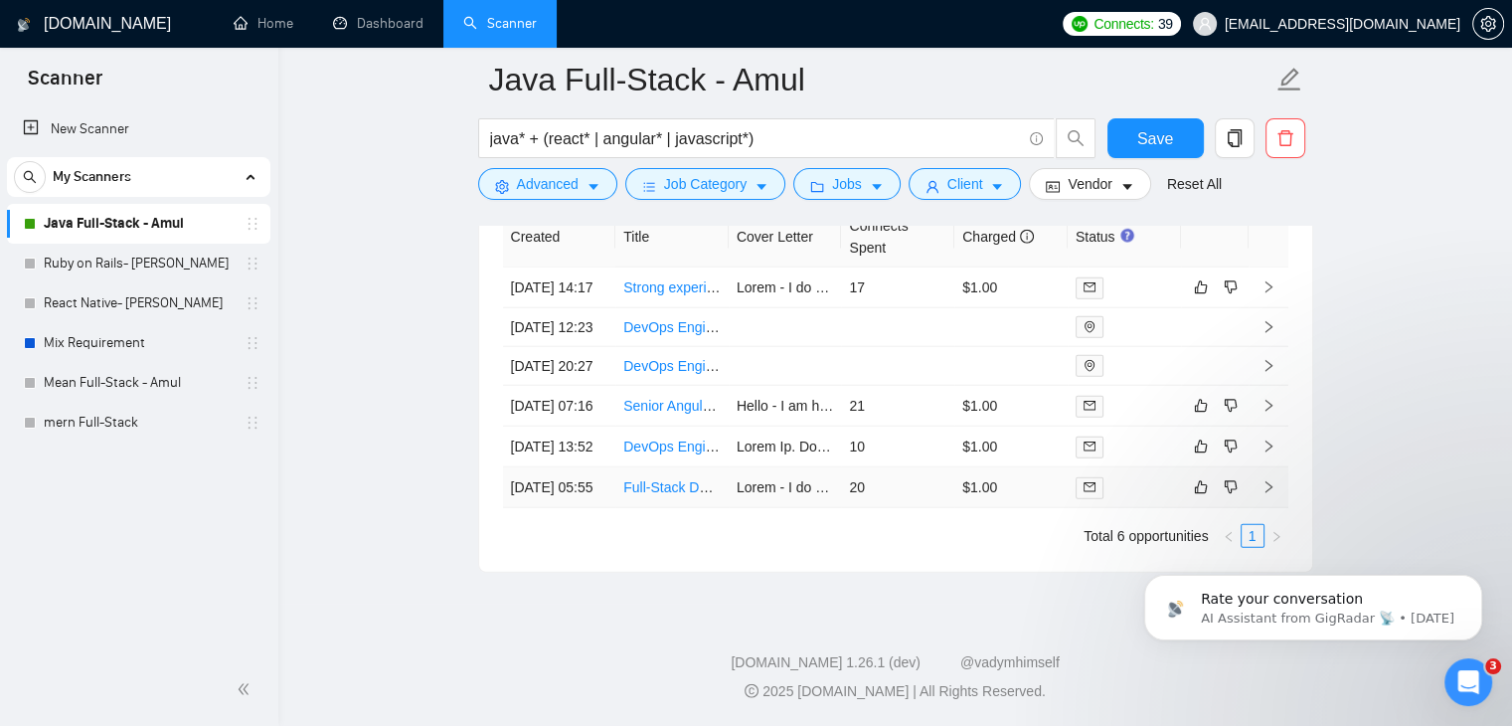
scroll to position [5322, 0]
click at [1265, 477] on td at bounding box center [1269, 487] width 40 height 41
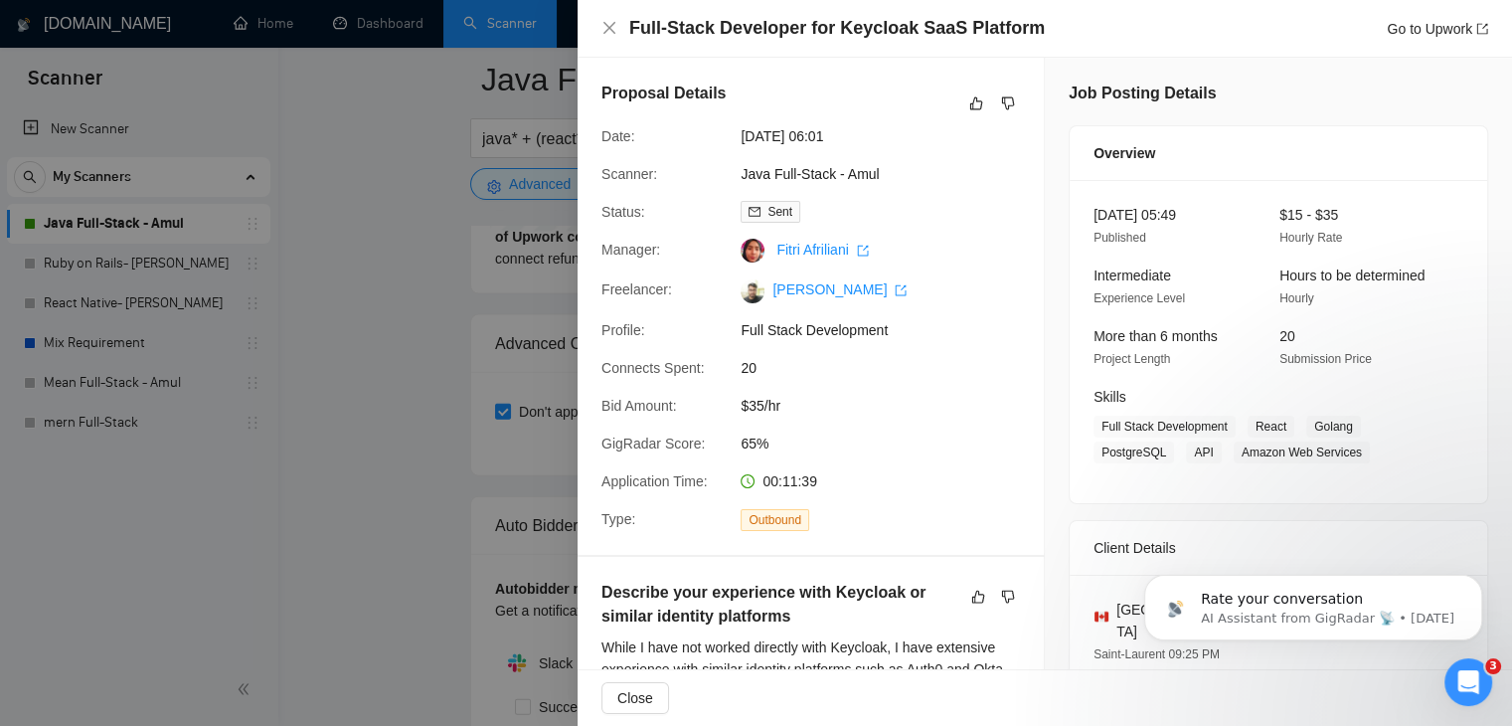
scroll to position [4394, 0]
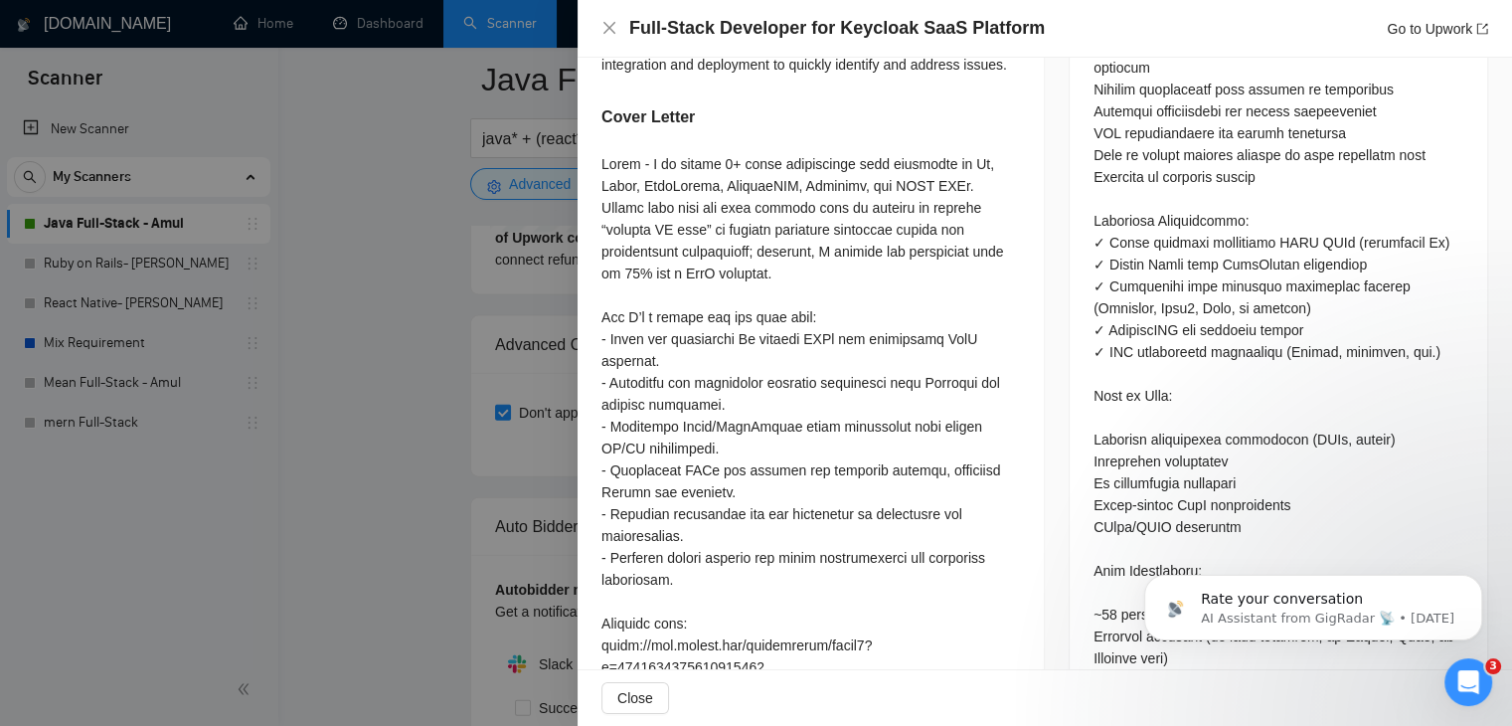
scroll to position [1260, 0]
click at [414, 291] on div at bounding box center [756, 363] width 1512 height 726
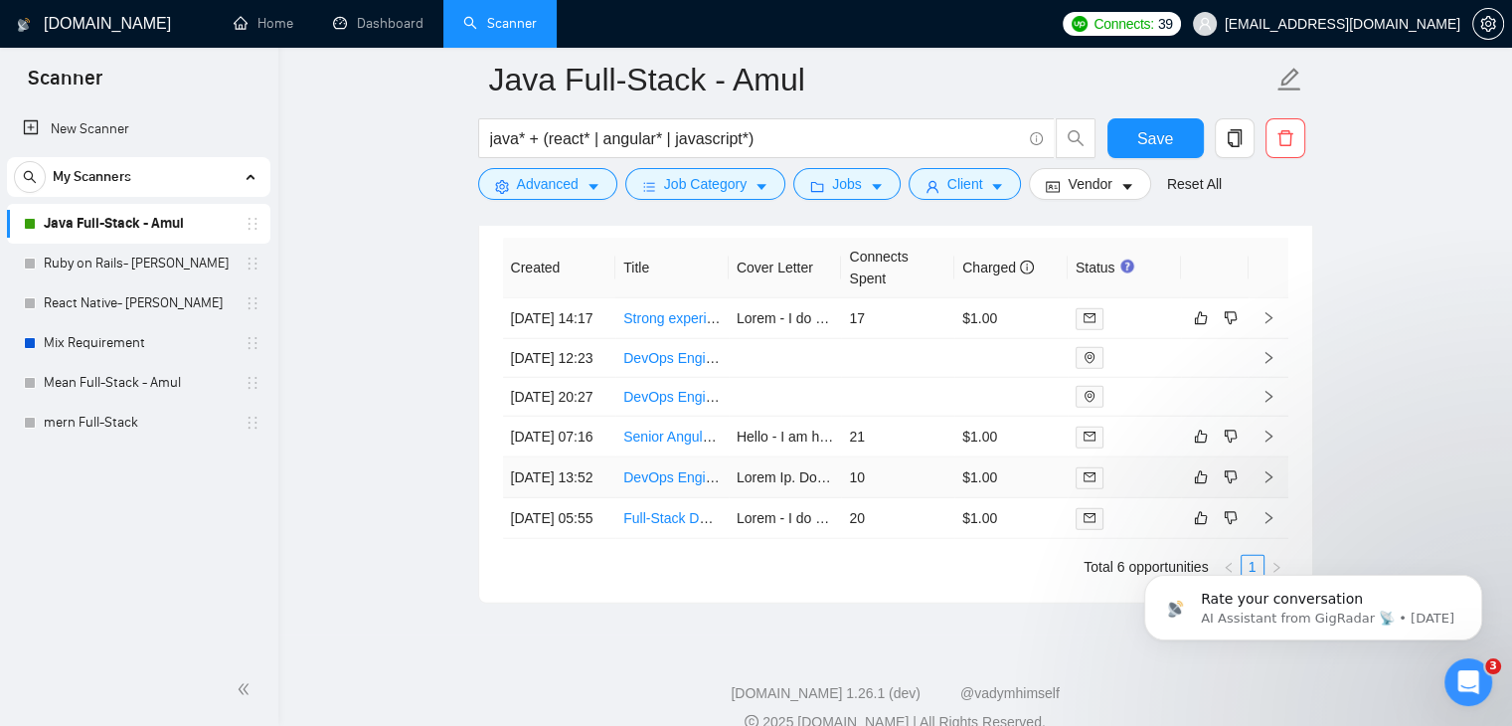
scroll to position [5171, 0]
